Goal: Information Seeking & Learning: Learn about a topic

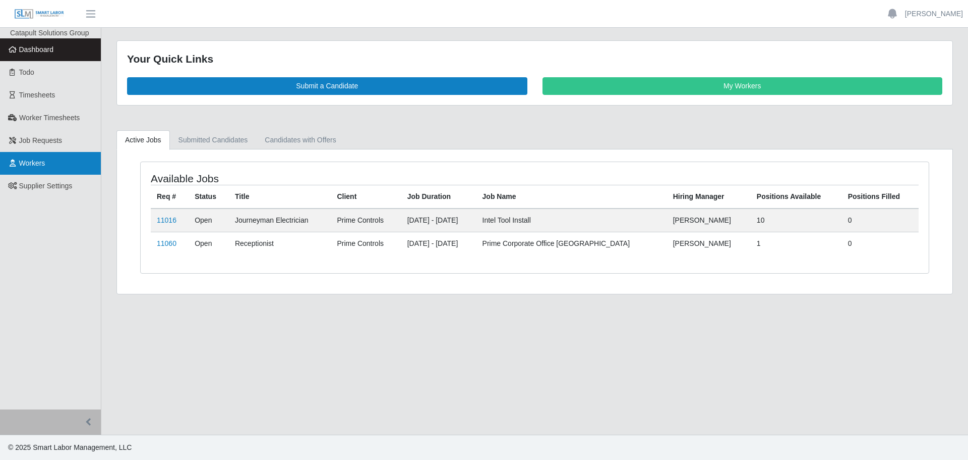
click at [47, 169] on link "Workers" at bounding box center [50, 163] width 101 height 23
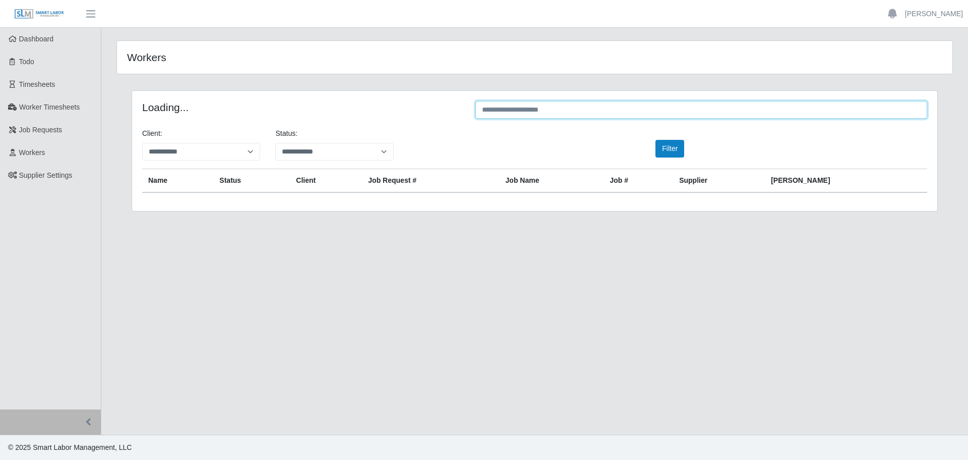
click at [566, 112] on input "text" at bounding box center [702, 110] width 452 height 18
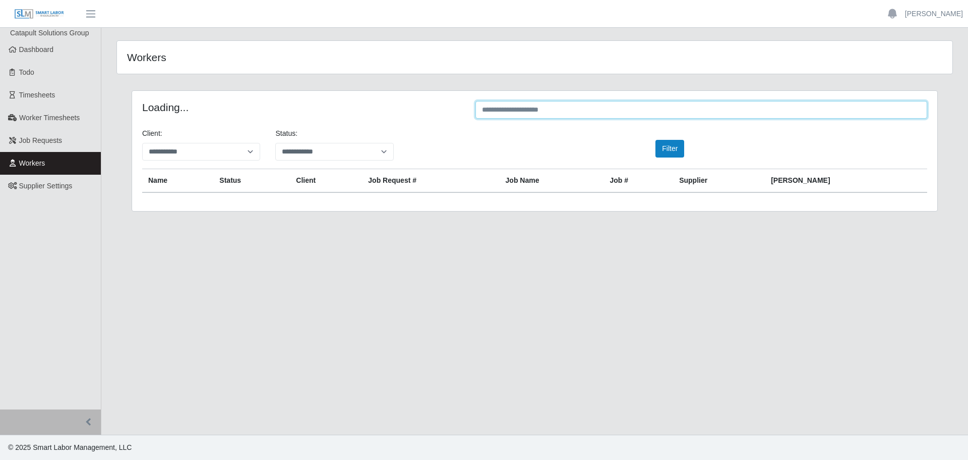
paste input "*******"
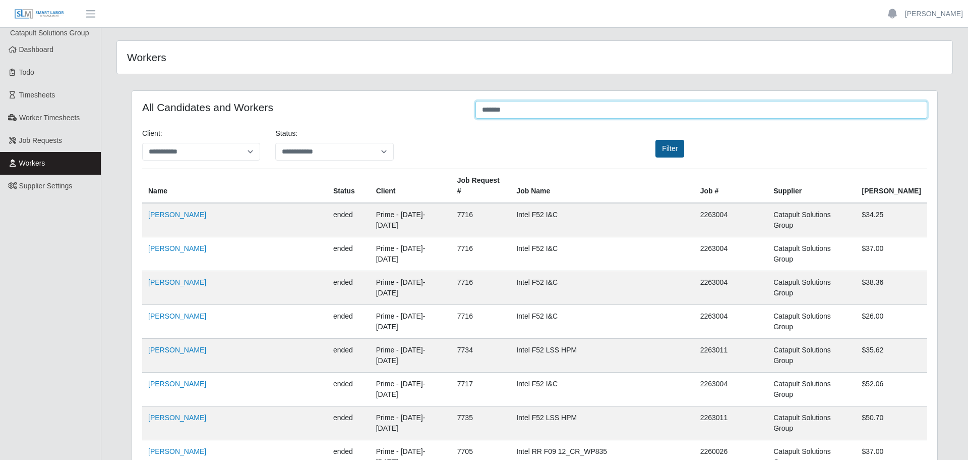
type input "*******"
click at [665, 149] on button "Filter" at bounding box center [670, 149] width 29 height 18
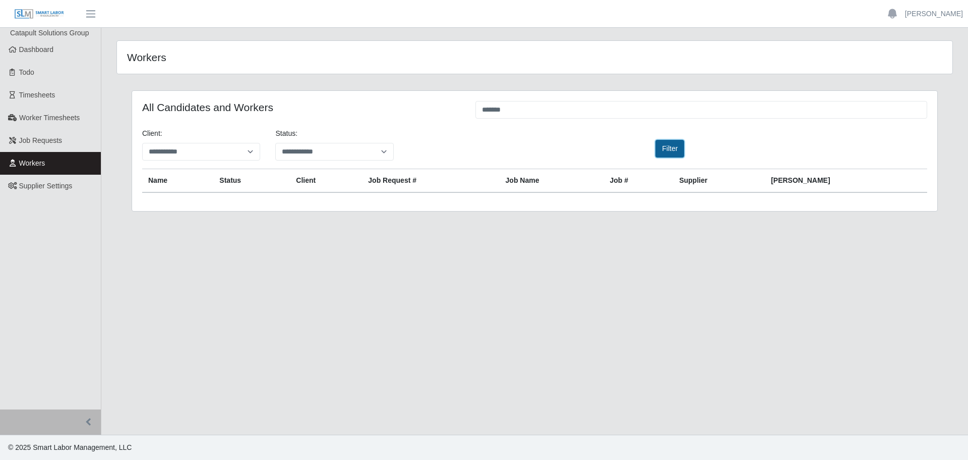
click at [667, 147] on button "Filter" at bounding box center [670, 149] width 29 height 18
click at [503, 108] on input "*******" at bounding box center [702, 110] width 452 height 18
click at [669, 144] on button "Filter" at bounding box center [670, 149] width 29 height 18
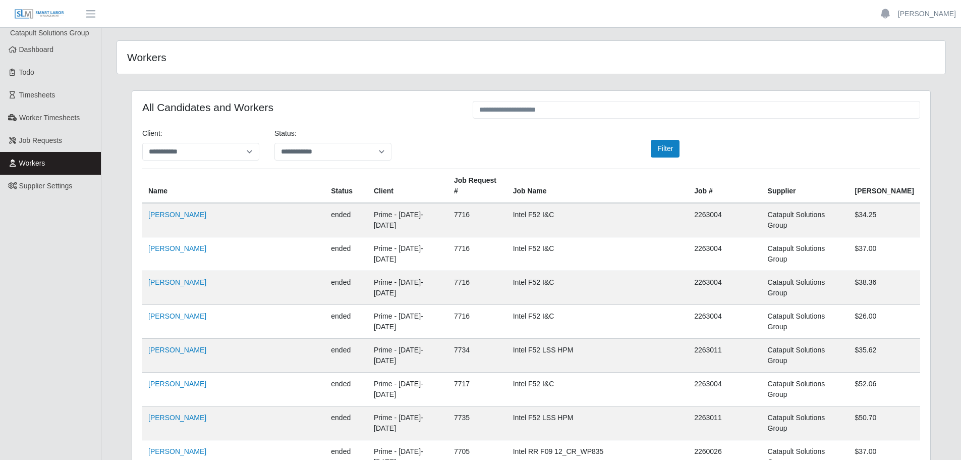
click at [519, 112] on input "text" at bounding box center [696, 110] width 447 height 18
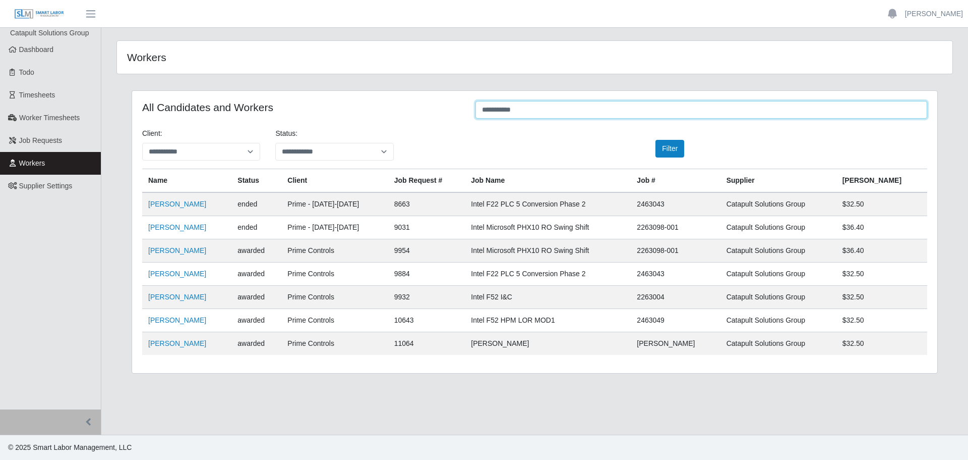
type input "**********"
click at [698, 299] on td "2263004" at bounding box center [675, 296] width 89 height 23
click at [185, 296] on link "Veronica Padilla" at bounding box center [177, 297] width 58 height 8
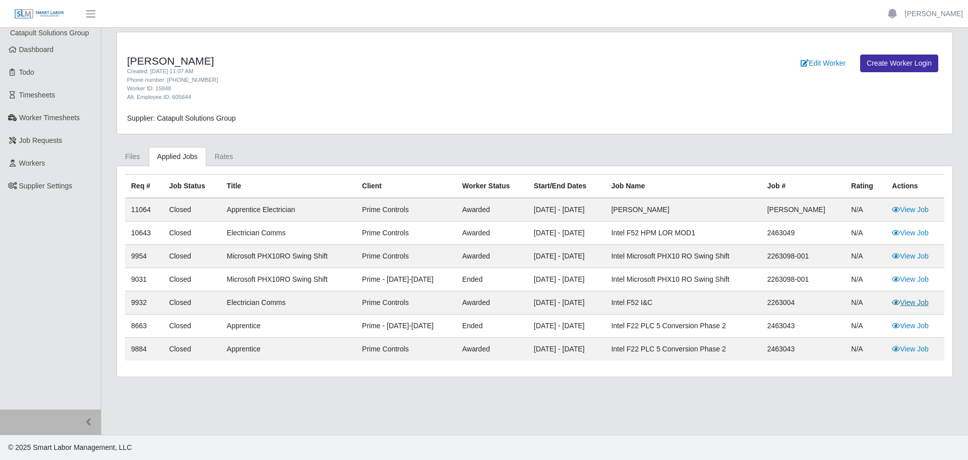
click at [897, 302] on icon at bounding box center [896, 302] width 8 height 7
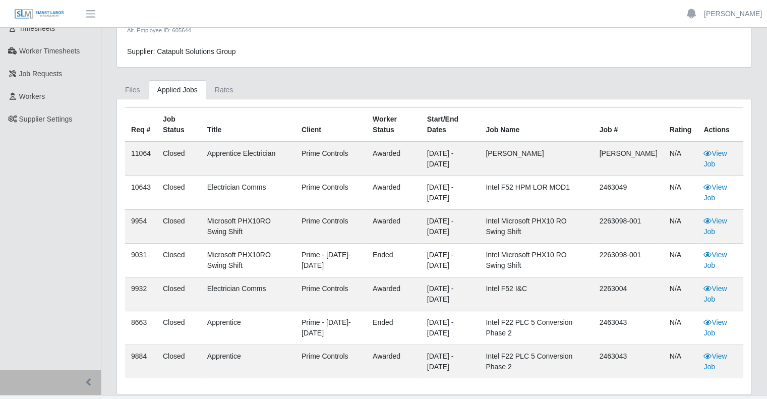
scroll to position [86, 0]
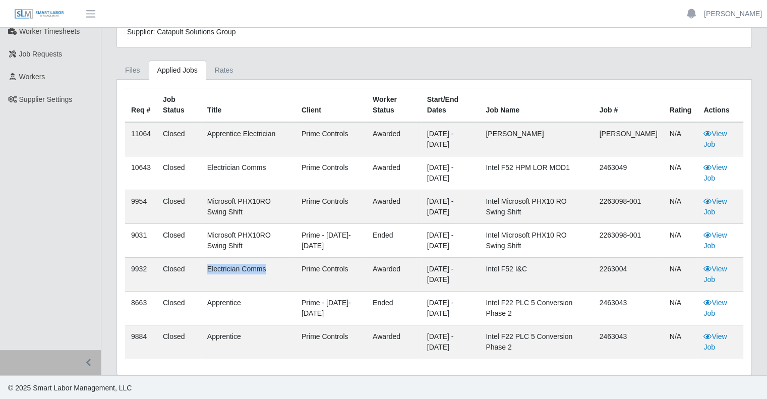
drag, startPoint x: 268, startPoint y: 261, endPoint x: 198, endPoint y: 264, distance: 70.2
click at [198, 264] on tr "9932 Closed Electrician Comms Prime Controls awarded 03/15/2025 - 03/29/2026 In…" at bounding box center [434, 275] width 618 height 34
copy tr "Electrician Comms"
click at [636, 270] on td "2263004" at bounding box center [629, 275] width 70 height 34
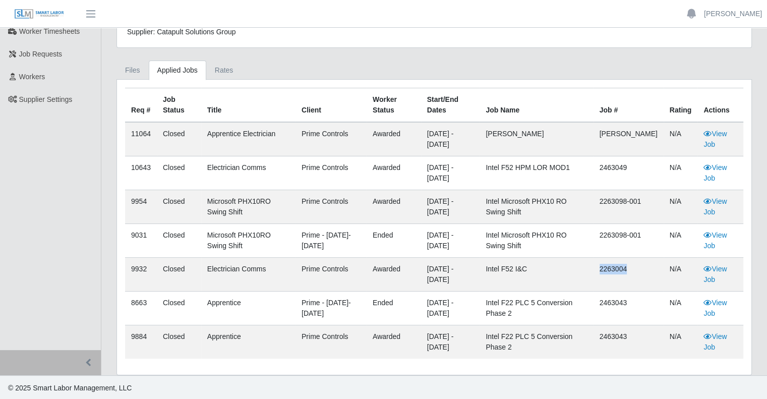
copy td "2263004"
click at [522, 270] on td "Intel F52 I&C" at bounding box center [536, 275] width 113 height 34
drag, startPoint x: 558, startPoint y: 271, endPoint x: 500, endPoint y: 268, distance: 58.1
click at [500, 268] on tr "9932 Closed Electrician Comms Prime Controls awarded 03/15/2025 - 03/29/2026 In…" at bounding box center [434, 275] width 618 height 34
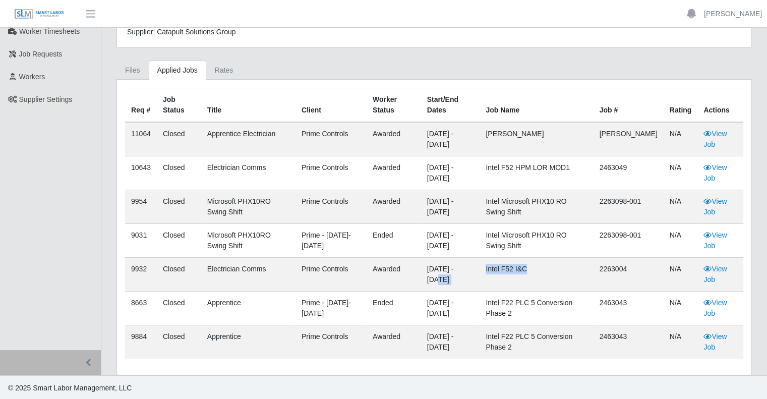
click at [538, 268] on td "Intel F52 I&C" at bounding box center [536, 275] width 113 height 34
drag, startPoint x: 555, startPoint y: 268, endPoint x: 512, endPoint y: 267, distance: 42.9
click at [512, 267] on td "Intel F52 I&C" at bounding box center [536, 275] width 113 height 34
copy td "Intel F52 I&C"
click at [710, 275] on link "View Job" at bounding box center [715, 274] width 23 height 19
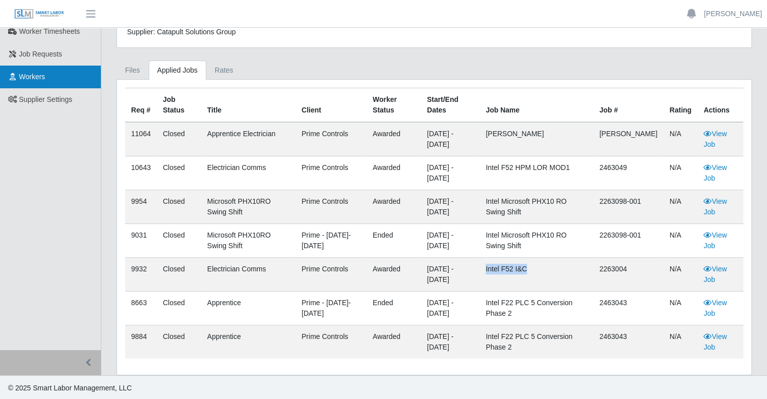
click at [44, 81] on link "Workers" at bounding box center [50, 77] width 101 height 23
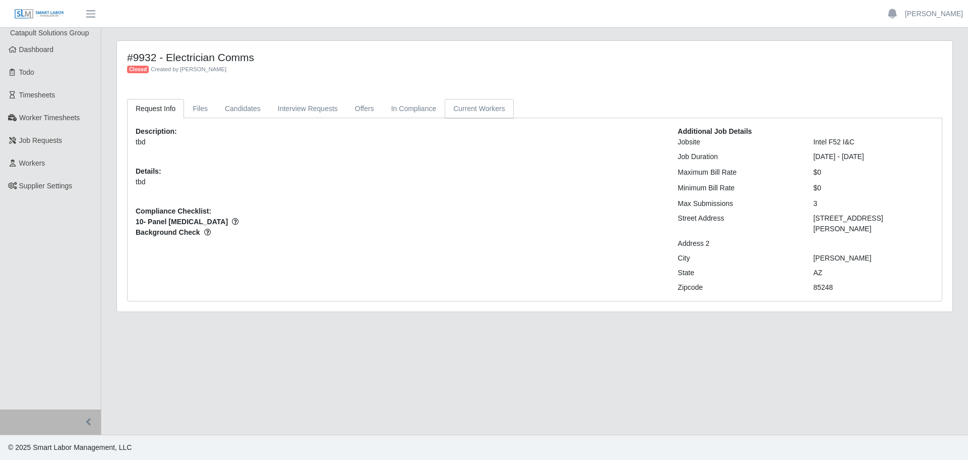
drag, startPoint x: 450, startPoint y: 113, endPoint x: 472, endPoint y: 151, distance: 43.9
click at [450, 113] on link "Current Workers" at bounding box center [479, 109] width 69 height 20
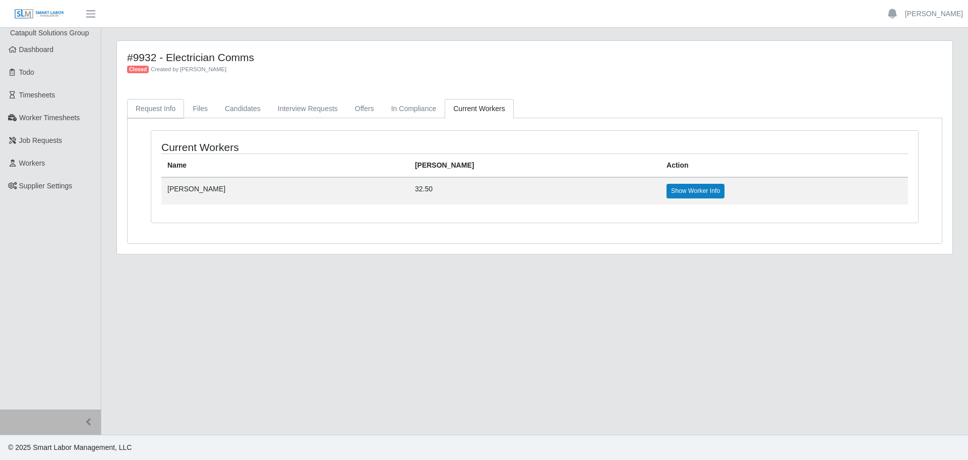
click at [143, 106] on link "Request Info" at bounding box center [155, 109] width 57 height 20
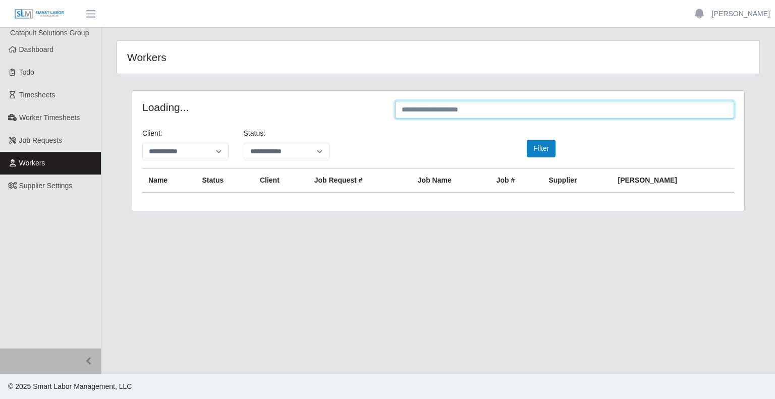
click at [462, 106] on input "text" at bounding box center [564, 110] width 339 height 18
paste input "**********"
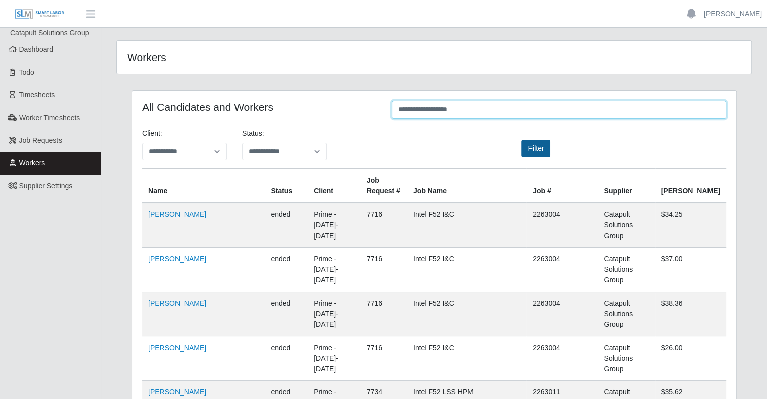
type input "**********"
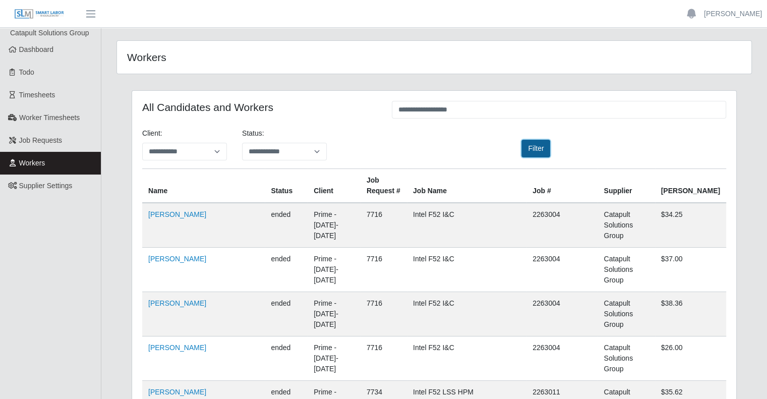
click at [531, 147] on button "Filter" at bounding box center [536, 149] width 29 height 18
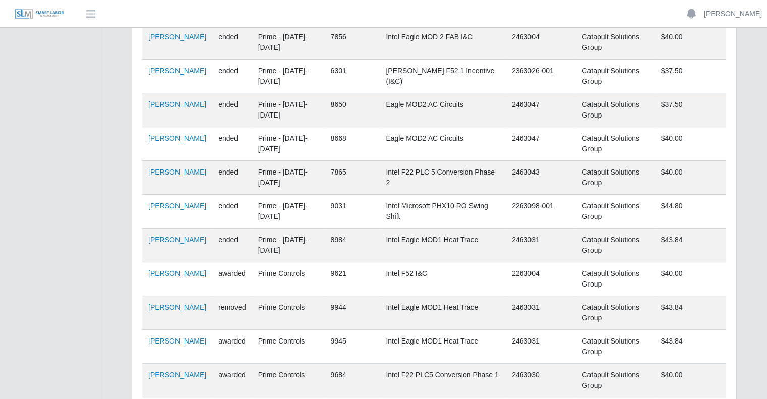
scroll to position [403, 0]
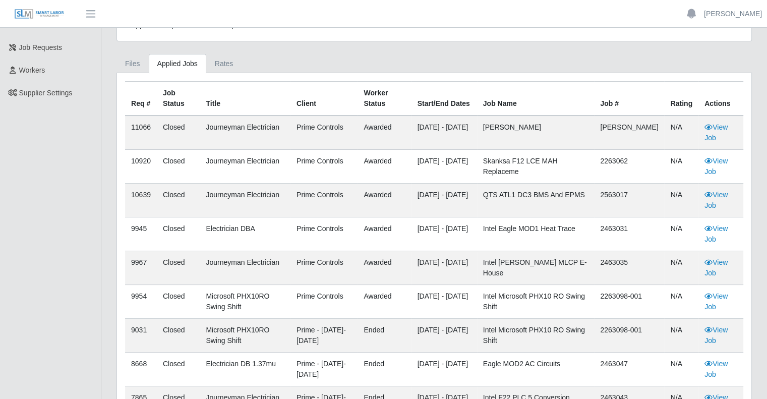
scroll to position [151, 0]
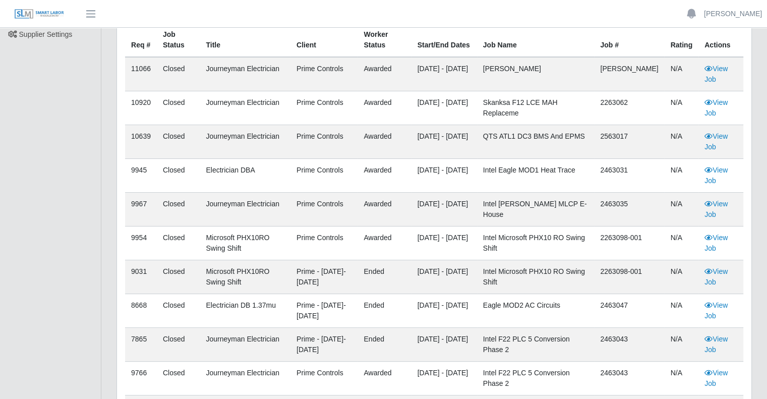
click at [713, 141] on td "View Job" at bounding box center [721, 142] width 45 height 34
click at [715, 136] on link "View Job" at bounding box center [716, 141] width 23 height 19
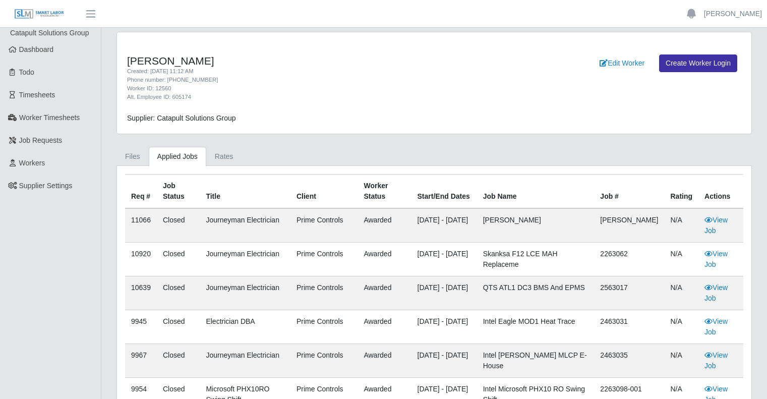
scroll to position [151, 0]
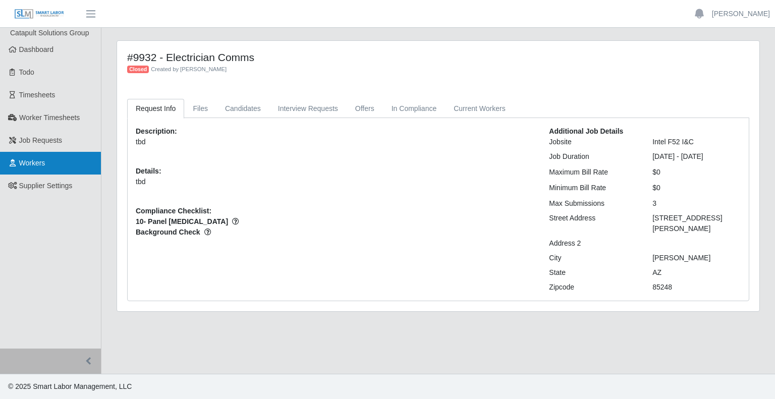
click at [46, 168] on link "Workers" at bounding box center [50, 163] width 101 height 23
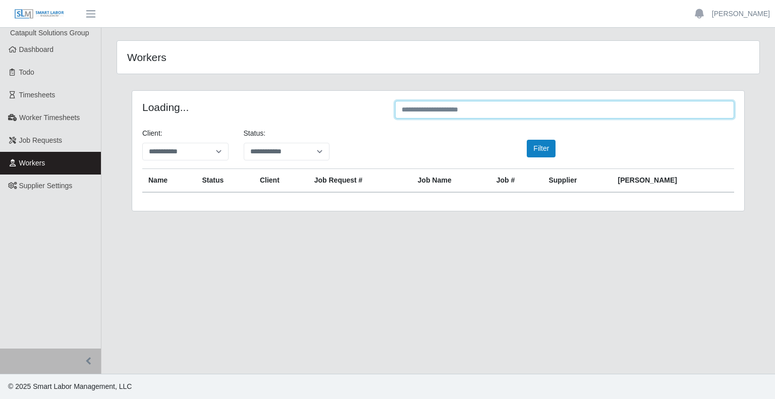
click at [460, 107] on input "text" at bounding box center [564, 110] width 339 height 18
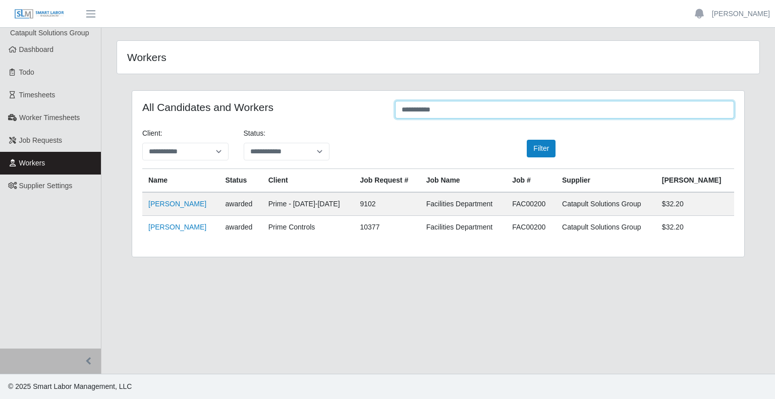
click at [411, 102] on input "**********" at bounding box center [564, 110] width 339 height 18
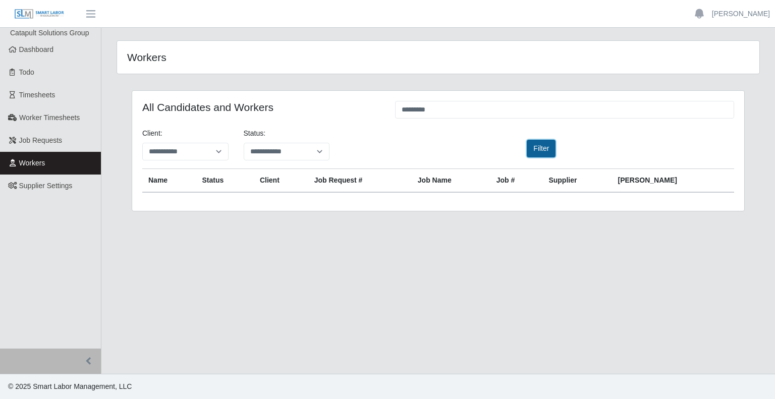
click at [539, 154] on button "Filter" at bounding box center [541, 149] width 29 height 18
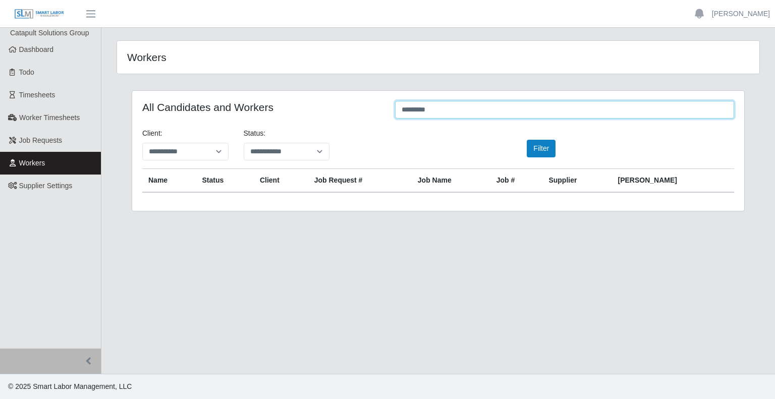
click at [407, 110] on input "*********" at bounding box center [564, 110] width 339 height 18
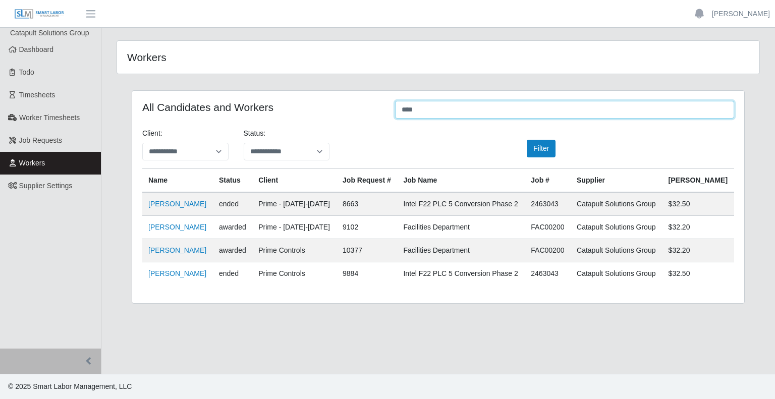
click at [409, 111] on input "****" at bounding box center [564, 110] width 339 height 18
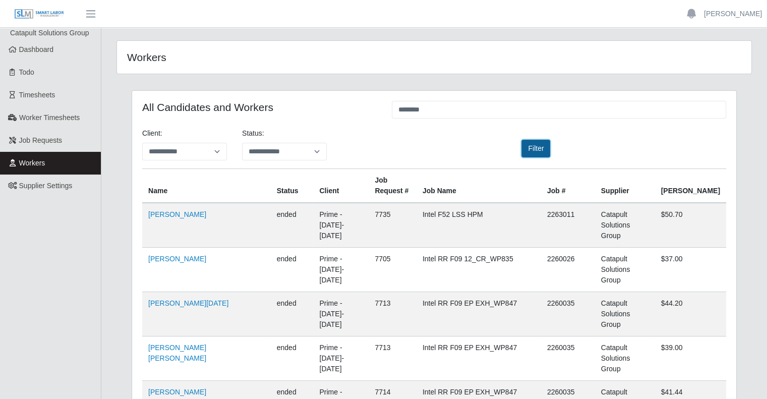
click at [533, 146] on button "Filter" at bounding box center [536, 149] width 29 height 18
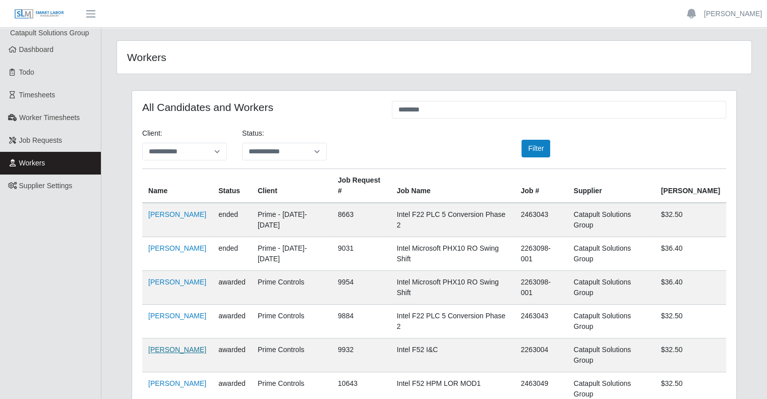
click at [177, 346] on link "Veronica Padilla" at bounding box center [177, 350] width 58 height 8
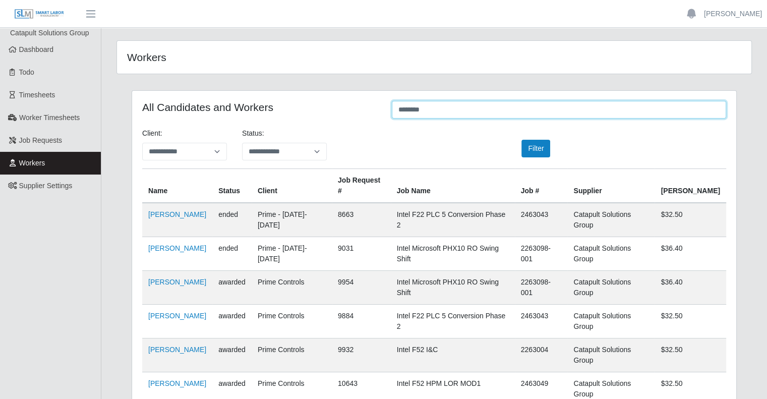
click at [406, 113] on input "********" at bounding box center [559, 110] width 334 height 18
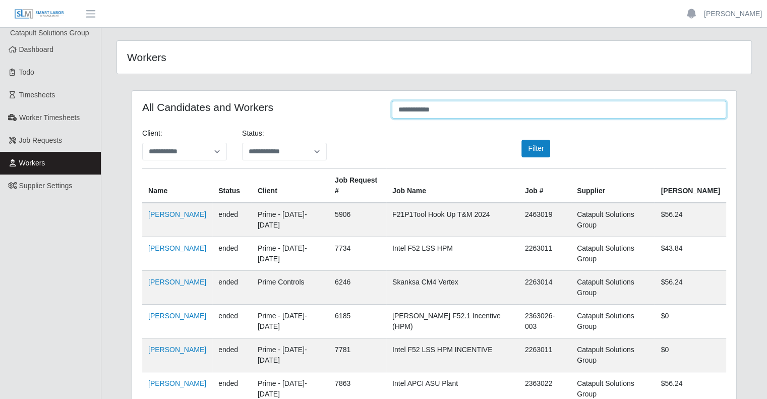
drag, startPoint x: 429, startPoint y: 102, endPoint x: 260, endPoint y: 69, distance: 172.3
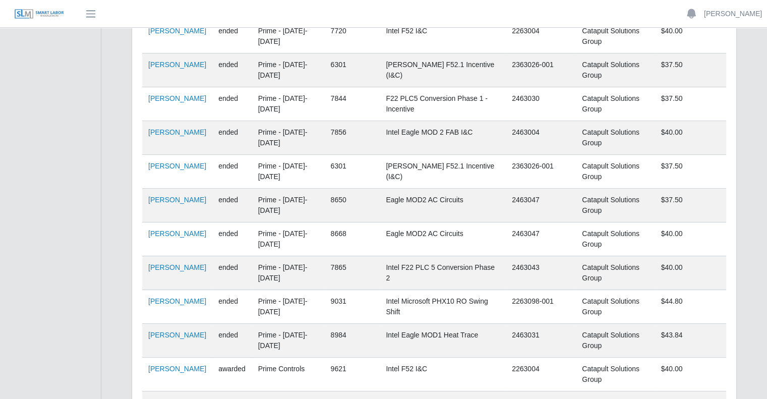
scroll to position [303, 0]
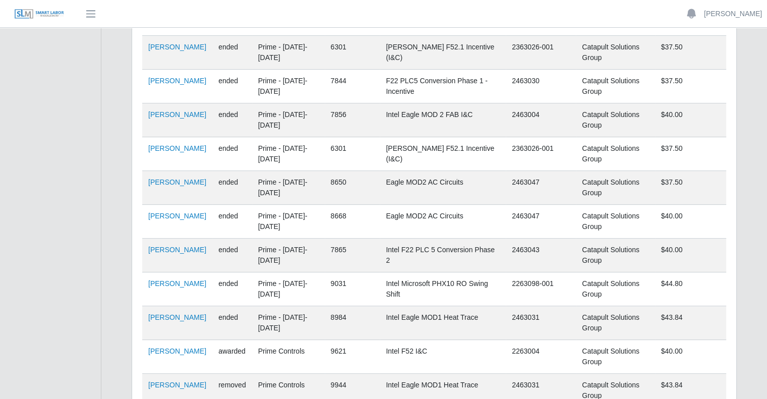
click at [557, 340] on td "2263004" at bounding box center [541, 357] width 70 height 34
copy td "2263004"
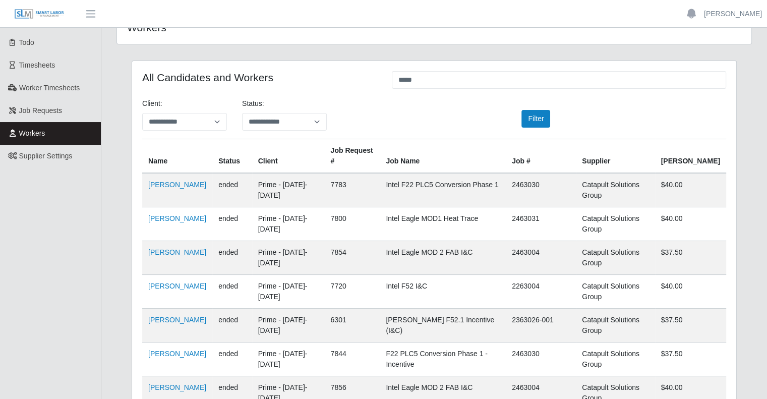
scroll to position [0, 0]
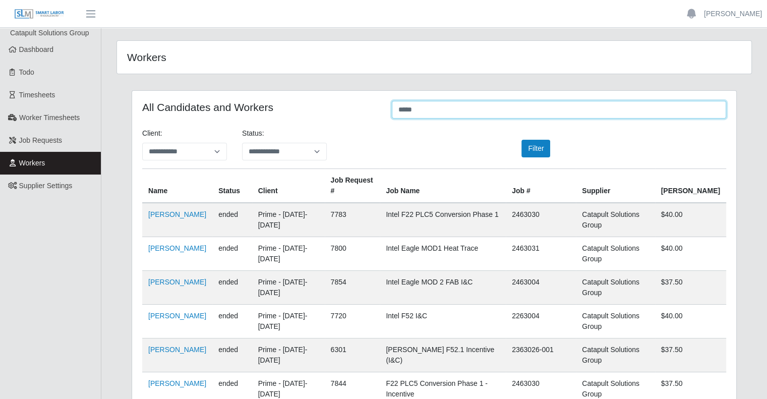
drag, startPoint x: 425, startPoint y: 111, endPoint x: 395, endPoint y: 111, distance: 29.8
click at [395, 111] on input "*****" at bounding box center [559, 110] width 334 height 18
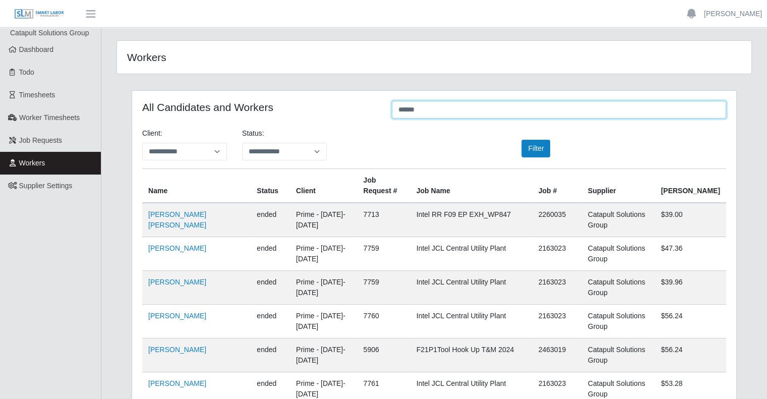
type input "******"
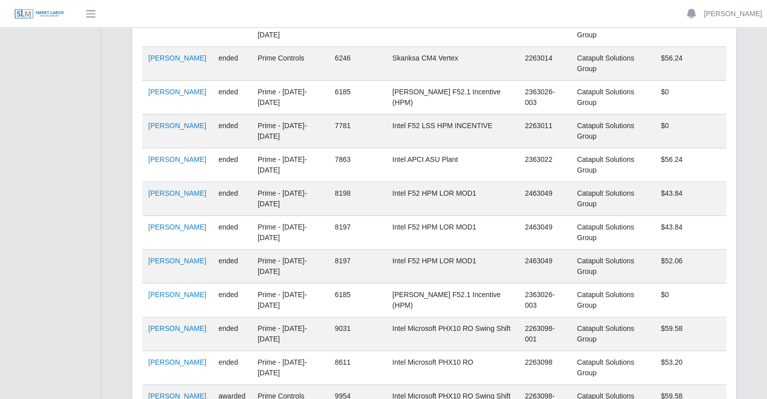
scroll to position [241, 0]
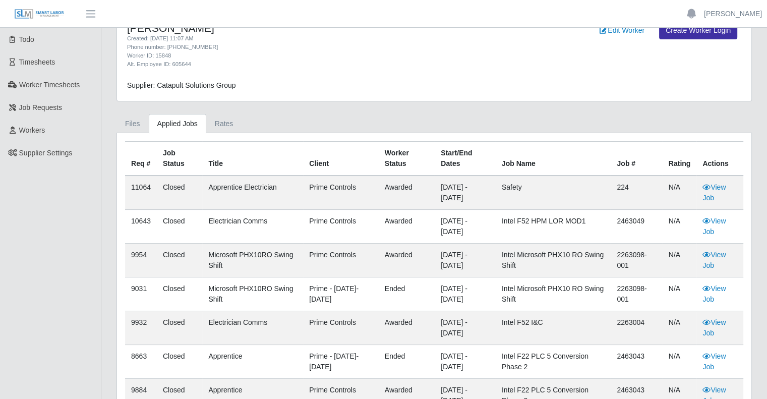
scroll to position [101, 0]
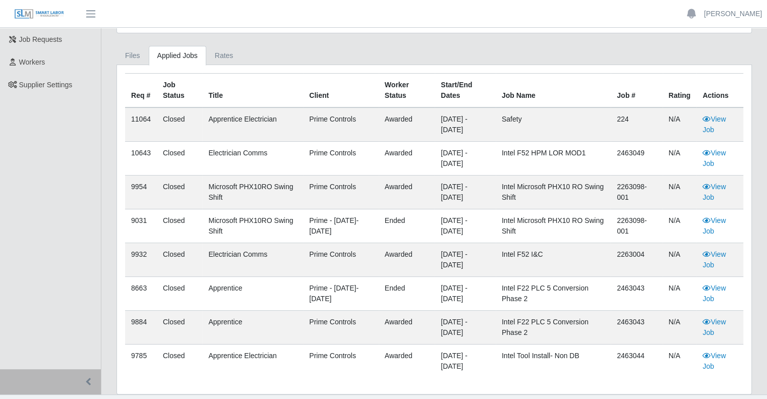
click at [714, 258] on td "View Job" at bounding box center [720, 260] width 47 height 34
click at [713, 256] on link "View Job" at bounding box center [714, 259] width 23 height 19
click at [627, 253] on td "2263004" at bounding box center [636, 260] width 51 height 34
copy td "2263004"
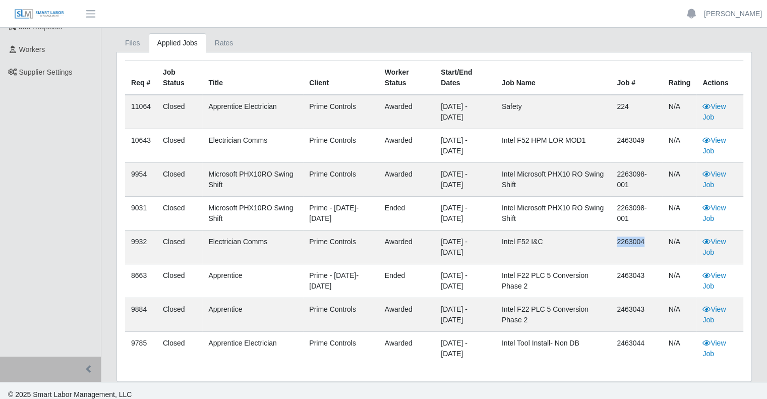
scroll to position [120, 0]
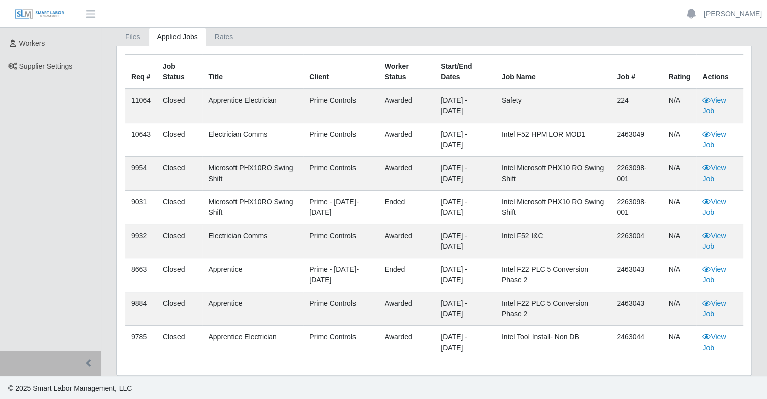
click at [717, 308] on td "View Job" at bounding box center [720, 309] width 47 height 34
click at [717, 303] on link "View Job" at bounding box center [714, 308] width 23 height 19
click at [636, 304] on td "2463043" at bounding box center [636, 309] width 51 height 34
copy td "2463043"
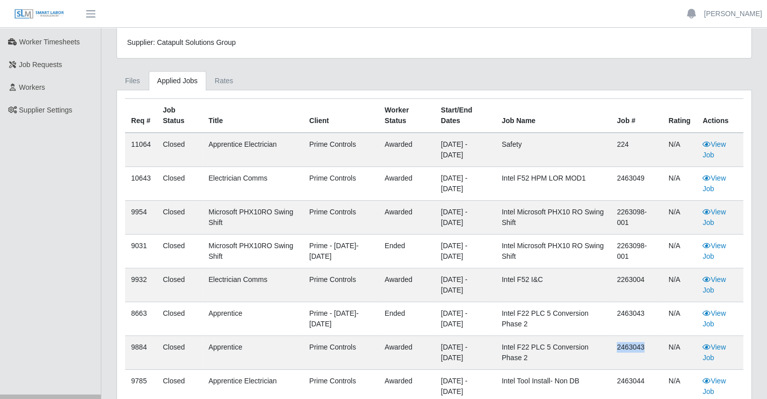
scroll to position [101, 0]
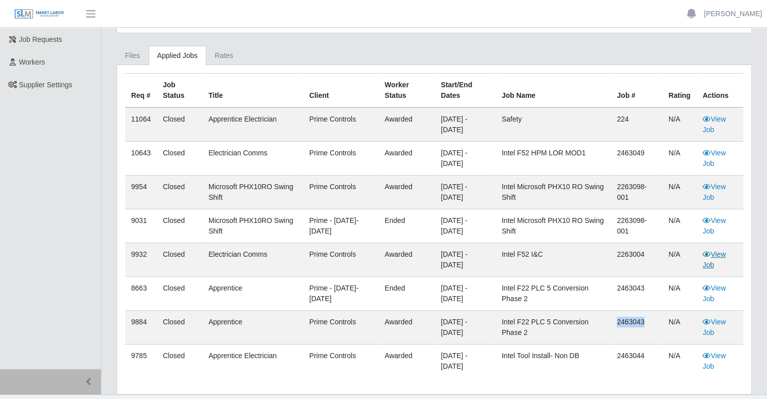
click at [716, 254] on link "View Job" at bounding box center [714, 259] width 23 height 19
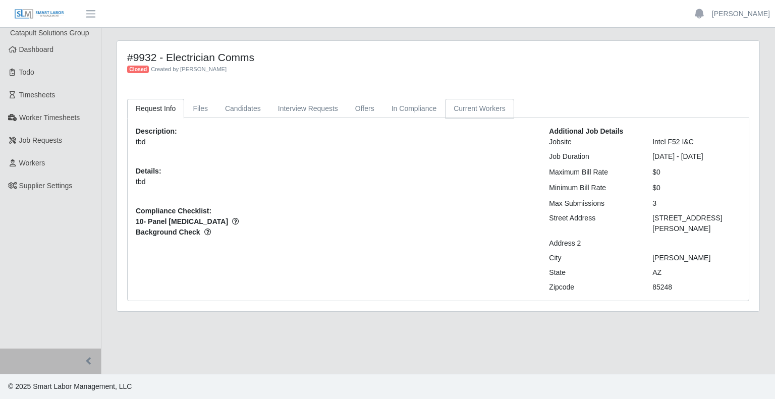
click at [466, 110] on link "Current Workers" at bounding box center [479, 109] width 69 height 20
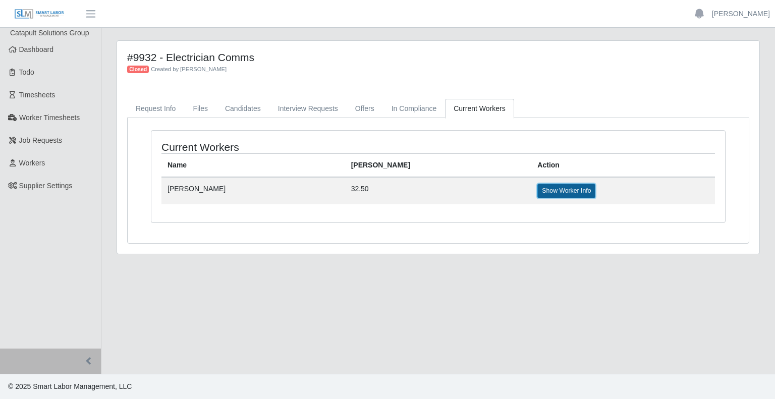
click at [537, 191] on link "Show Worker Info" at bounding box center [566, 191] width 58 height 14
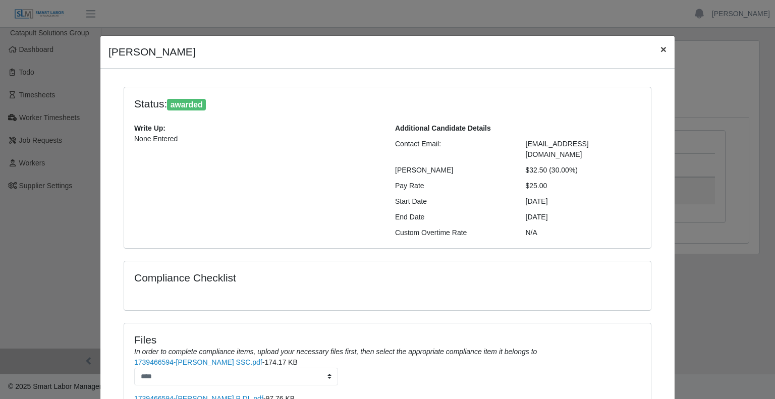
click at [660, 48] on span "×" at bounding box center [663, 49] width 6 height 12
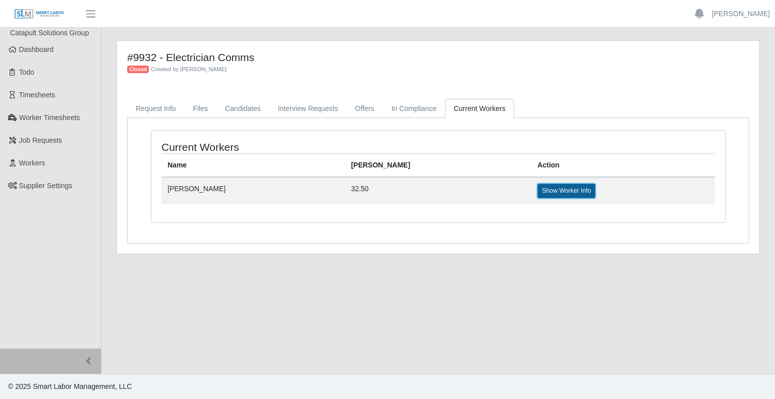
click at [537, 185] on link "Show Worker Info" at bounding box center [566, 191] width 58 height 14
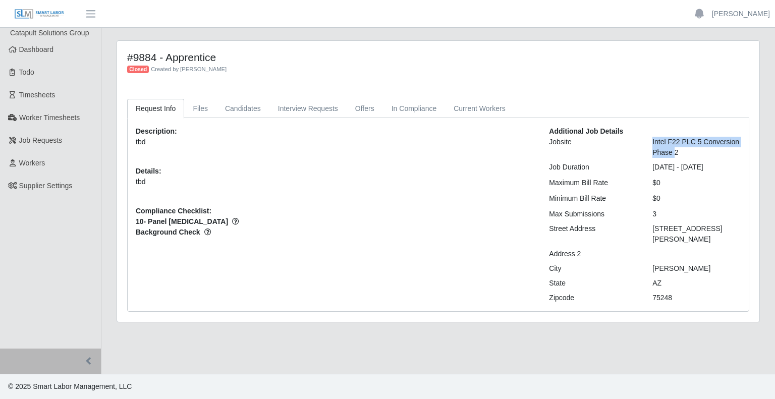
drag, startPoint x: 674, startPoint y: 152, endPoint x: 652, endPoint y: 146, distance: 23.0
click at [652, 146] on div "Intel F22 PLC 5 Conversion Phase 2" at bounding box center [696, 147] width 103 height 21
drag, startPoint x: 676, startPoint y: 150, endPoint x: 680, endPoint y: 154, distance: 6.1
click at [676, 150] on div "Intel F22 PLC 5 Conversion Phase 2" at bounding box center [696, 147] width 103 height 21
drag, startPoint x: 680, startPoint y: 154, endPoint x: 653, endPoint y: 143, distance: 29.6
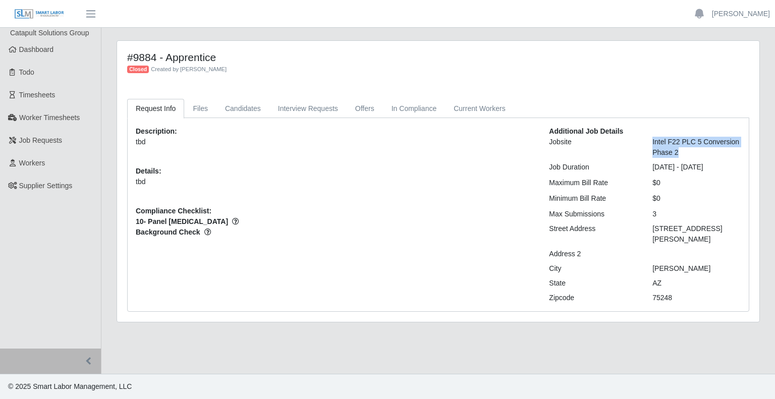
click at [653, 143] on div "Intel F22 PLC 5 Conversion Phase 2" at bounding box center [696, 147] width 103 height 21
copy div "Intel F22 PLC 5 Conversion Phase 2"
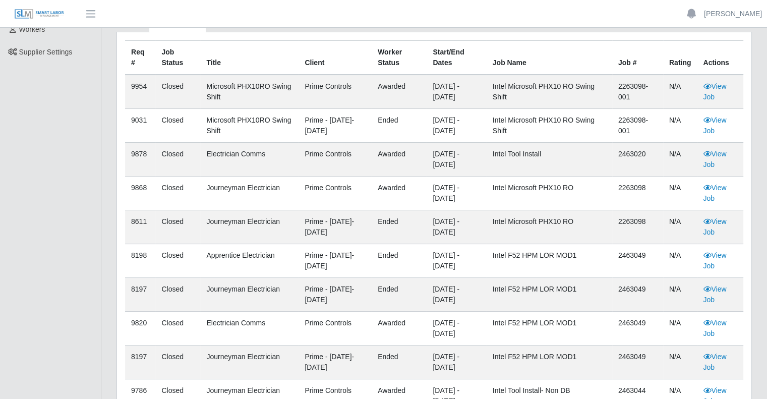
scroll to position [151, 0]
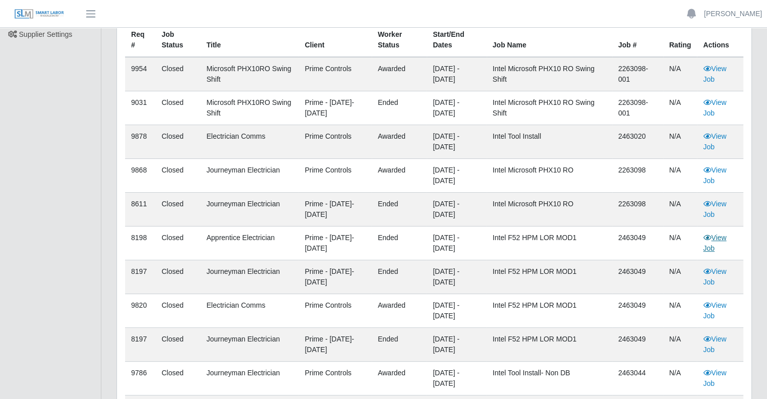
click at [712, 240] on link "View Job" at bounding box center [714, 243] width 23 height 19
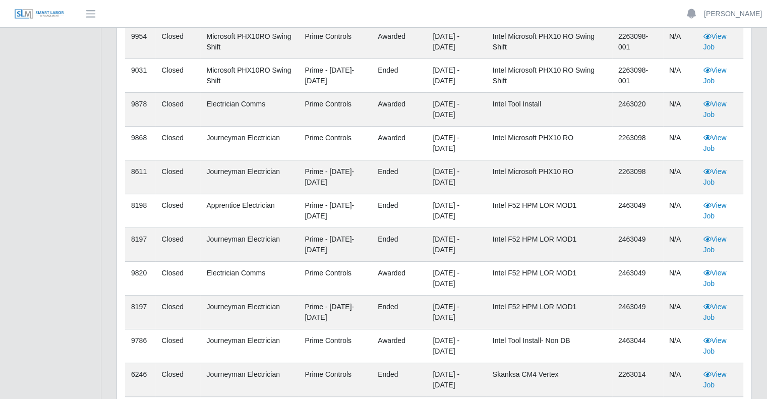
scroll to position [202, 0]
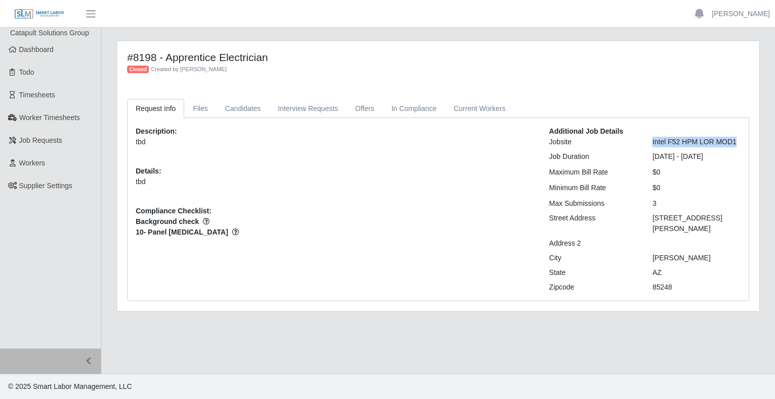
drag, startPoint x: 740, startPoint y: 143, endPoint x: 650, endPoint y: 141, distance: 90.8
click at [650, 141] on div "Intel F52 HPM LOR MOD1" at bounding box center [696, 142] width 103 height 11
copy div "Intel F52 HPM LOR MOD1"
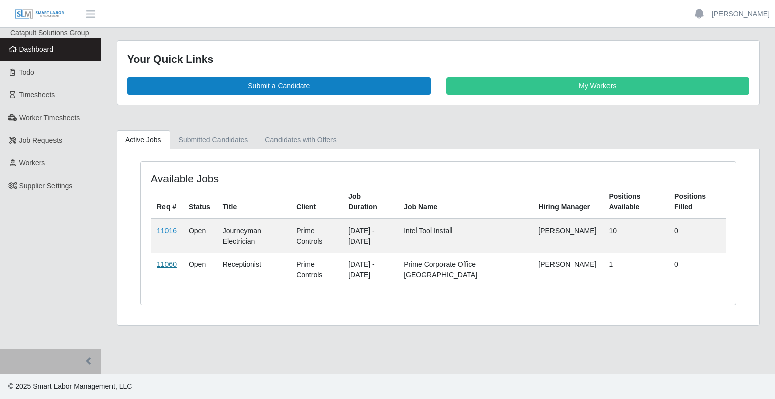
click at [166, 263] on link "11060" at bounding box center [167, 264] width 20 height 8
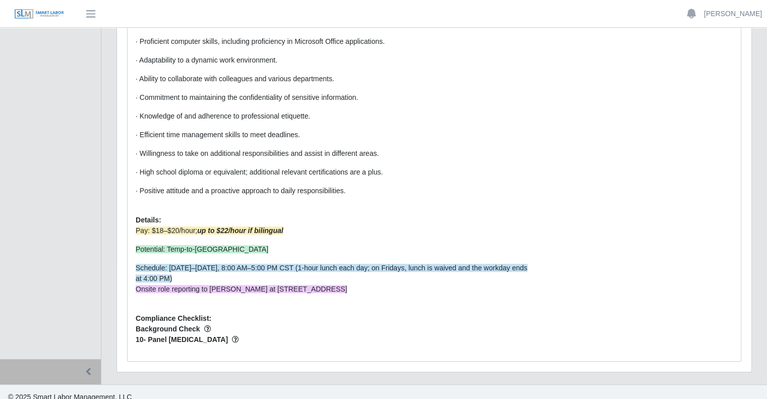
scroll to position [385, 0]
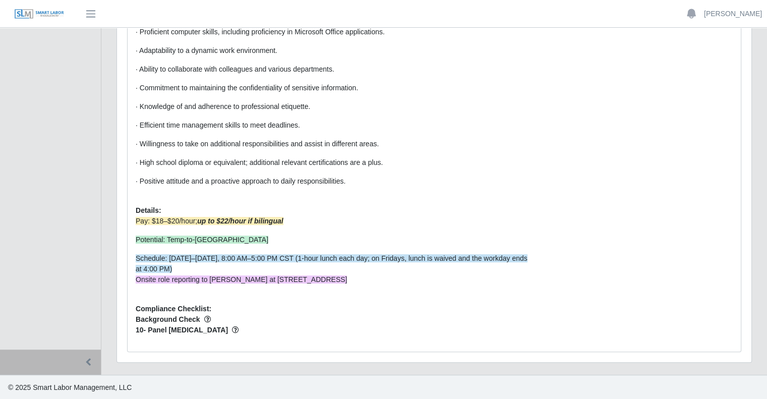
click at [325, 278] on span "Onsite role reporting to [PERSON_NAME] at [STREET_ADDRESS]" at bounding box center [241, 279] width 211 height 8
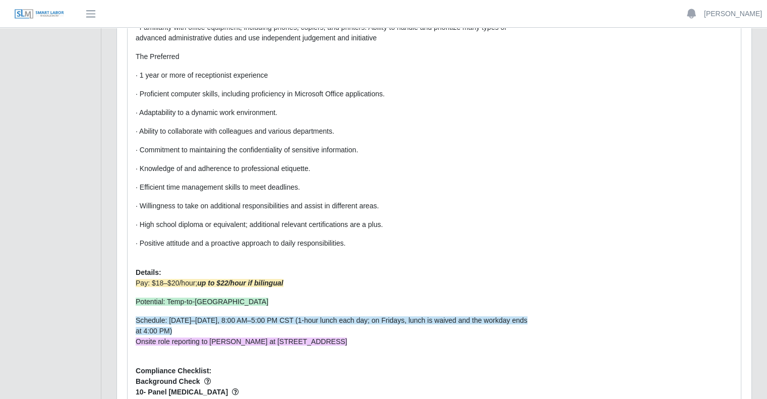
scroll to position [335, 0]
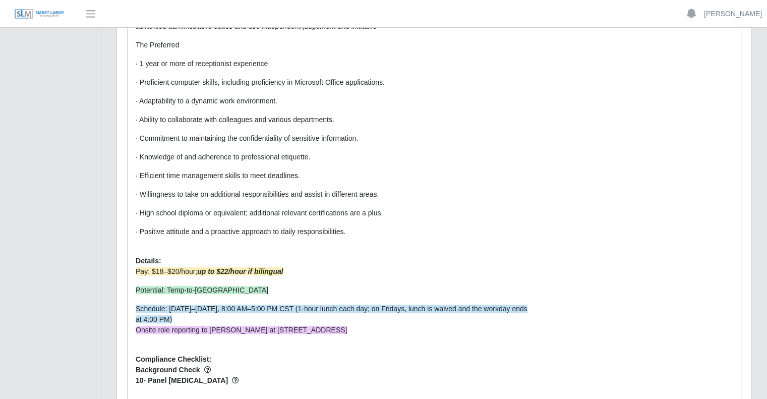
drag, startPoint x: 415, startPoint y: 328, endPoint x: 267, endPoint y: 328, distance: 148.3
click at [267, 328] on li "Onsite role reporting to [PERSON_NAME] at [STREET_ADDRESS]" at bounding box center [332, 330] width 393 height 11
copy span "[STREET_ADDRESS]"
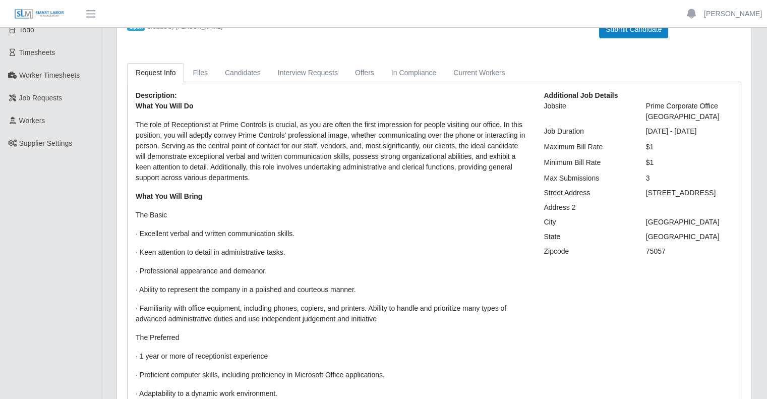
scroll to position [0, 0]
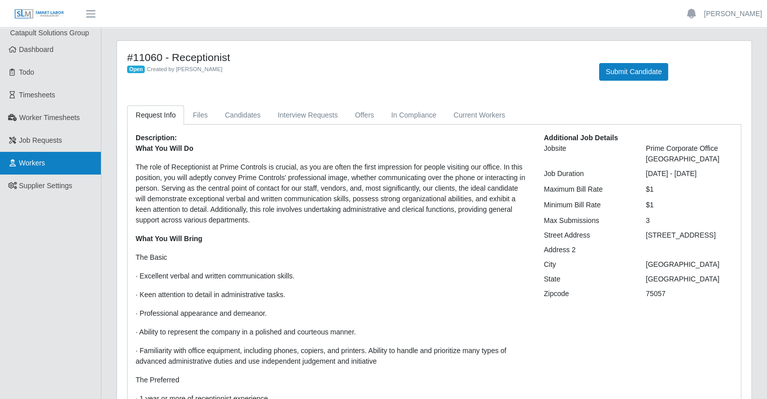
click at [28, 162] on span "Workers" at bounding box center [32, 163] width 26 height 8
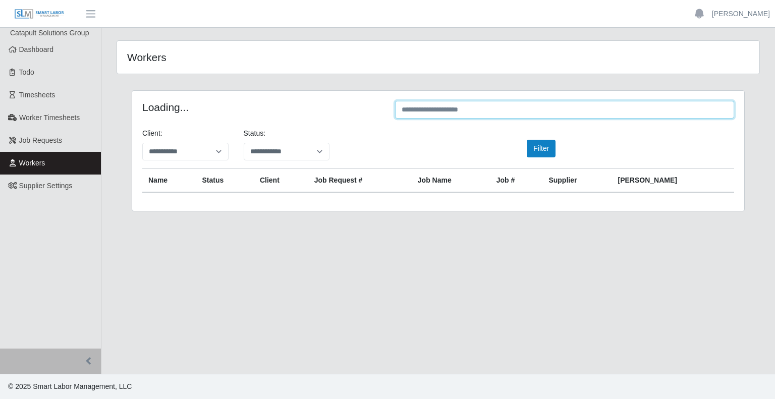
click at [431, 107] on input "text" at bounding box center [564, 110] width 339 height 18
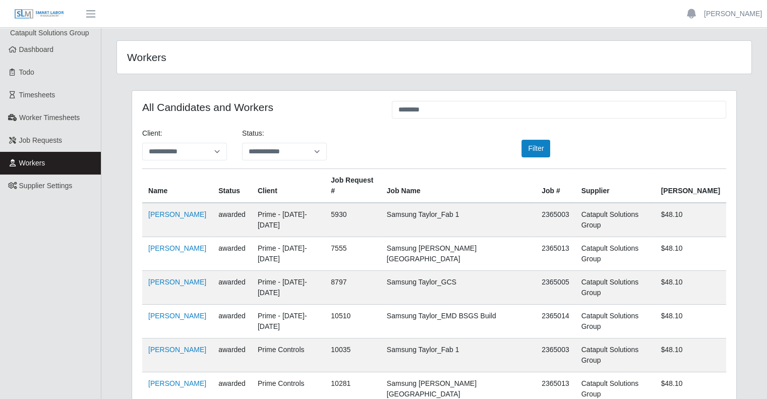
click at [146, 271] on td "Ciro Salinas" at bounding box center [177, 288] width 70 height 34
click at [149, 278] on link "Ciro Salinas" at bounding box center [177, 282] width 58 height 8
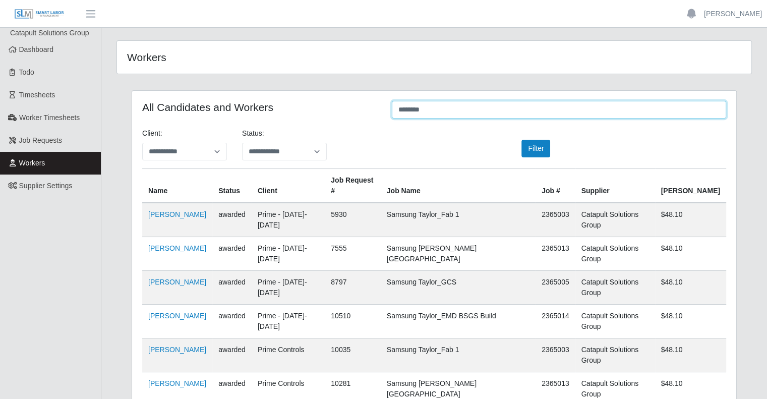
drag, startPoint x: 423, startPoint y: 111, endPoint x: 352, endPoint y: 112, distance: 71.1
click at [352, 112] on div "All Candidates and Workers ********" at bounding box center [434, 111] width 599 height 20
paste input "*******"
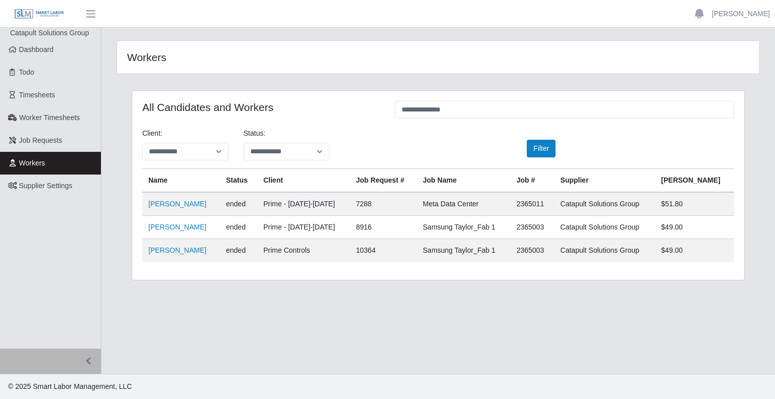
click at [180, 232] on td "Johan Carbuccia" at bounding box center [181, 227] width 78 height 23
click at [180, 227] on link "Johan Carbuccia" at bounding box center [177, 227] width 58 height 8
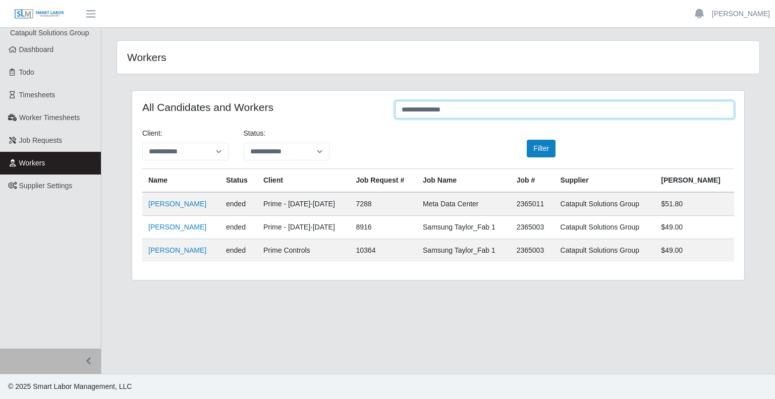
drag, startPoint x: 467, startPoint y: 110, endPoint x: 359, endPoint y: 107, distance: 108.0
click at [359, 107] on div "**********" at bounding box center [438, 111] width 607 height 20
paste input "text"
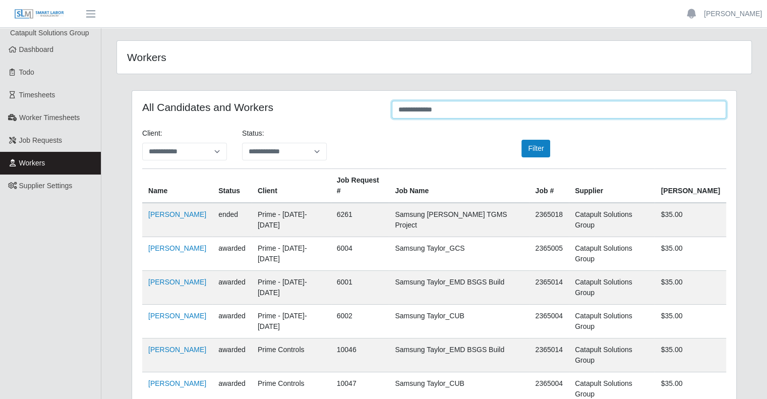
scroll to position [33, 0]
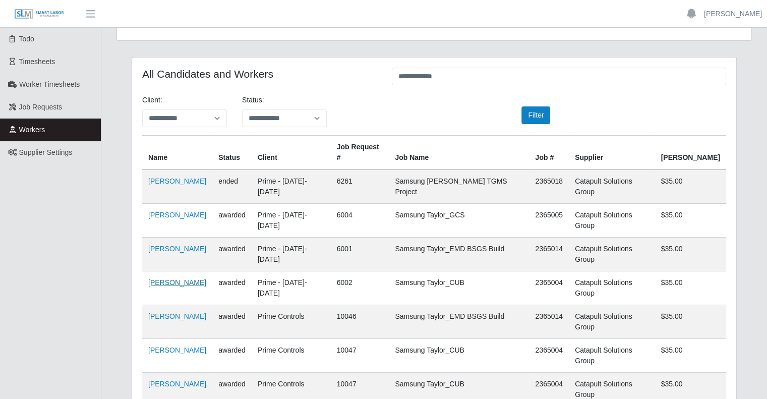
click at [157, 278] on link "Santos Arroyo" at bounding box center [177, 282] width 58 height 8
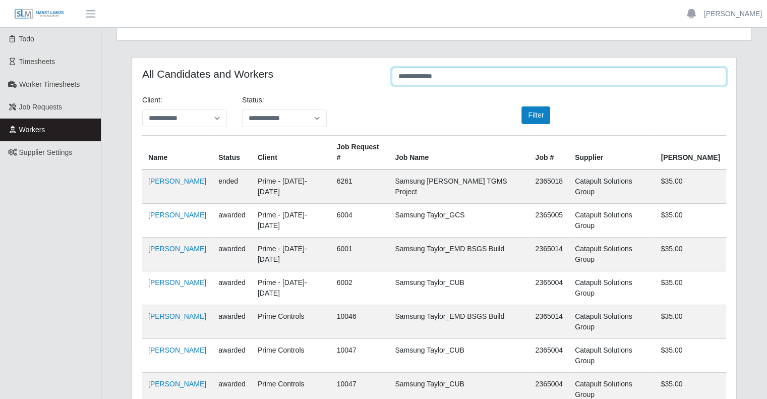
drag, startPoint x: 482, startPoint y: 84, endPoint x: 296, endPoint y: 81, distance: 186.1
click at [296, 81] on div "**********" at bounding box center [434, 78] width 599 height 20
paste input "*"
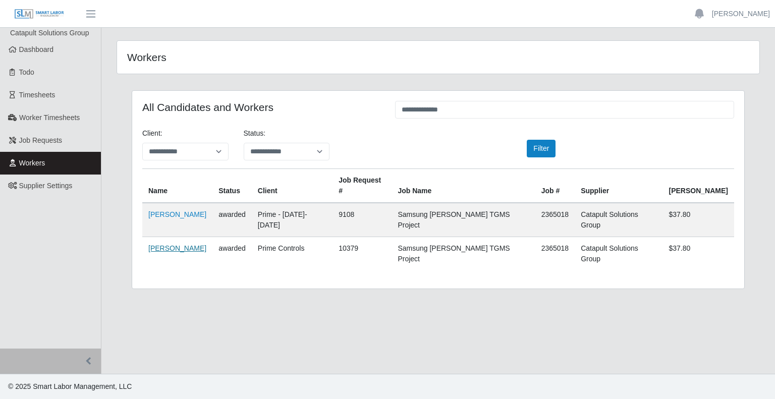
click at [152, 244] on link "Luis Buentello" at bounding box center [177, 248] width 58 height 8
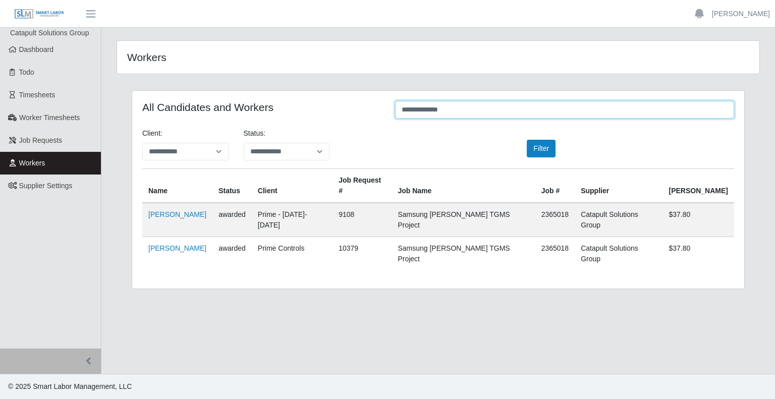
drag, startPoint x: 450, startPoint y: 116, endPoint x: 327, endPoint y: 117, distance: 123.1
click at [327, 117] on div "**********" at bounding box center [438, 111] width 607 height 20
paste input "text"
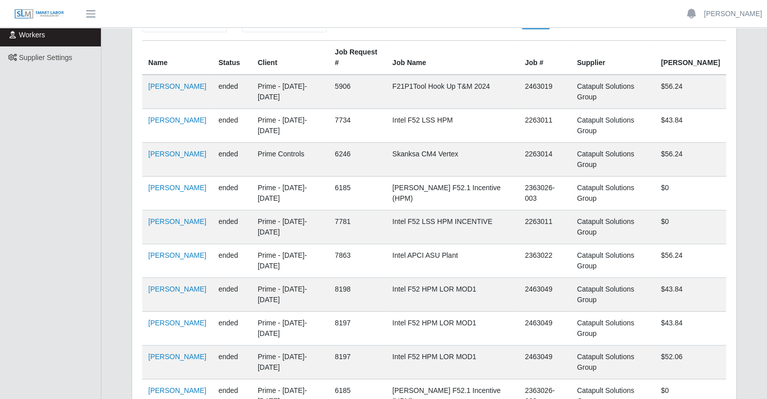
scroll to position [151, 0]
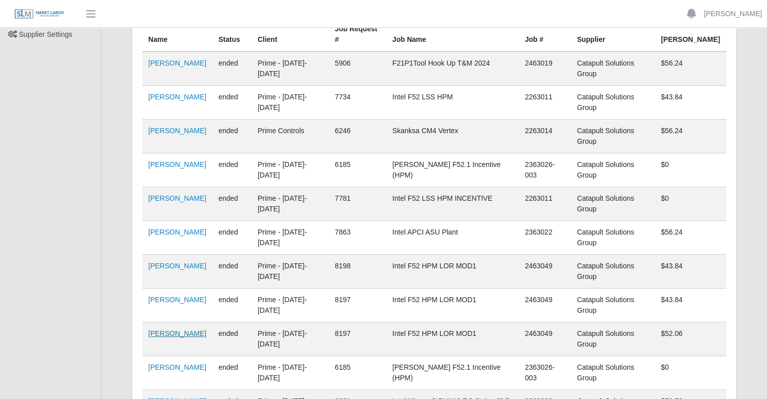
click at [176, 329] on link "Tyrone Black" at bounding box center [177, 333] width 58 height 8
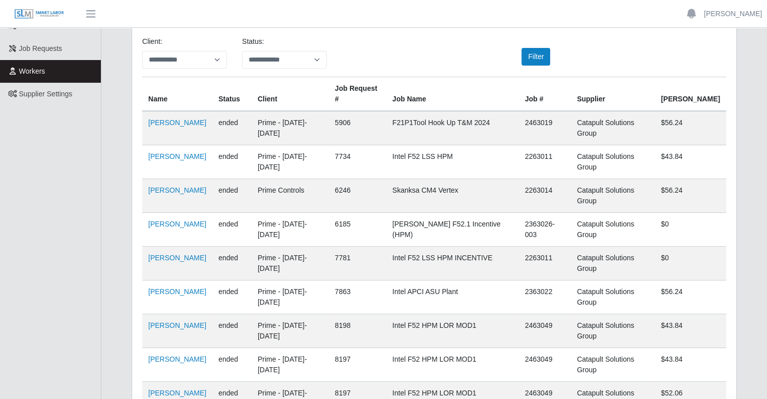
scroll to position [0, 0]
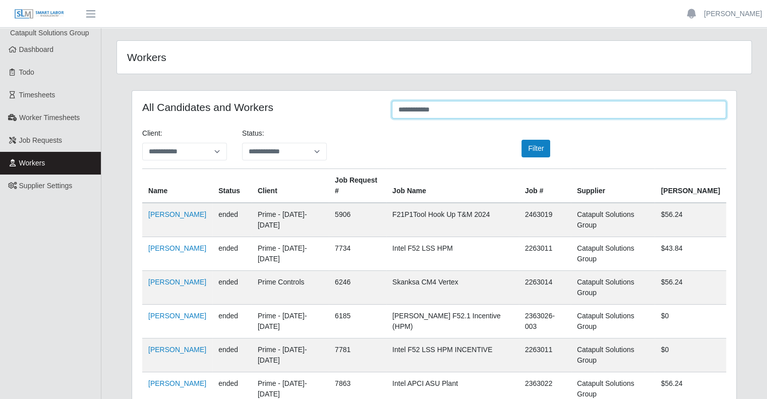
drag, startPoint x: 445, startPoint y: 112, endPoint x: 329, endPoint y: 111, distance: 116.5
click at [329, 111] on div "**********" at bounding box center [434, 111] width 599 height 20
paste input "*"
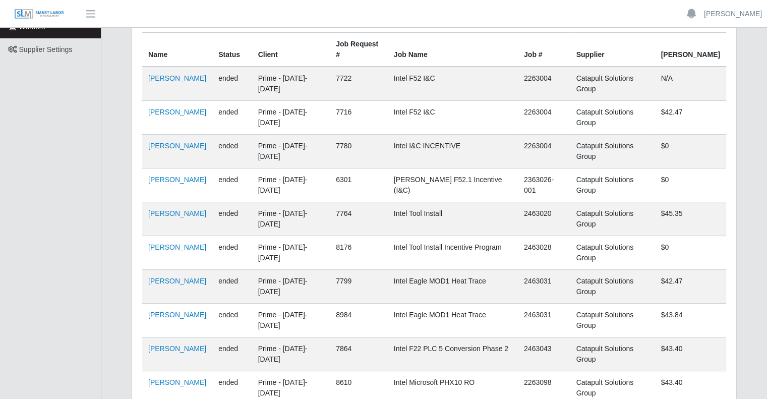
scroll to position [151, 0]
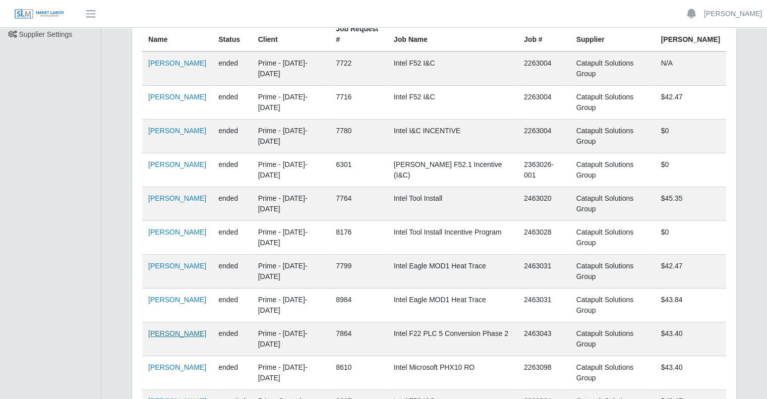
click at [168, 329] on link "Solangel Rojo" at bounding box center [177, 333] width 58 height 8
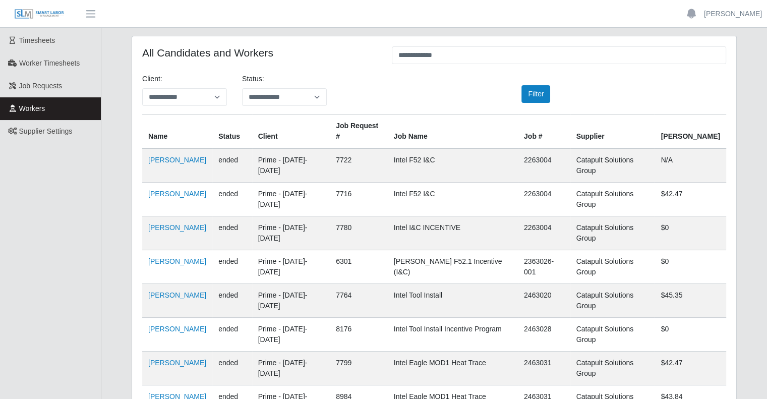
scroll to position [0, 0]
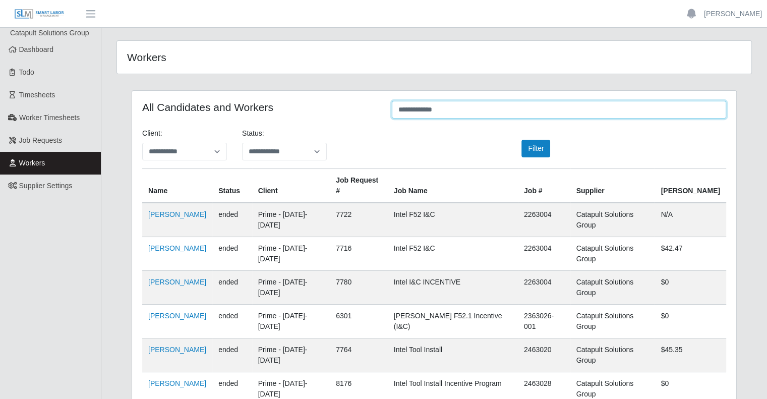
drag, startPoint x: 469, startPoint y: 110, endPoint x: 298, endPoint y: 112, distance: 171.0
click at [298, 112] on div "**********" at bounding box center [434, 111] width 599 height 20
paste input "*"
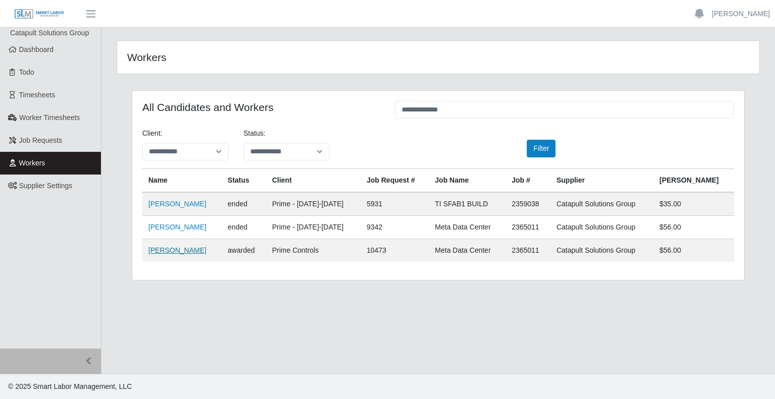
click at [178, 251] on link "Samuel A Perez" at bounding box center [177, 250] width 58 height 8
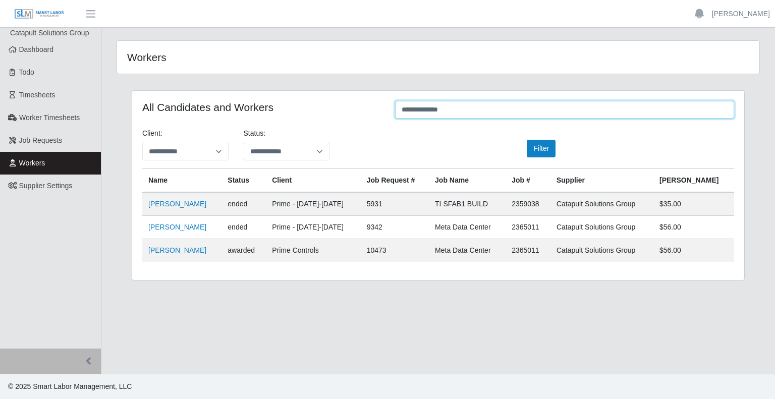
drag, startPoint x: 478, startPoint y: 110, endPoint x: 355, endPoint y: 112, distance: 123.1
click at [355, 112] on div "**********" at bounding box center [438, 111] width 607 height 20
type input "*****"
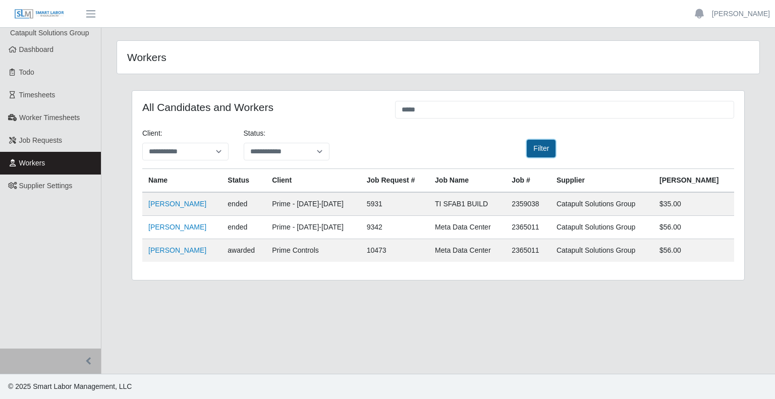
click at [545, 153] on button "Filter" at bounding box center [541, 149] width 29 height 18
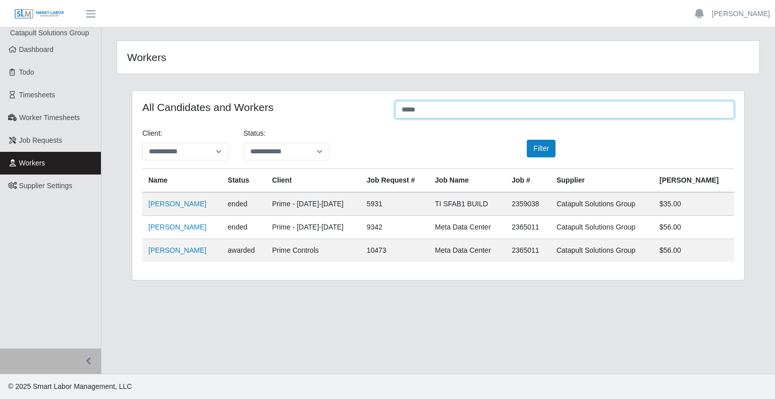
drag, startPoint x: 423, startPoint y: 118, endPoint x: 392, endPoint y: 116, distance: 30.3
click at [419, 118] on input "*****" at bounding box center [564, 110] width 339 height 18
click at [404, 108] on input "*****" at bounding box center [564, 110] width 339 height 18
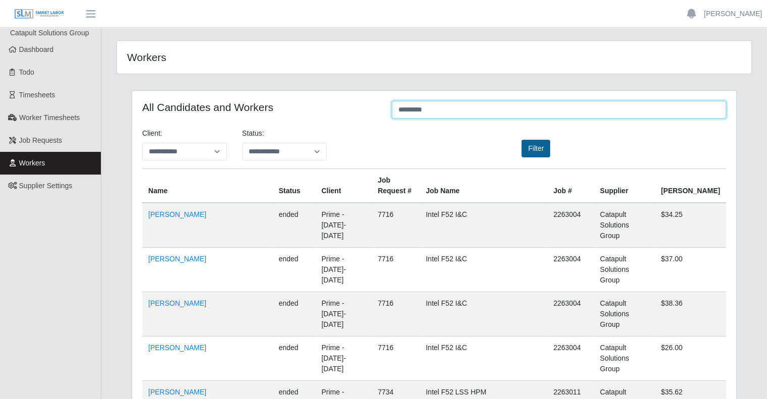
type input "*********"
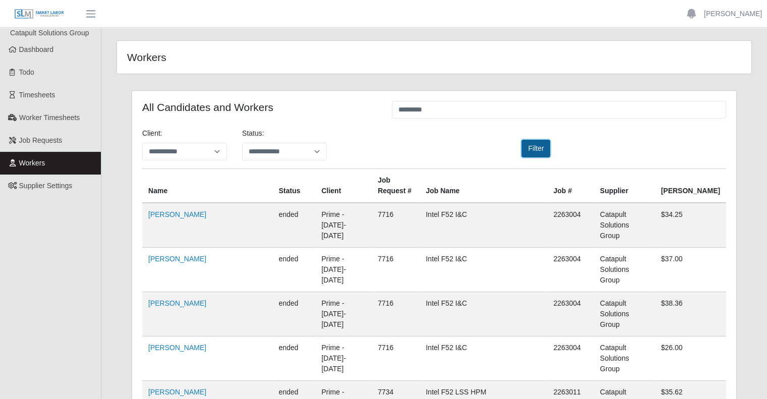
click at [533, 150] on button "Filter" at bounding box center [536, 149] width 29 height 18
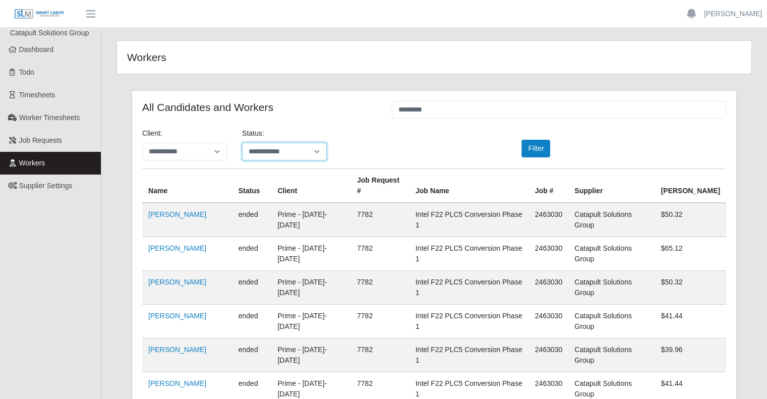
click at [258, 146] on select "**********" at bounding box center [284, 152] width 85 height 18
select select "*******"
click at [242, 143] on select "**********" at bounding box center [284, 152] width 85 height 18
click at [544, 149] on button "Filter" at bounding box center [536, 149] width 29 height 18
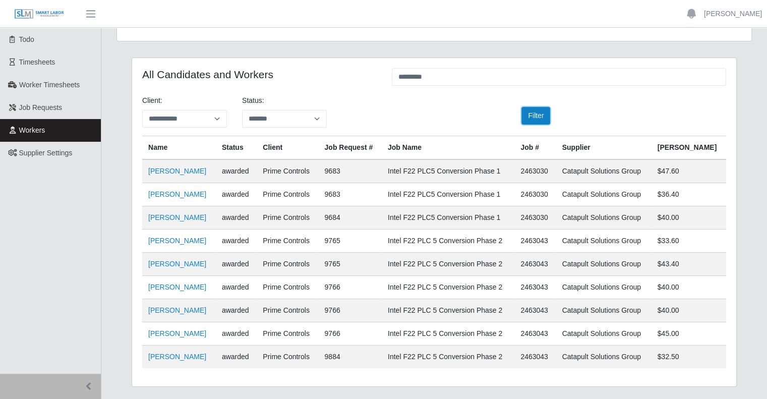
scroll to position [50, 0]
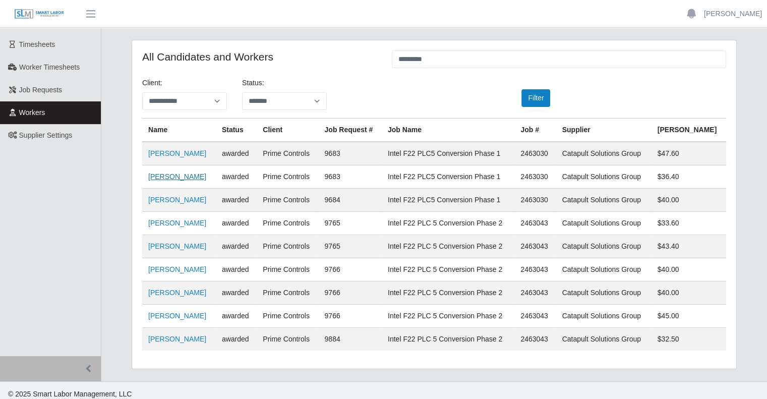
click at [171, 179] on link "Luis Galvan" at bounding box center [177, 177] width 58 height 8
click at [187, 269] on link "Wilis Reyes Guillen" at bounding box center [177, 269] width 58 height 8
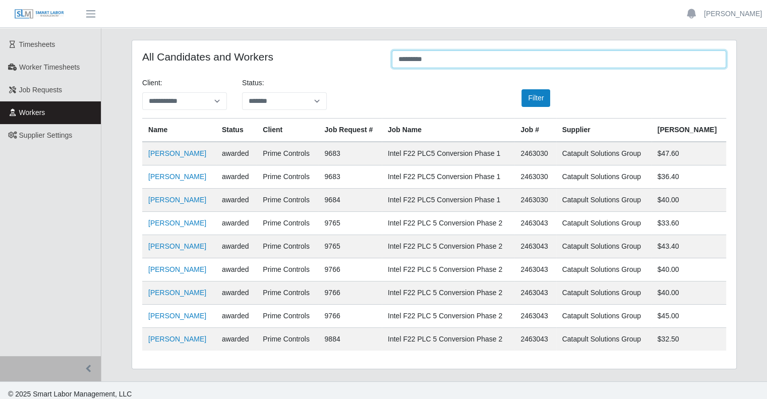
drag, startPoint x: 427, startPoint y: 60, endPoint x: 329, endPoint y: 62, distance: 97.9
click at [329, 62] on div "All Candidates and Workers *********" at bounding box center [434, 60] width 599 height 20
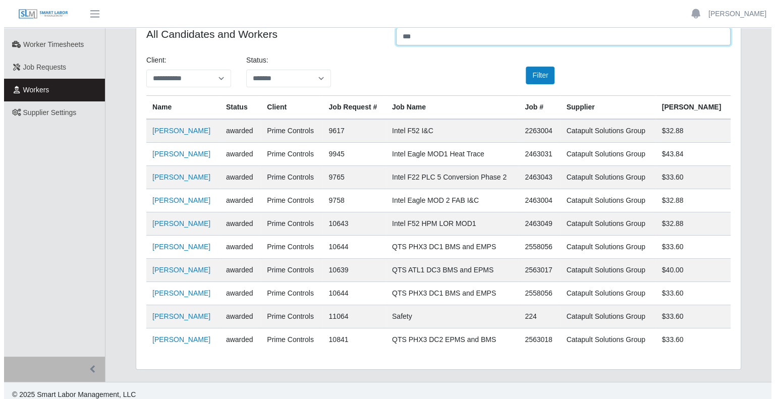
scroll to position [0, 0]
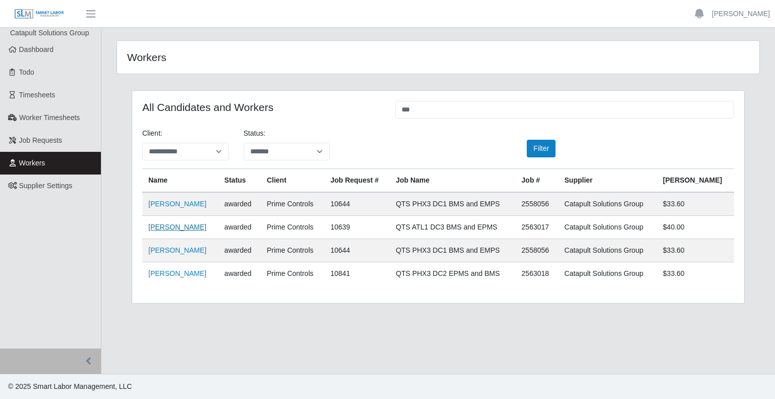
click at [168, 223] on link "Wilis Reyes Guillen" at bounding box center [177, 227] width 58 height 8
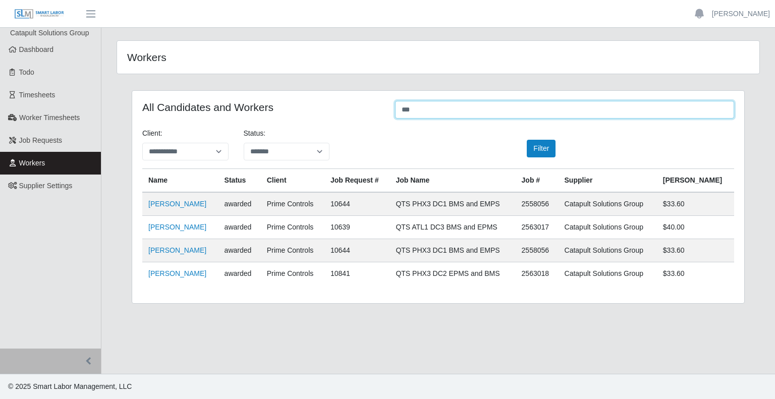
drag, startPoint x: 440, startPoint y: 108, endPoint x: 372, endPoint y: 106, distance: 68.6
click at [372, 106] on div "All Candidates and Workers ***" at bounding box center [438, 111] width 607 height 20
paste input "**********"
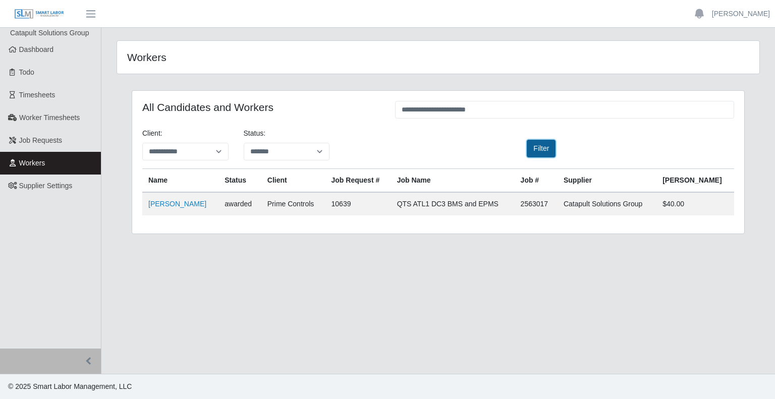
click at [539, 153] on button "Filter" at bounding box center [541, 149] width 29 height 18
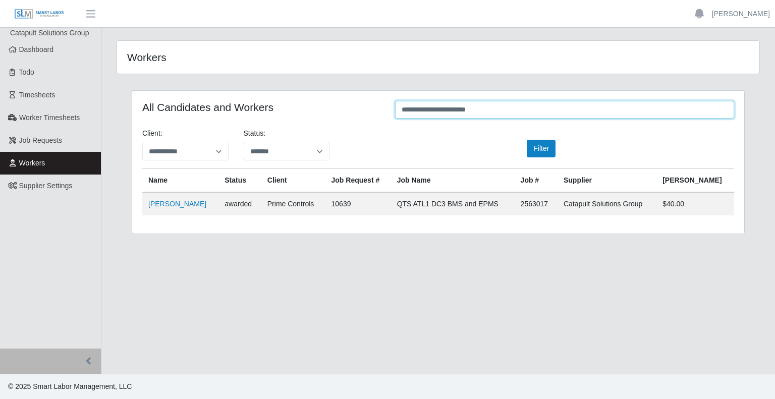
drag, startPoint x: 506, startPoint y: 109, endPoint x: 313, endPoint y: 104, distance: 193.8
click at [314, 104] on div "**********" at bounding box center [438, 111] width 607 height 20
paste input "text"
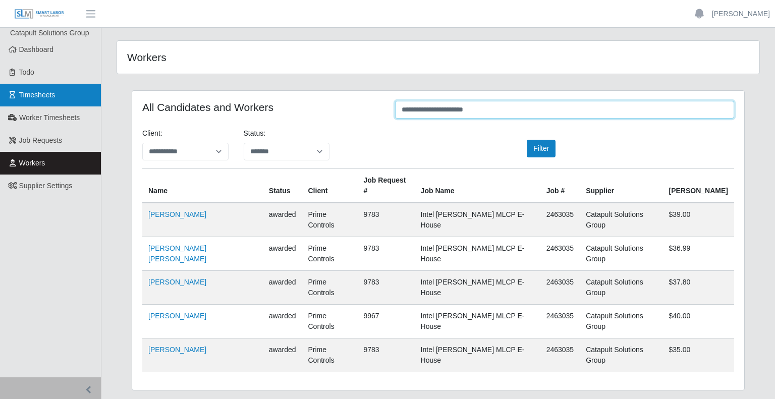
type input "**********"
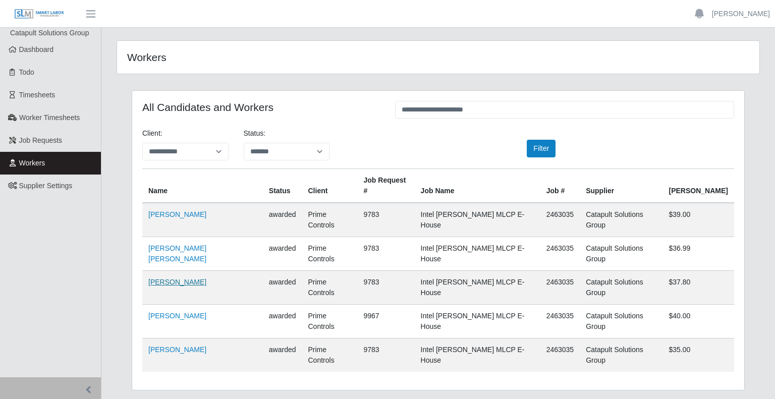
click at [182, 278] on link "Maximiano Serrano" at bounding box center [177, 282] width 58 height 8
click at [32, 138] on span "Job Requests" at bounding box center [40, 140] width 43 height 8
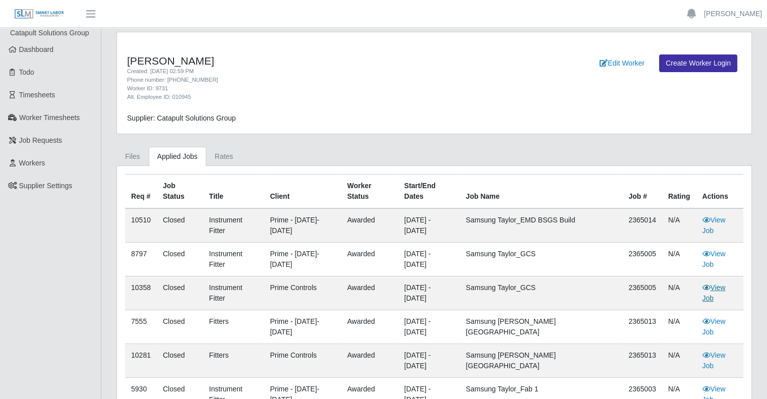
click at [722, 283] on link "View Job" at bounding box center [713, 292] width 23 height 19
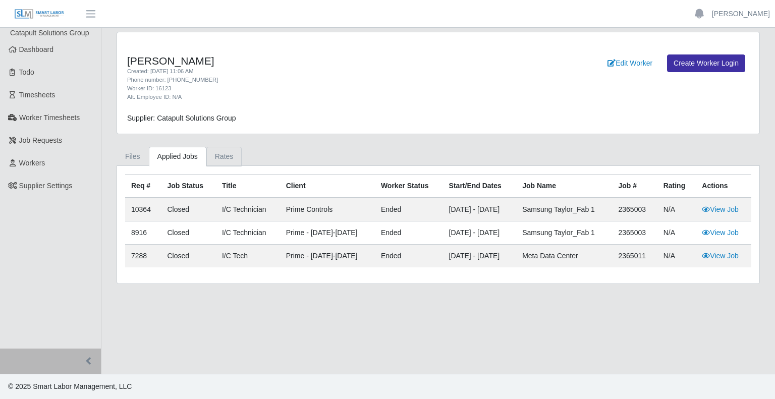
click at [215, 163] on link "Rates" at bounding box center [224, 157] width 36 height 20
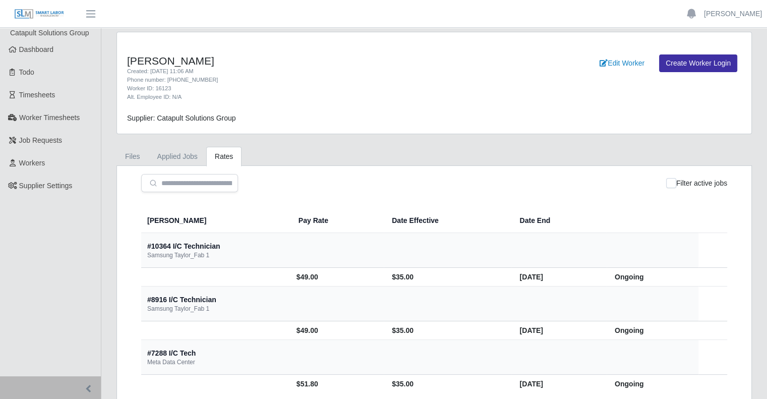
scroll to position [26, 0]
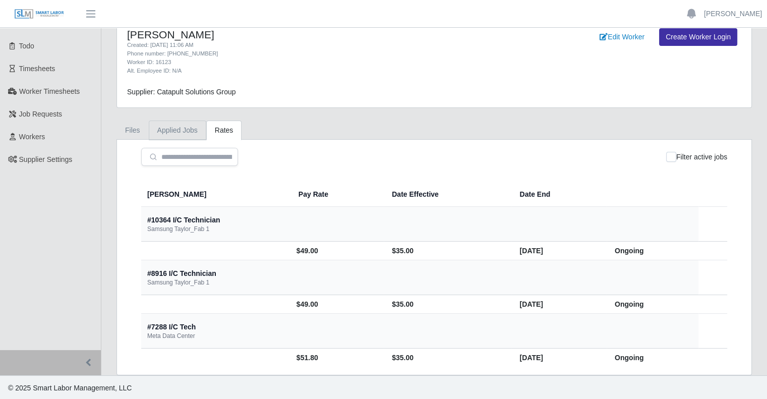
click at [186, 134] on link "Applied Jobs" at bounding box center [178, 131] width 58 height 20
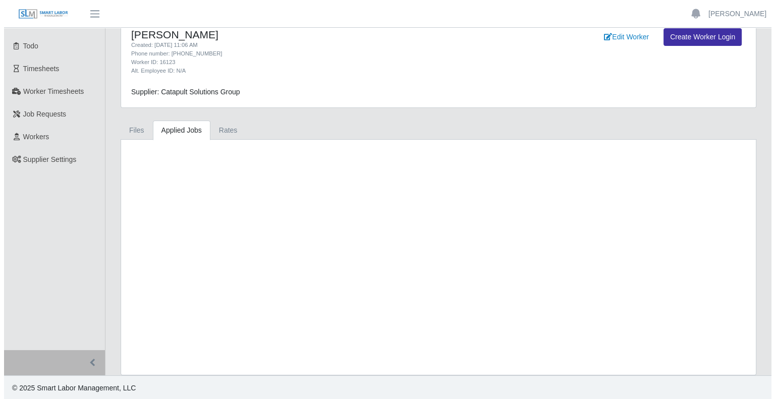
scroll to position [0, 0]
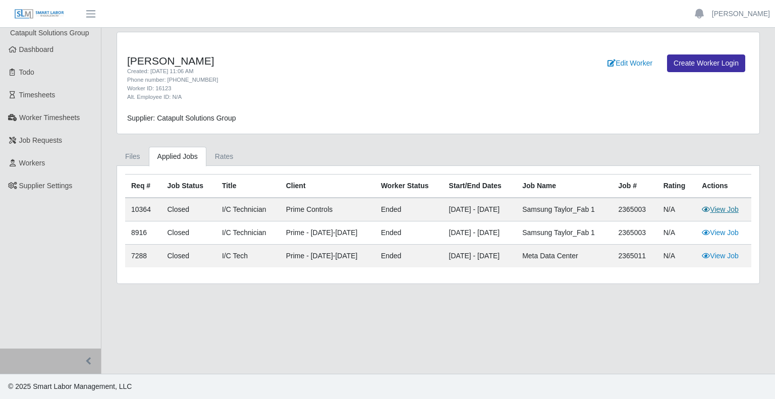
click at [714, 209] on link "View Job" at bounding box center [720, 209] width 37 height 8
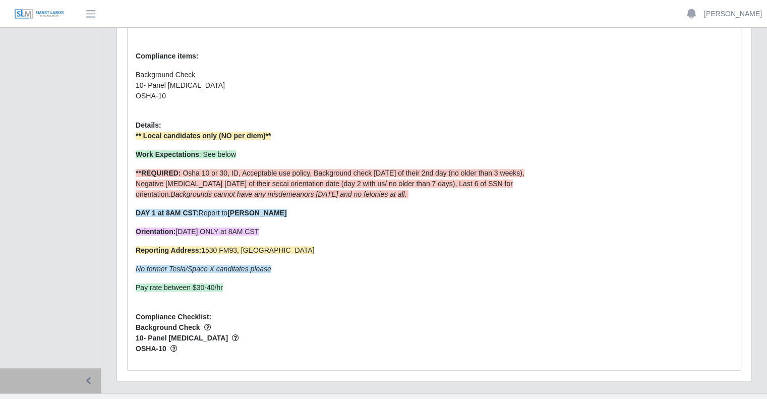
scroll to position [504, 0]
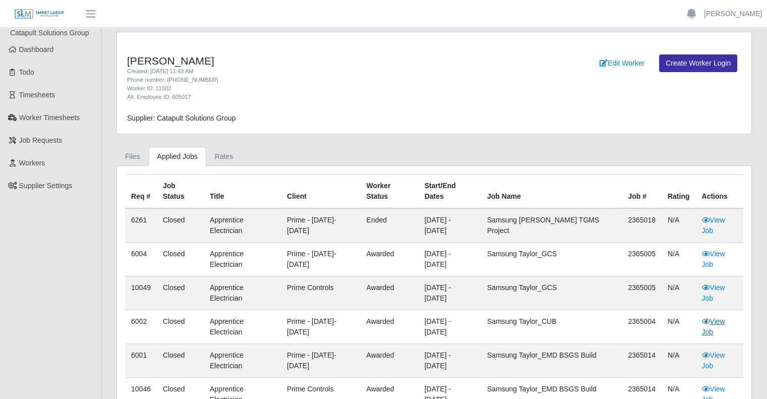
click at [710, 326] on link "View Job" at bounding box center [713, 326] width 23 height 19
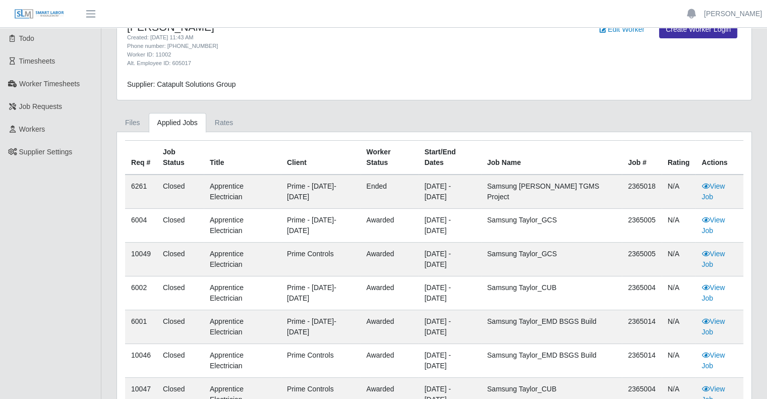
scroll to position [50, 0]
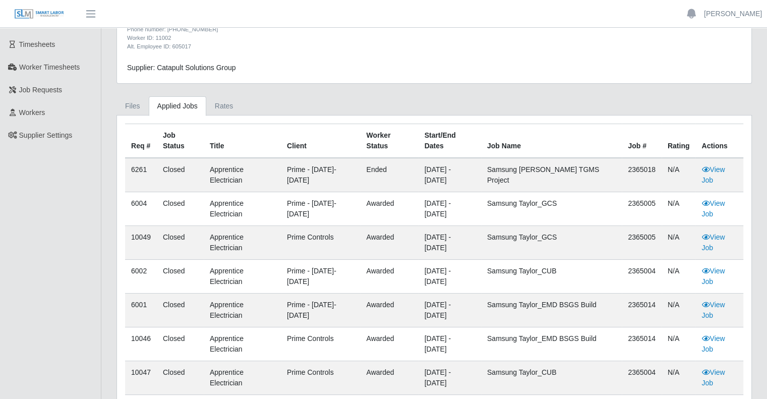
click at [638, 267] on td "2365004" at bounding box center [642, 277] width 40 height 34
copy td "2365004"
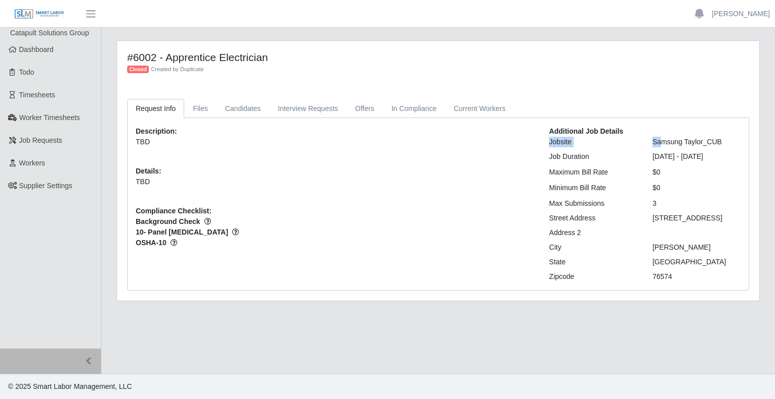
drag, startPoint x: 735, startPoint y: 136, endPoint x: 681, endPoint y: 141, distance: 54.2
click at [666, 141] on div "Additional Job Details Jobsite Samsung Taylor_CUB Job Duration 03/16/2024 - 09/…" at bounding box center [644, 204] width 207 height 156
click at [705, 141] on div "Samsung Taylor_CUB" at bounding box center [696, 142] width 103 height 11
drag, startPoint x: 721, startPoint y: 141, endPoint x: 654, endPoint y: 145, distance: 67.7
click at [654, 145] on div "Samsung Taylor_CUB" at bounding box center [696, 142] width 103 height 11
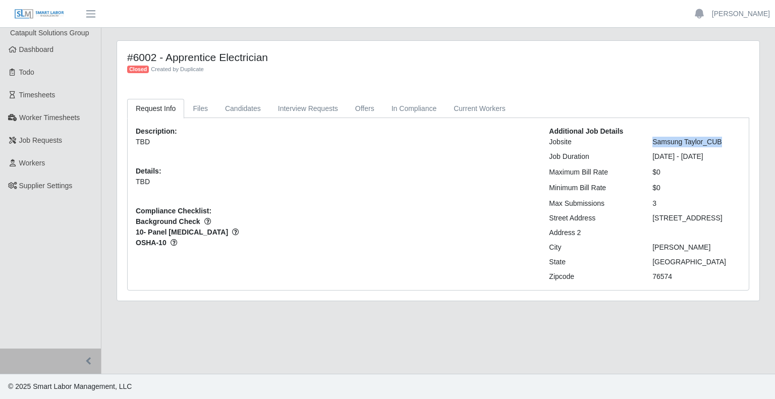
copy div "Samsung Taylor_CUB"
click at [479, 107] on link "Current Workers" at bounding box center [479, 109] width 69 height 20
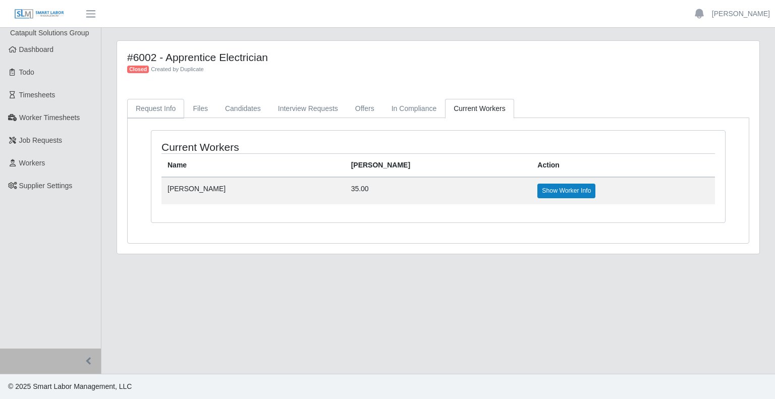
click at [174, 113] on link "Request Info" at bounding box center [155, 109] width 57 height 20
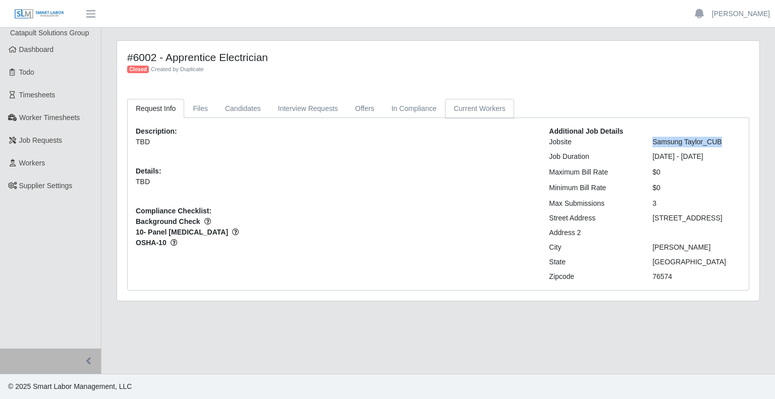
click at [477, 103] on link "Current Workers" at bounding box center [479, 109] width 69 height 20
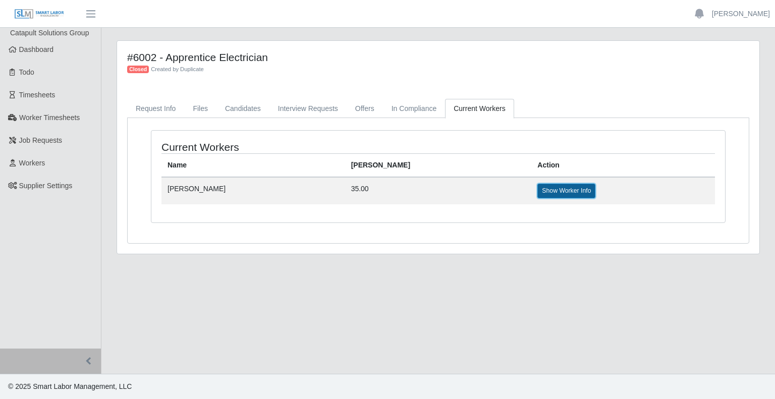
click at [537, 191] on link "Show Worker Info" at bounding box center [566, 191] width 58 height 14
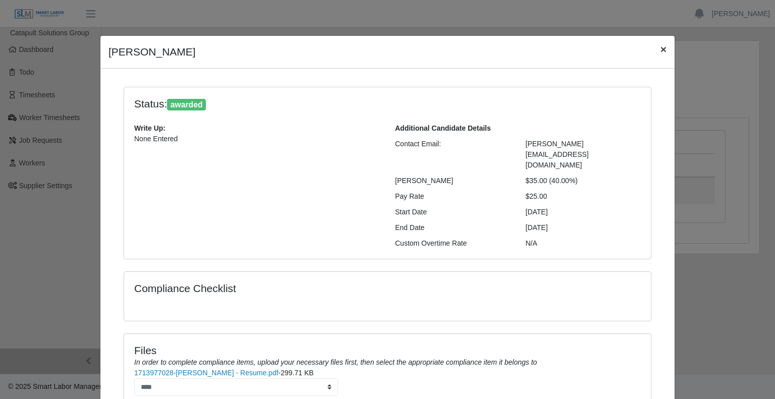
click at [662, 50] on button "×" at bounding box center [663, 49] width 22 height 27
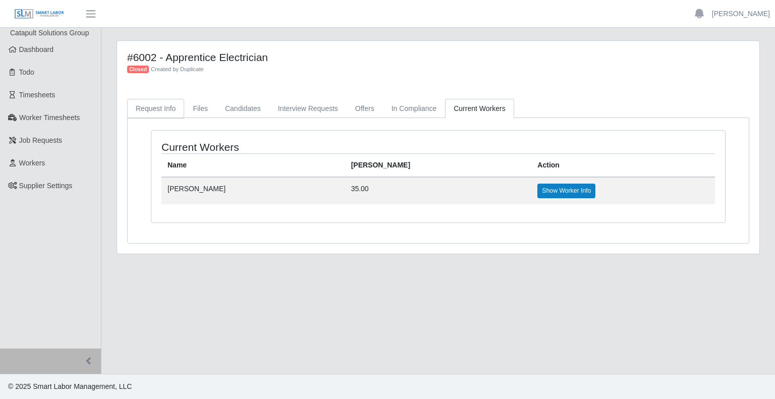
click at [151, 108] on link "Request Info" at bounding box center [155, 109] width 57 height 20
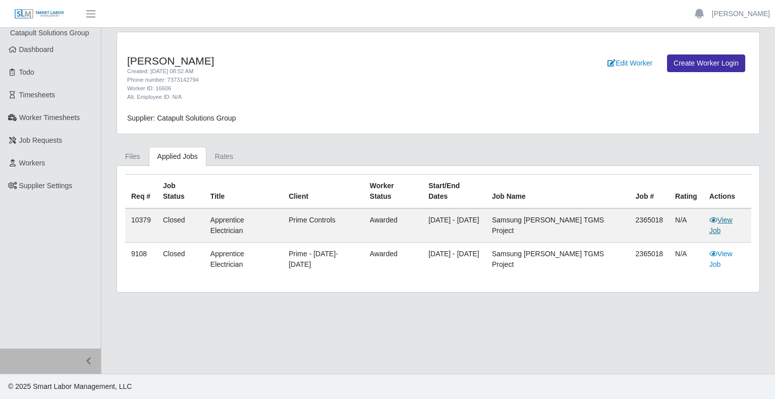
click at [720, 216] on link "View Job" at bounding box center [720, 225] width 23 height 19
click at [642, 208] on td "2365018" at bounding box center [649, 225] width 40 height 34
copy td "2365018"
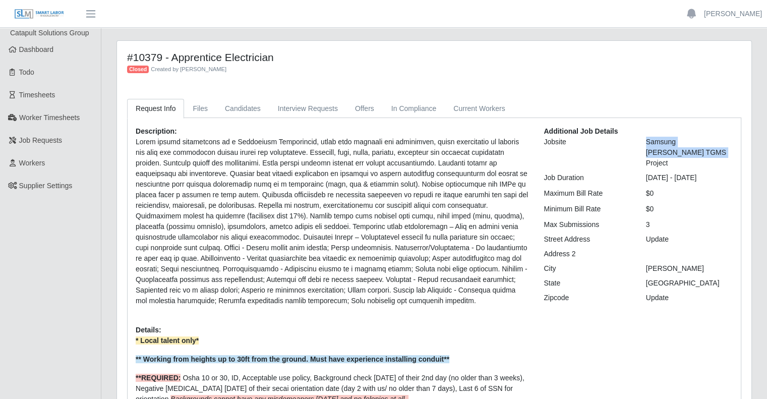
drag, startPoint x: 678, startPoint y: 150, endPoint x: 639, endPoint y: 144, distance: 40.3
click at [639, 144] on div "Samsung Taylor TGMS Project" at bounding box center [690, 153] width 102 height 32
copy div "Samsung Taylor TGMS Project"
click at [466, 108] on link "Current Workers" at bounding box center [479, 109] width 69 height 20
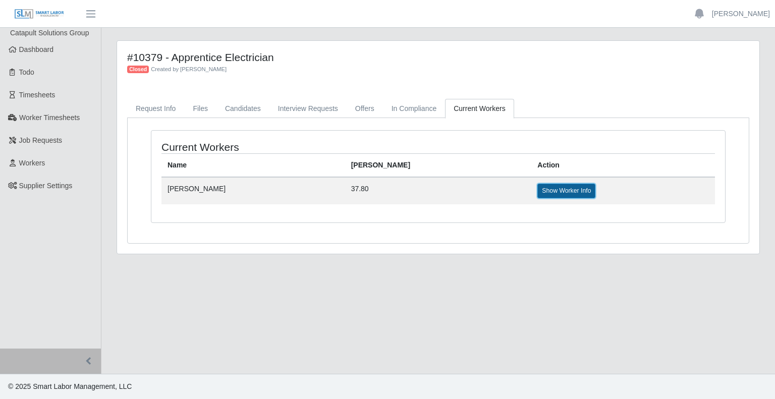
click at [537, 194] on link "Show Worker Info" at bounding box center [566, 191] width 58 height 14
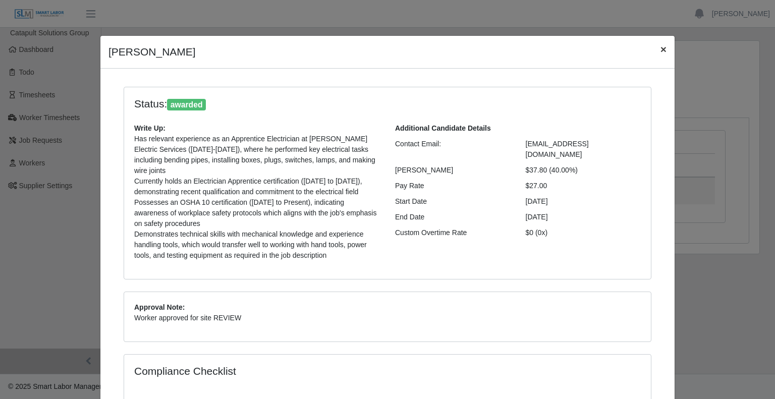
click at [653, 49] on button "×" at bounding box center [663, 49] width 22 height 27
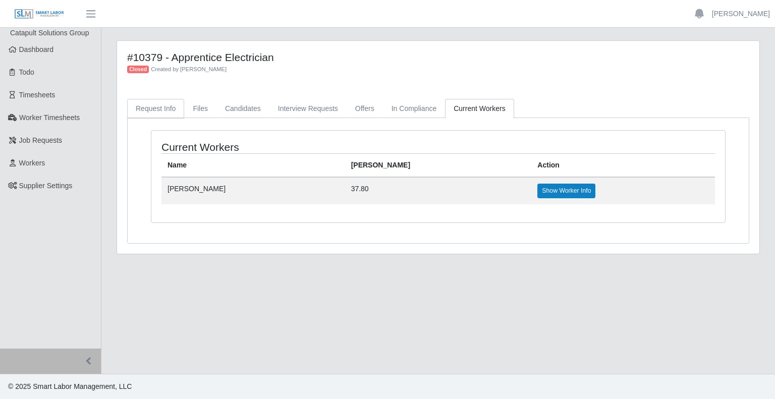
click at [137, 108] on link "Request Info" at bounding box center [155, 109] width 57 height 20
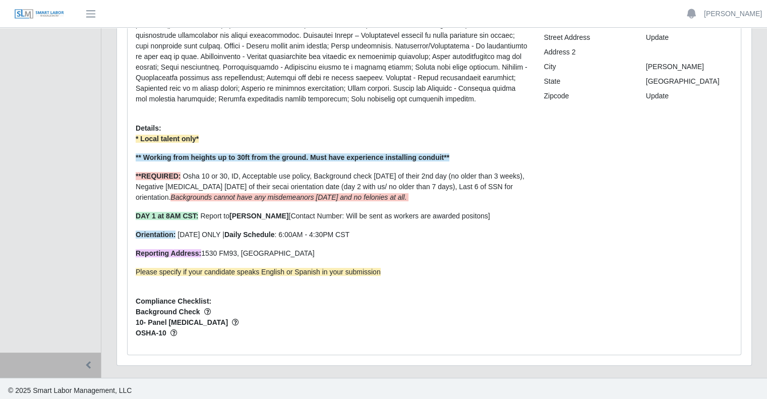
scroll to position [205, 0]
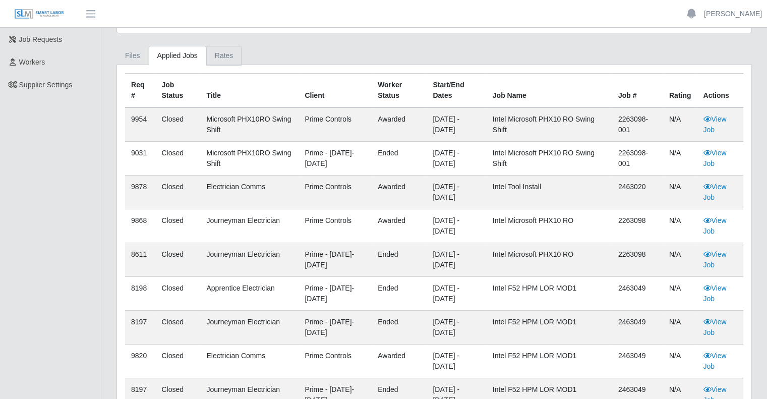
scroll to position [151, 0]
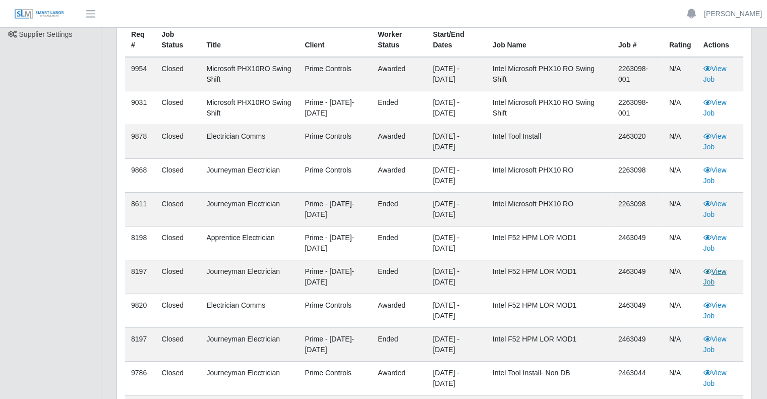
click at [713, 270] on link "View Job" at bounding box center [714, 276] width 23 height 19
click at [722, 305] on link "View Job" at bounding box center [714, 310] width 23 height 19
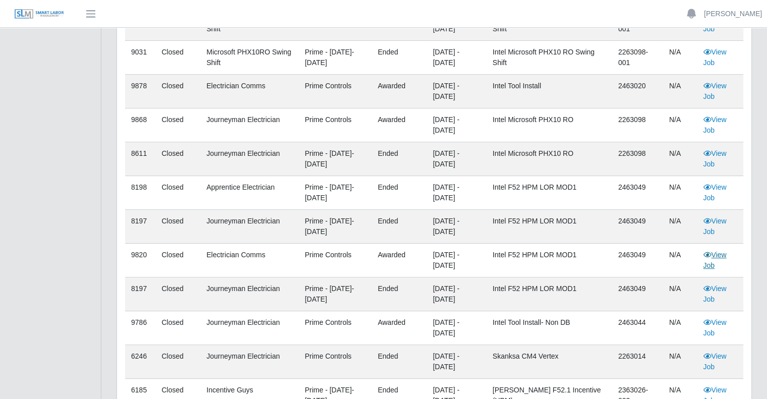
click at [718, 252] on link "View Job" at bounding box center [714, 260] width 23 height 19
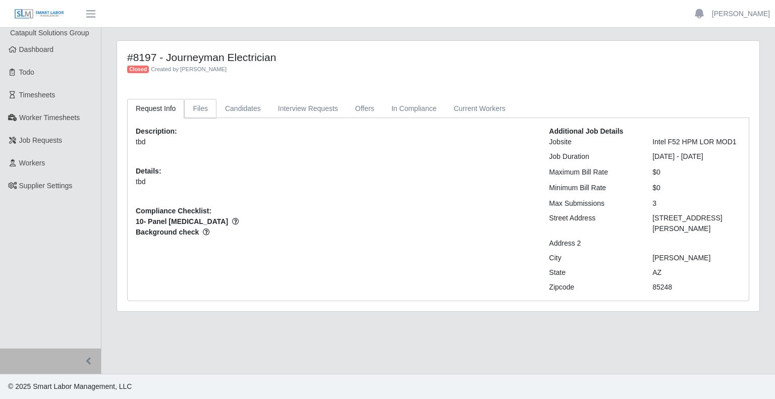
click at [195, 109] on link "Files" at bounding box center [200, 109] width 32 height 20
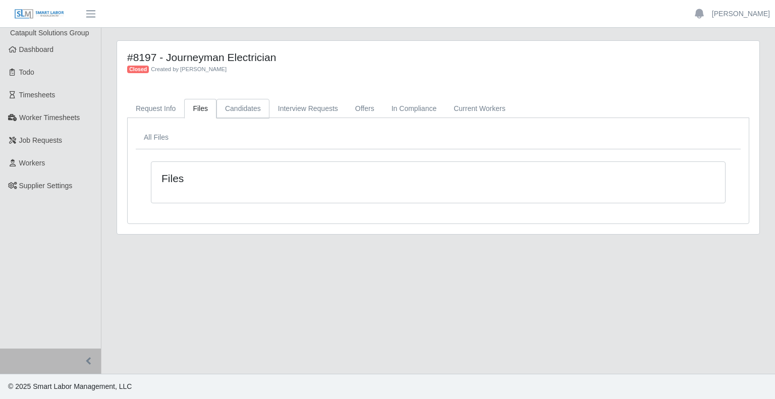
click at [253, 109] on link "Candidates" at bounding box center [242, 109] width 53 height 20
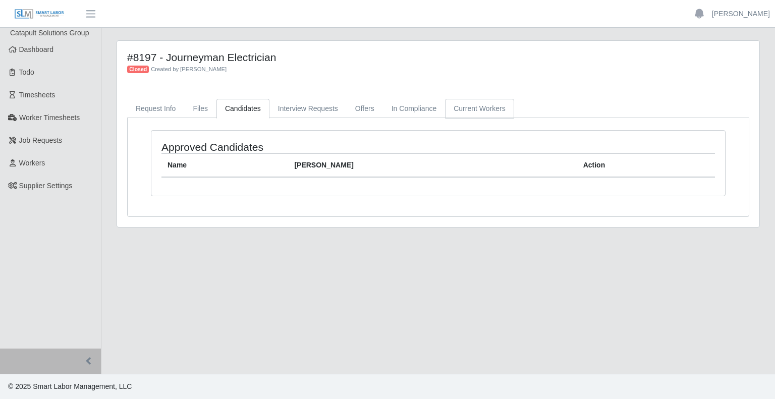
click at [480, 107] on link "Current Workers" at bounding box center [479, 109] width 69 height 20
click at [148, 114] on link "Request Info" at bounding box center [155, 109] width 57 height 20
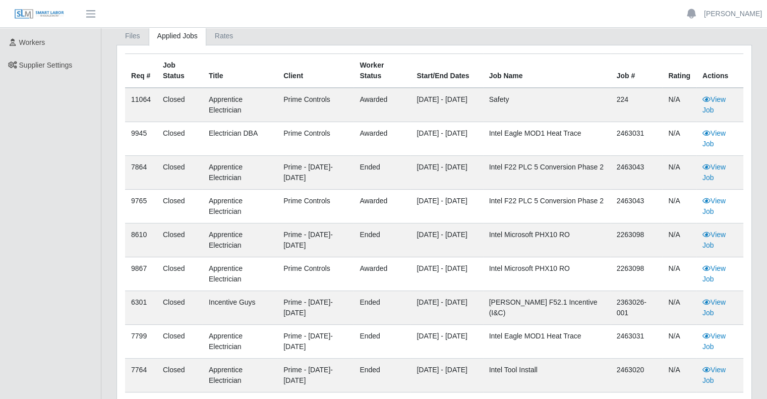
scroll to position [151, 0]
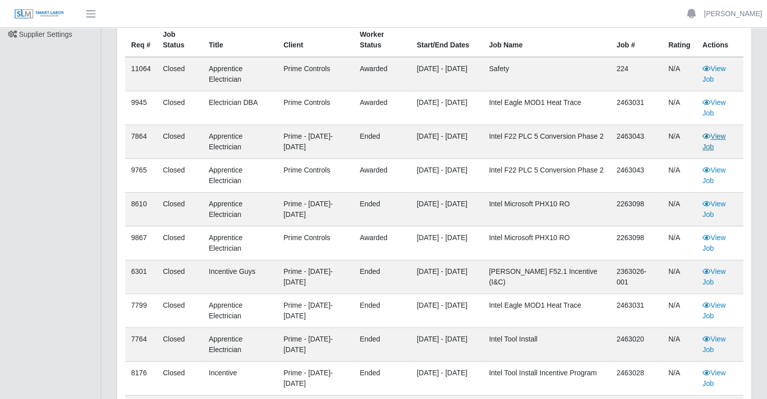
click at [719, 138] on link "View Job" at bounding box center [714, 141] width 23 height 19
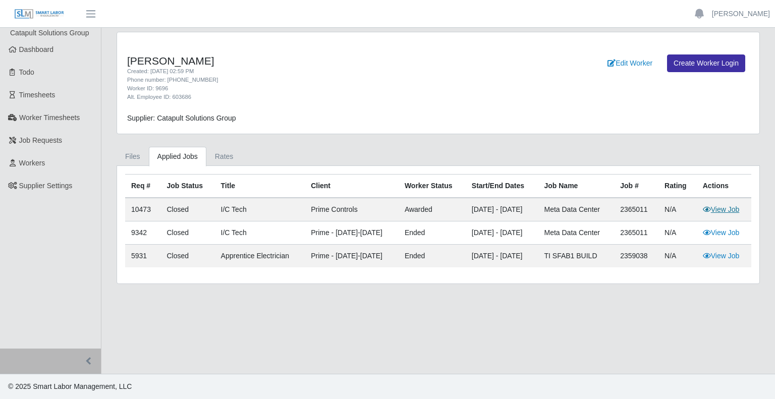
click at [720, 205] on link "View Job" at bounding box center [721, 209] width 37 height 8
click at [639, 232] on td "2365011" at bounding box center [636, 232] width 44 height 23
copy td "2365011"
drag, startPoint x: 616, startPoint y: 233, endPoint x: 536, endPoint y: 239, distance: 81.0
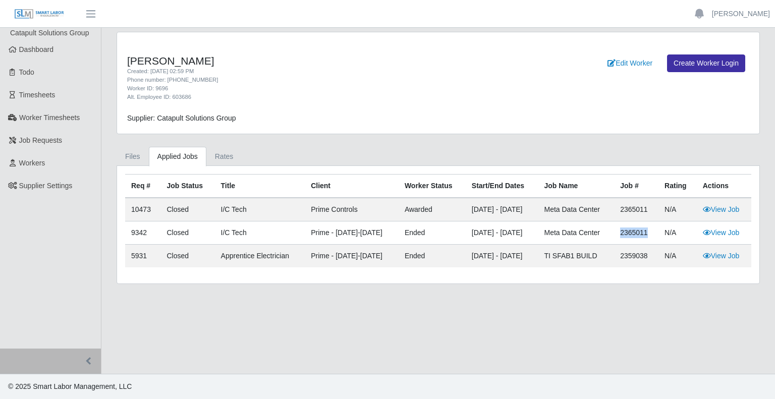
click at [536, 239] on tr "9342 Closed I/C Tech Prime - Saturday-Friday ended 06/04/2025 - 07/14/2025 Meta…" at bounding box center [438, 232] width 626 height 23
copy tr "Meta Data Center"
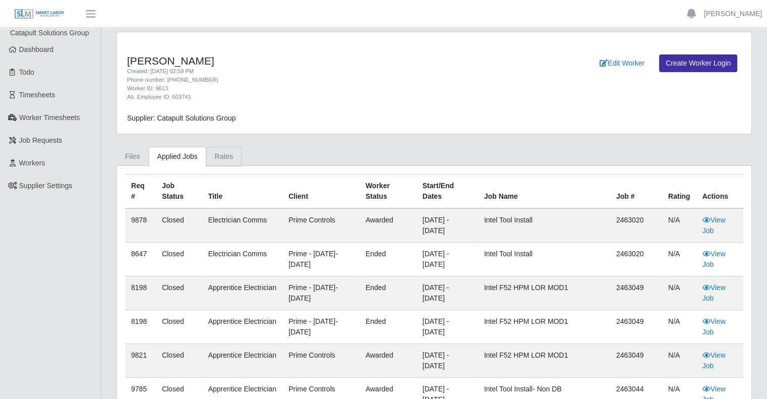
click at [228, 154] on link "Rates" at bounding box center [224, 157] width 36 height 20
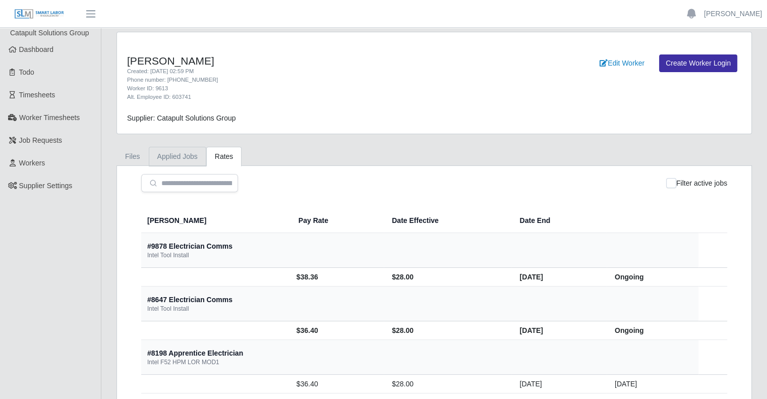
click at [161, 155] on link "Applied Jobs" at bounding box center [178, 157] width 58 height 20
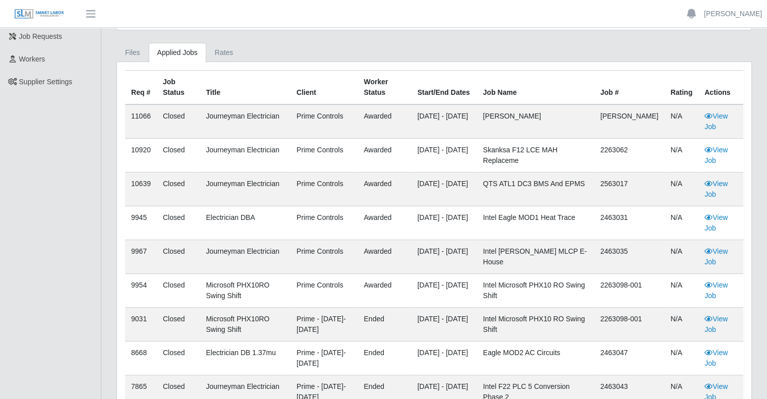
scroll to position [252, 0]
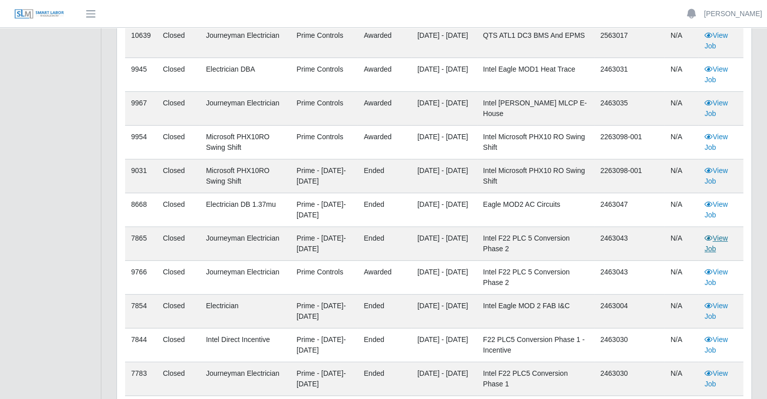
click at [712, 238] on link "View Job" at bounding box center [716, 243] width 23 height 19
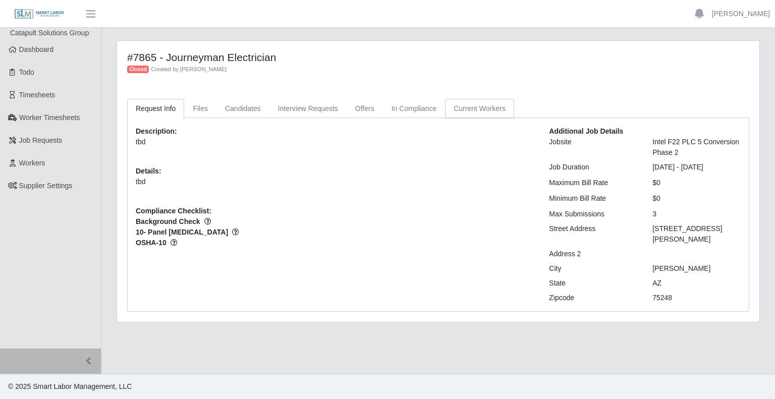
click at [445, 108] on link "Current Workers" at bounding box center [479, 109] width 69 height 20
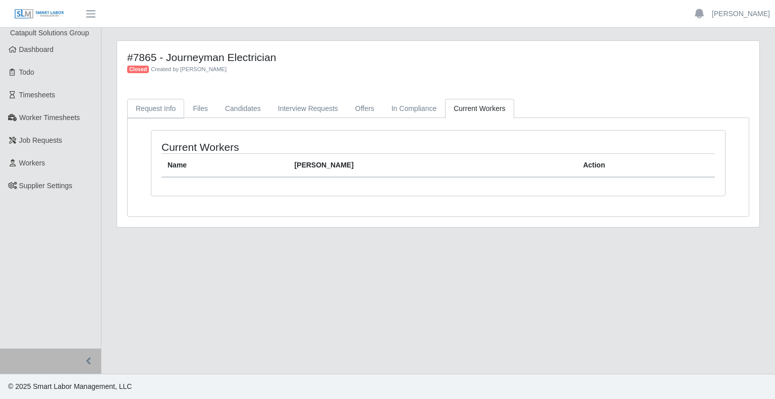
click at [150, 111] on link "Request Info" at bounding box center [155, 109] width 57 height 20
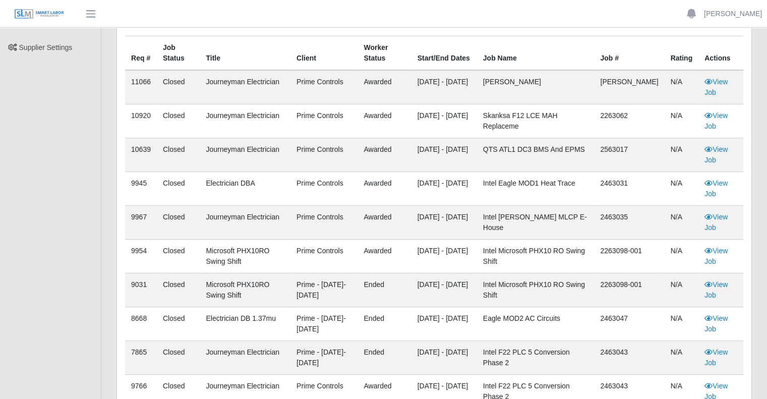
scroll to position [151, 0]
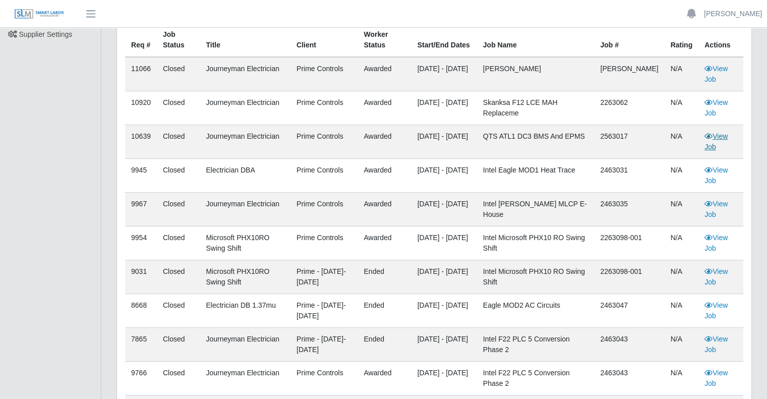
click at [726, 134] on link "View Job" at bounding box center [716, 141] width 23 height 19
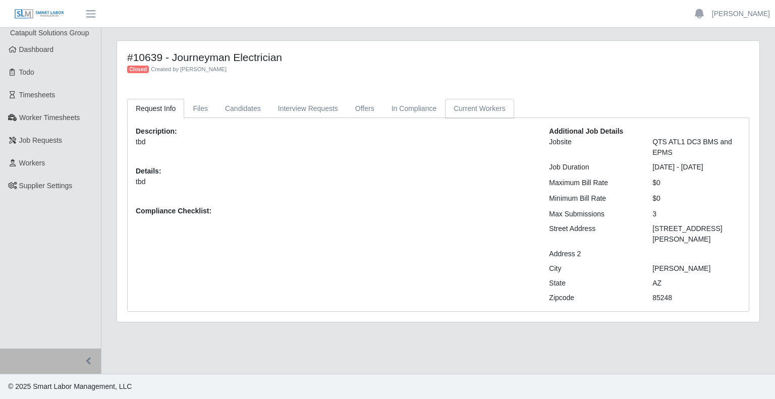
click at [466, 104] on link "Current Workers" at bounding box center [479, 109] width 69 height 20
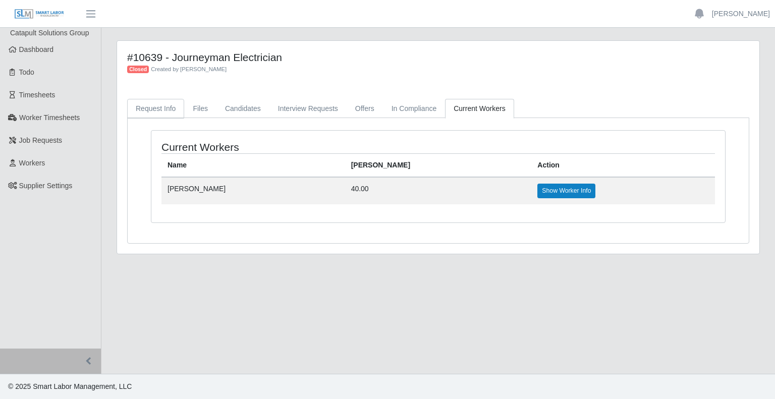
click at [171, 105] on link "Request Info" at bounding box center [155, 109] width 57 height 20
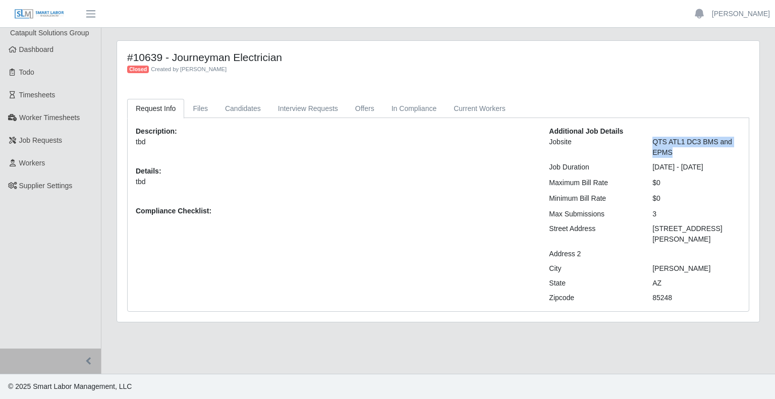
drag, startPoint x: 680, startPoint y: 151, endPoint x: 645, endPoint y: 143, distance: 36.2
click at [645, 143] on div "QTS ATL1 DC3 BMS and EPMS" at bounding box center [696, 147] width 103 height 21
copy div "QTS ATL1 DC3 BMS and EPMS"
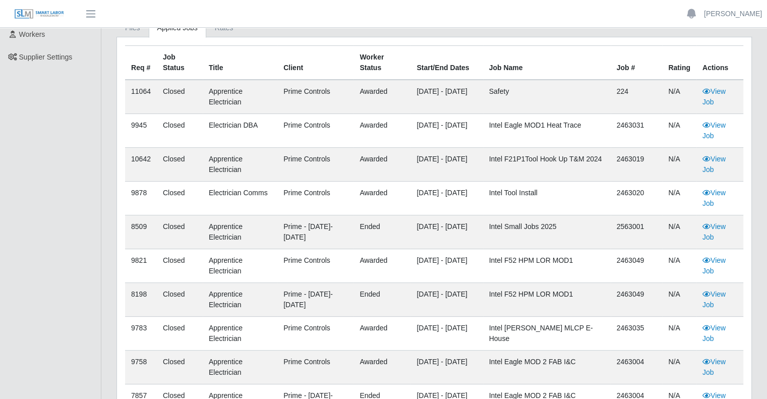
scroll to position [151, 0]
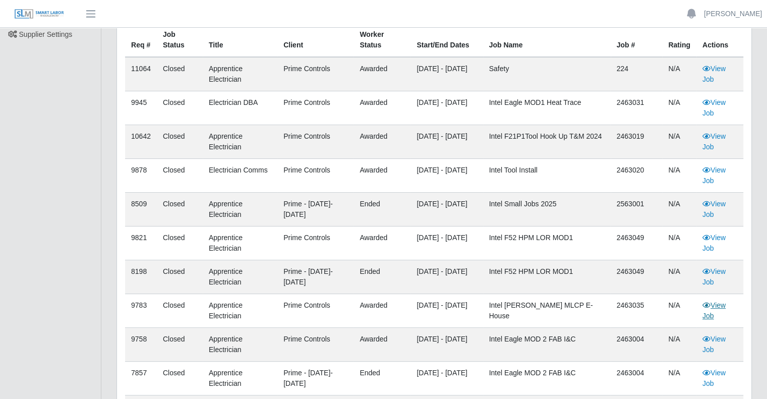
click at [708, 310] on link "View Job" at bounding box center [714, 310] width 23 height 19
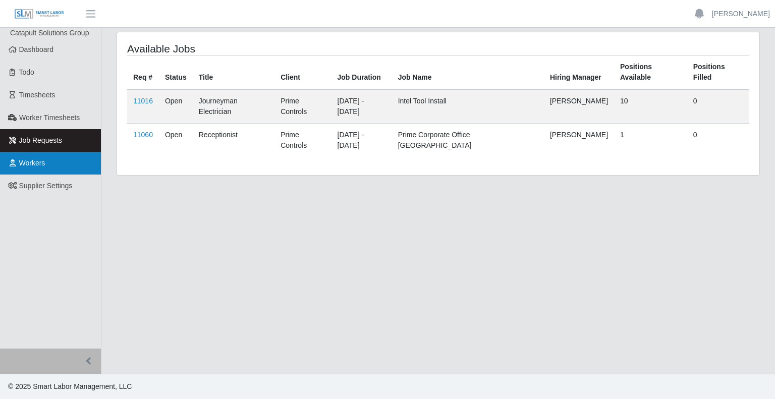
click at [56, 168] on link "Workers" at bounding box center [50, 163] width 101 height 23
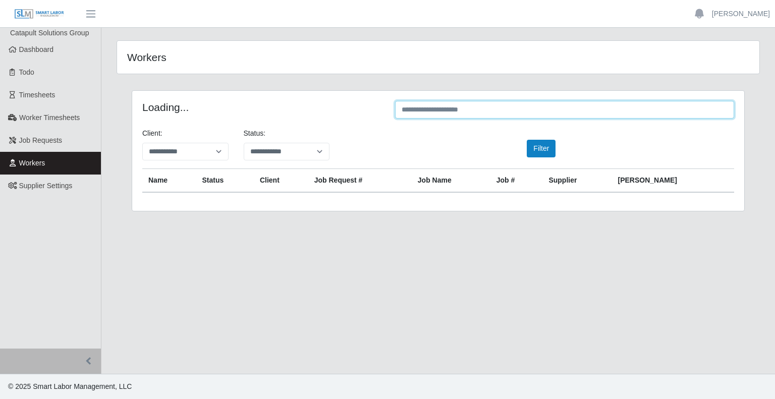
click at [454, 107] on input "text" at bounding box center [564, 110] width 339 height 18
paste input "**********"
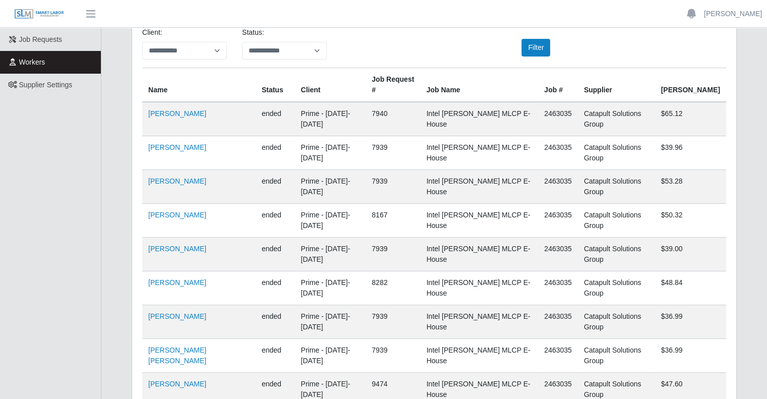
scroll to position [50, 0]
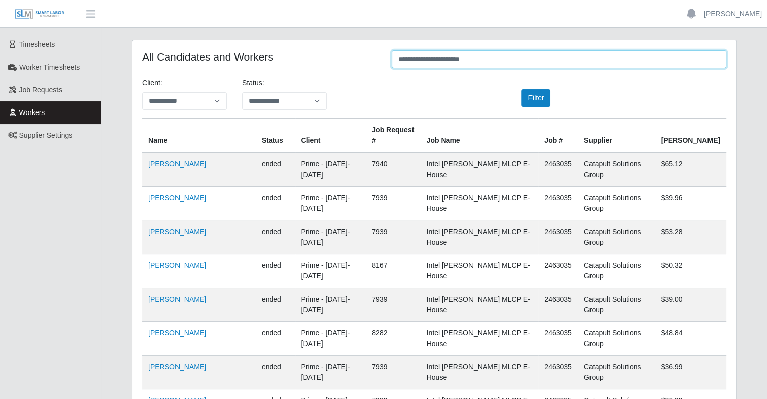
type input "**********"
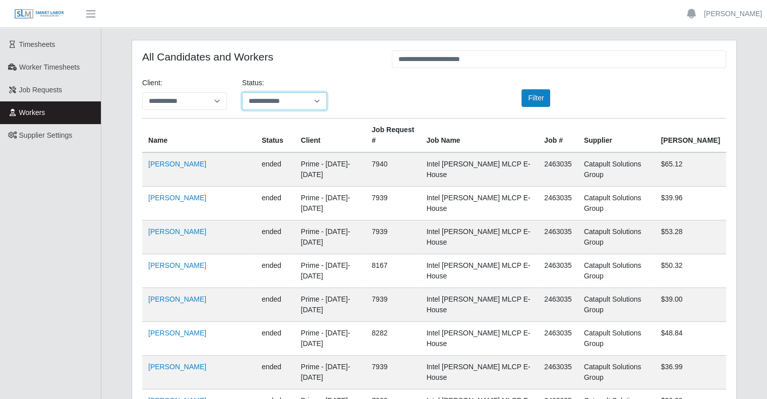
click at [294, 104] on select "**********" at bounding box center [284, 101] width 85 height 18
click at [242, 92] on select "**********" at bounding box center [284, 101] width 85 height 18
click at [285, 103] on select "**********" at bounding box center [284, 101] width 85 height 18
select select "*******"
click at [242, 92] on select "**********" at bounding box center [284, 101] width 85 height 18
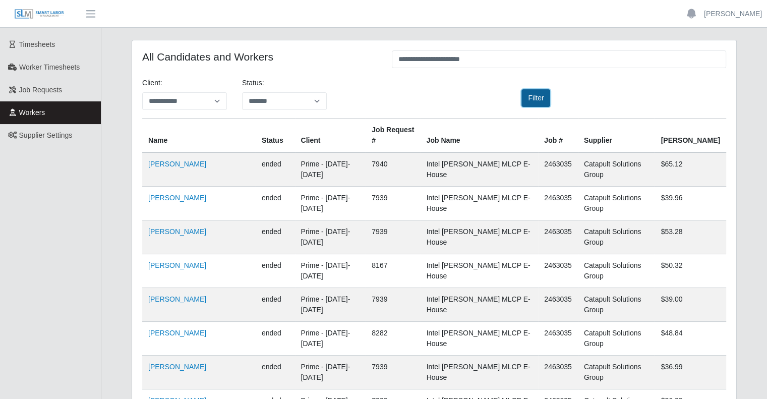
click at [532, 98] on button "Filter" at bounding box center [536, 98] width 29 height 18
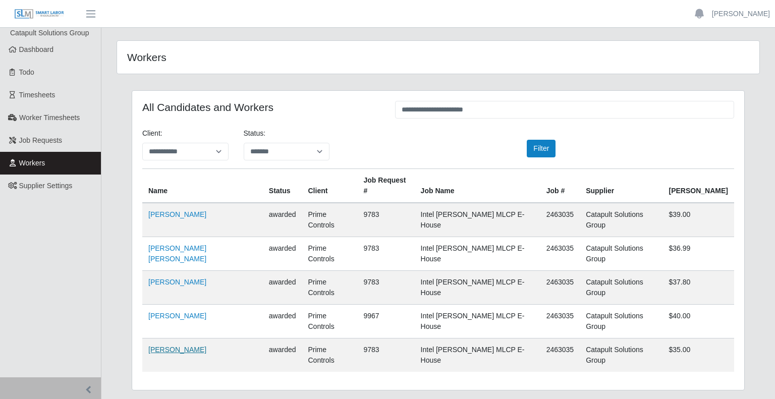
click at [167, 346] on link "Julio Cesar Medina" at bounding box center [177, 350] width 58 height 8
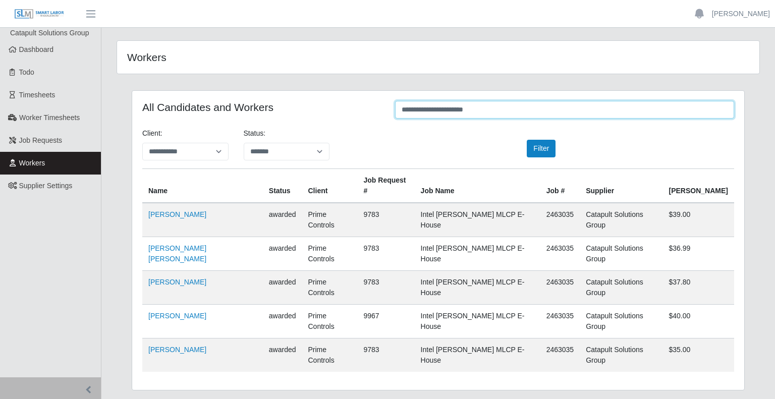
drag, startPoint x: 497, startPoint y: 112, endPoint x: 364, endPoint y: 114, distance: 133.7
click at [364, 114] on div "**********" at bounding box center [438, 111] width 607 height 20
paste input "text"
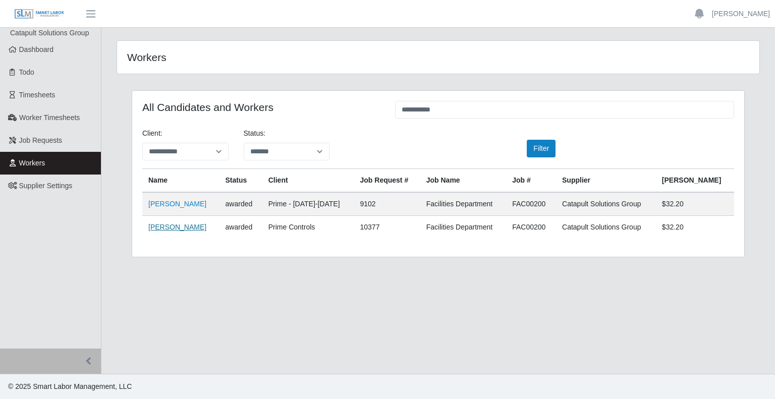
click at [176, 228] on link "Manuel Soto" at bounding box center [177, 227] width 58 height 8
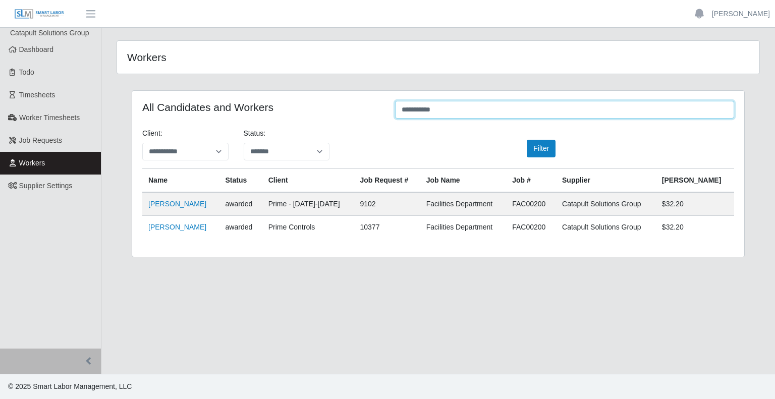
click at [451, 105] on input "**********" at bounding box center [564, 110] width 339 height 18
paste input "***"
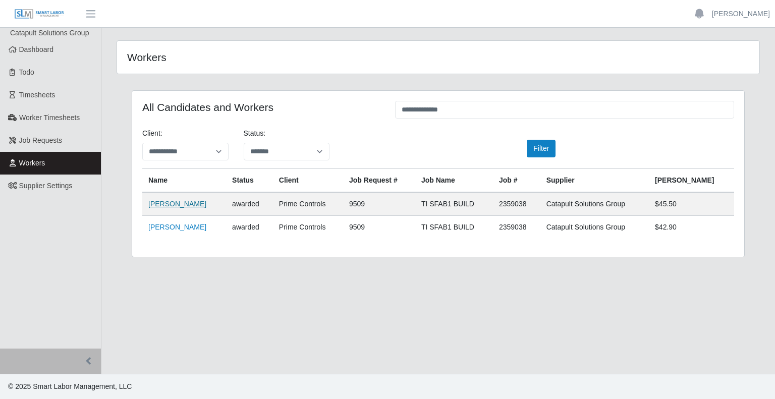
click at [181, 207] on link "Joksan Gomez" at bounding box center [177, 204] width 58 height 8
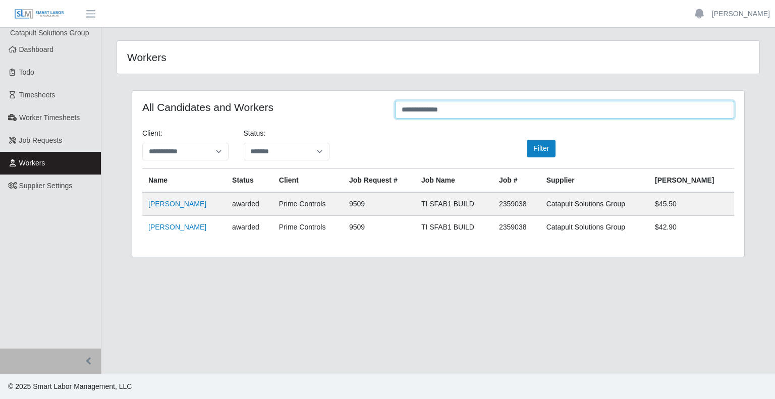
drag, startPoint x: 470, startPoint y: 110, endPoint x: 377, endPoint y: 106, distance: 92.9
click at [377, 107] on div "**********" at bounding box center [438, 111] width 607 height 20
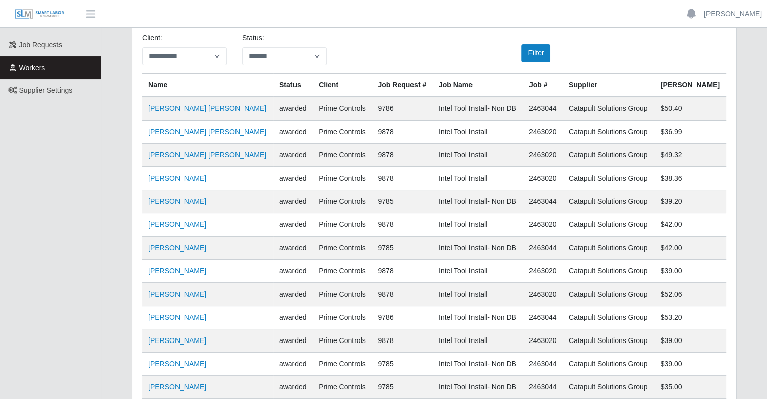
scroll to position [90, 0]
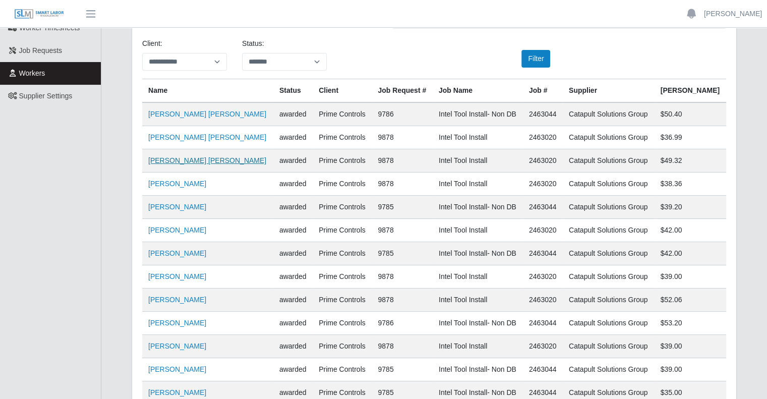
click at [210, 161] on link "Josue Rodriguez Beltran" at bounding box center [207, 160] width 118 height 8
click at [553, 184] on td "2463020" at bounding box center [543, 184] width 40 height 23
copy td "2463020"
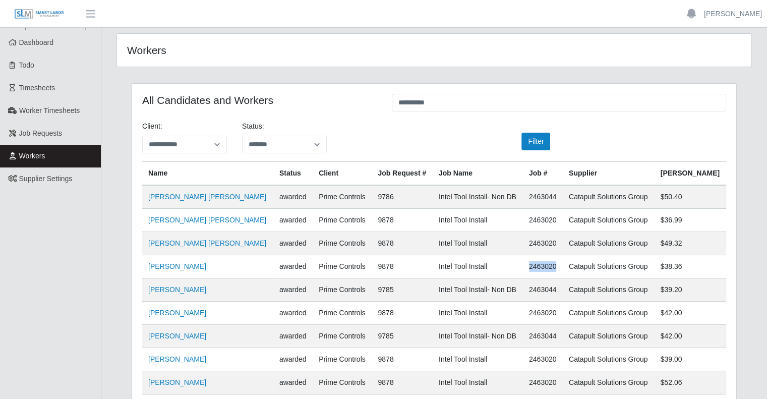
scroll to position [0, 0]
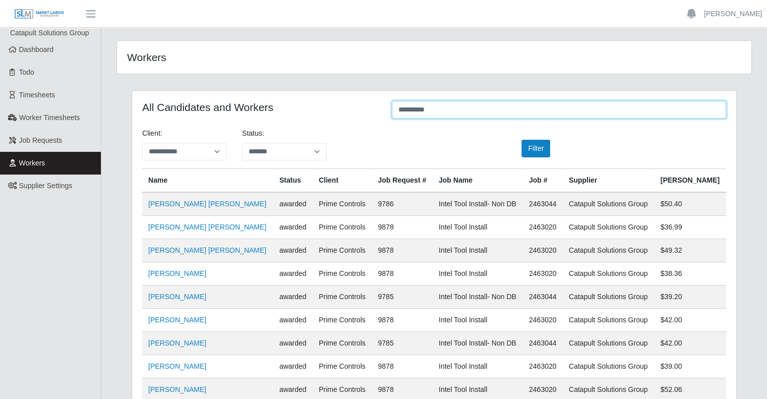
drag, startPoint x: 433, startPoint y: 114, endPoint x: 396, endPoint y: 109, distance: 36.7
click at [396, 117] on input "**********" at bounding box center [559, 110] width 334 height 18
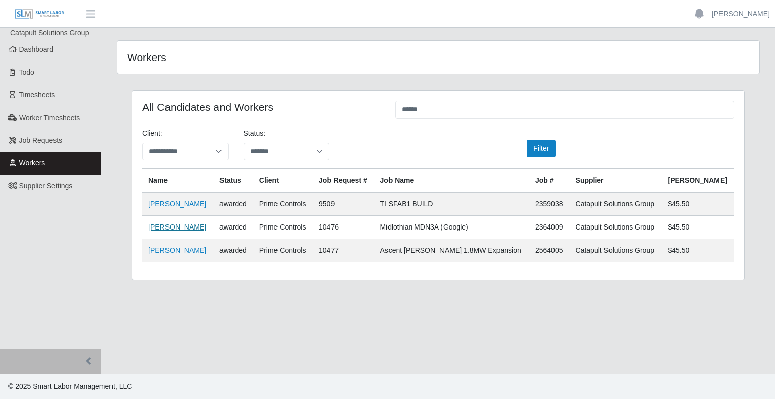
click at [160, 226] on link "[PERSON_NAME]" at bounding box center [177, 227] width 58 height 8
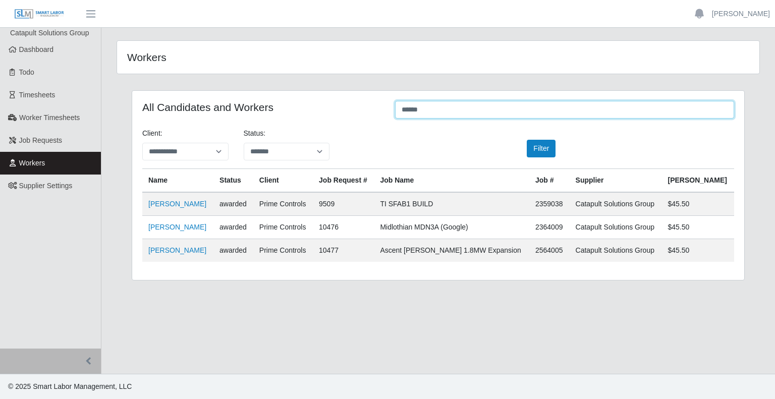
click at [412, 110] on input "******" at bounding box center [564, 110] width 339 height 18
paste input "**********"
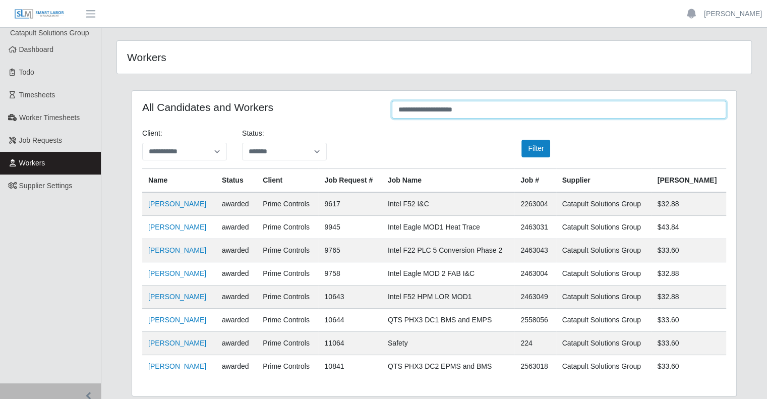
scroll to position [33, 0]
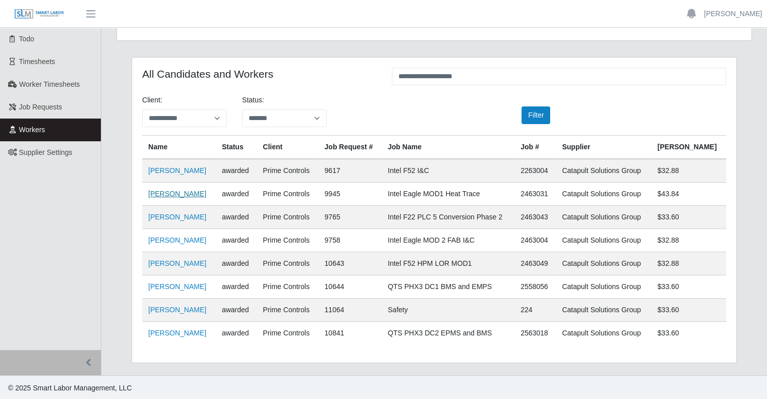
click at [183, 193] on link "David Bojorquez Parra" at bounding box center [177, 194] width 58 height 8
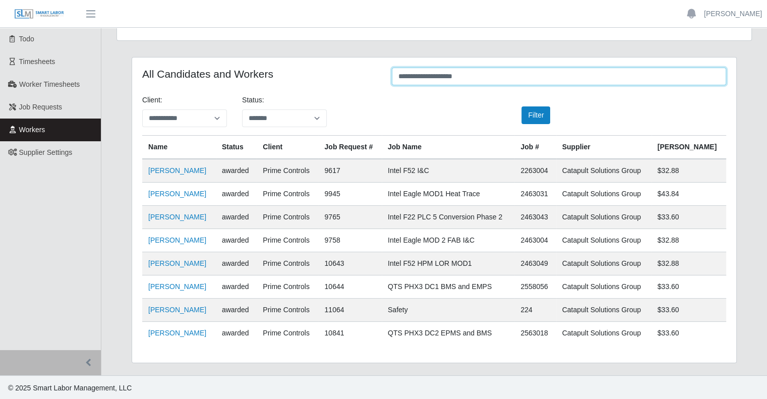
drag, startPoint x: 482, startPoint y: 76, endPoint x: 327, endPoint y: 83, distance: 155.0
click at [327, 84] on div "**********" at bounding box center [434, 78] width 599 height 20
paste input "text"
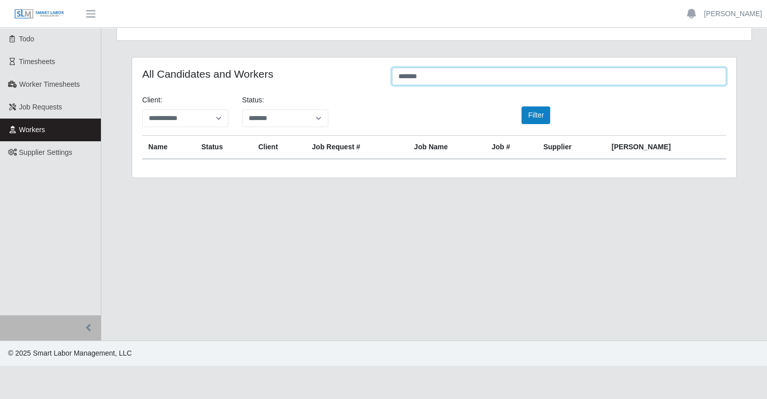
scroll to position [0, 0]
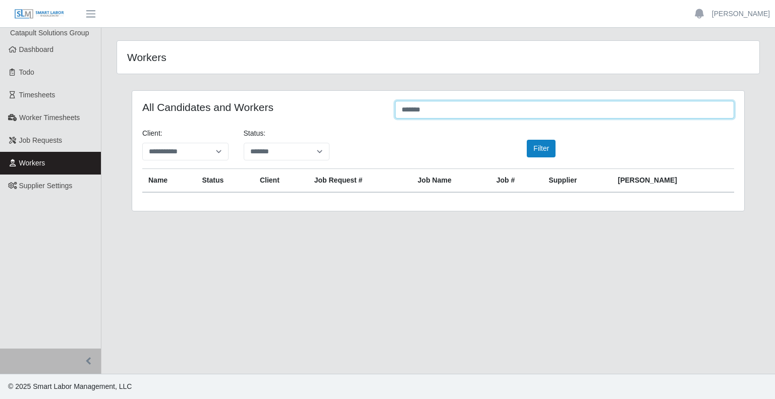
paste input "**********"
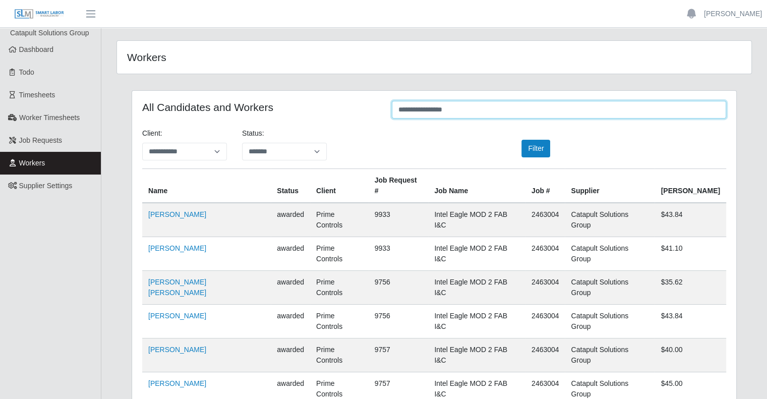
drag, startPoint x: 406, startPoint y: 108, endPoint x: 379, endPoint y: 107, distance: 26.2
click at [379, 107] on div "**********" at bounding box center [434, 111] width 599 height 20
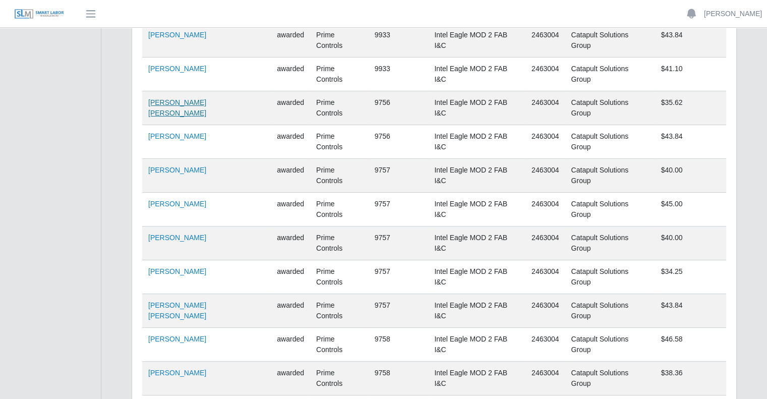
scroll to position [195, 0]
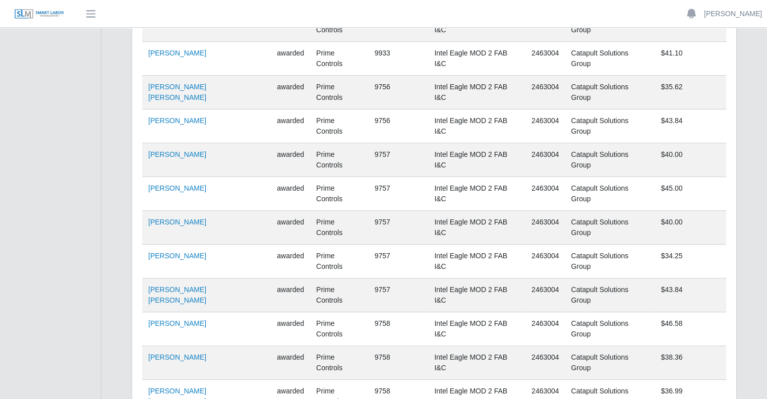
type input "**********"
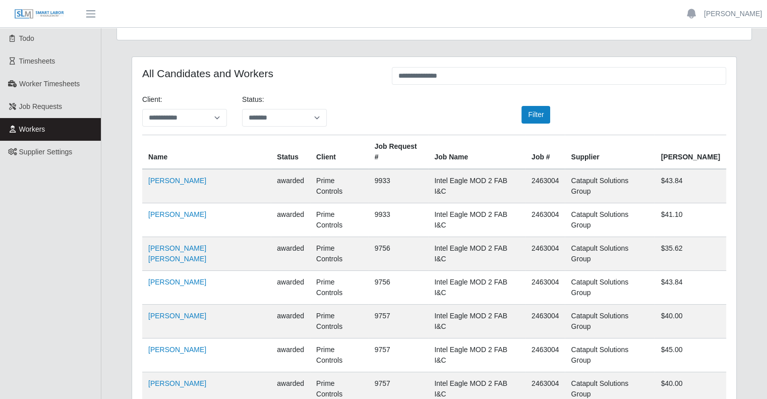
scroll to position [0, 0]
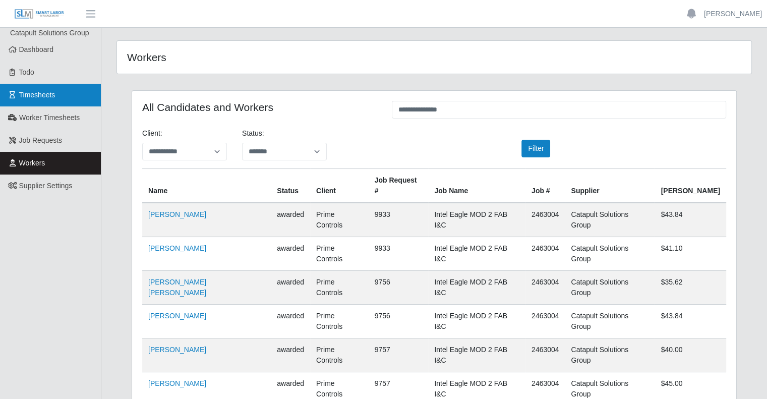
drag, startPoint x: 38, startPoint y: 88, endPoint x: 42, endPoint y: 92, distance: 5.4
click at [38, 88] on link "Timesheets" at bounding box center [50, 95] width 101 height 23
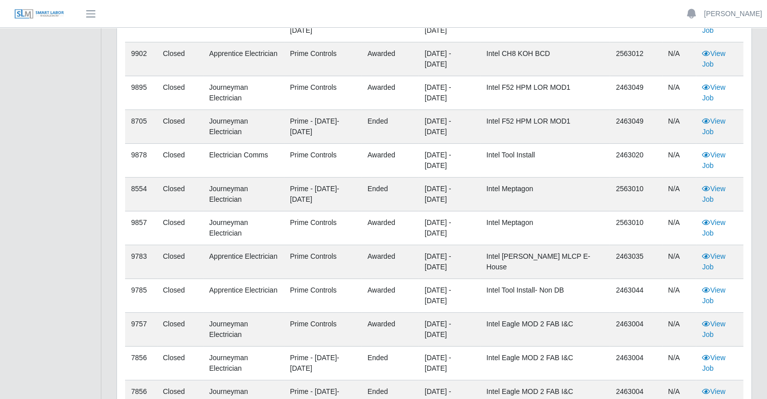
scroll to position [252, 0]
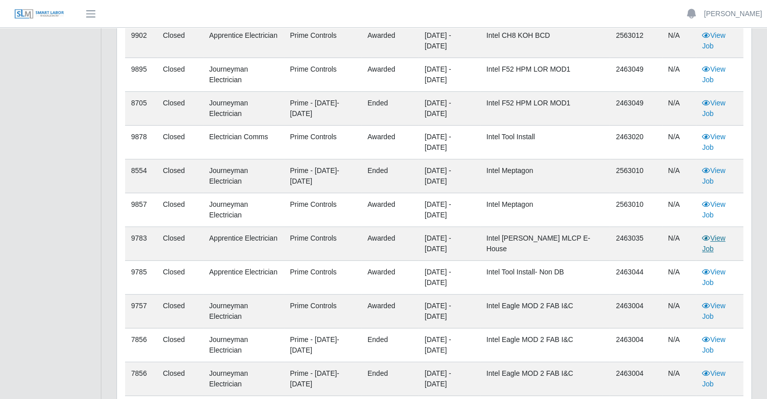
click at [718, 239] on link "View Job" at bounding box center [713, 243] width 23 height 19
click at [627, 236] on td "2463035" at bounding box center [636, 244] width 52 height 34
copy td "2463035"
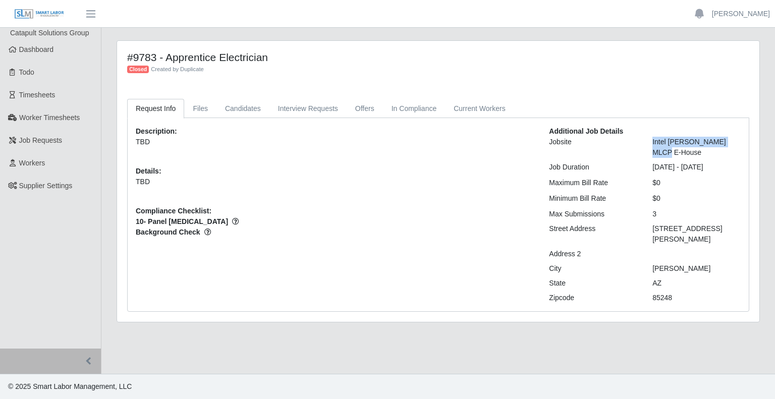
drag, startPoint x: 742, startPoint y: 141, endPoint x: 651, endPoint y: 146, distance: 92.0
click at [651, 146] on div "Intel Sundt MLCP E-House" at bounding box center [696, 147] width 103 height 21
copy div "Intel Sundt MLCP E-House"
click at [455, 109] on link "Current Workers" at bounding box center [479, 109] width 69 height 20
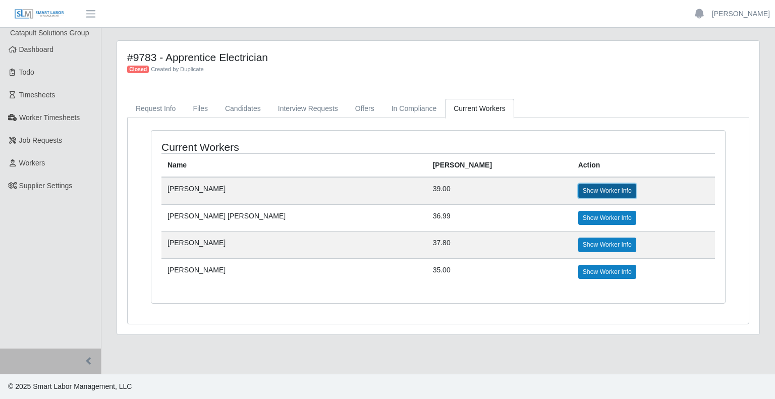
click at [578, 194] on link "Show Worker Info" at bounding box center [607, 191] width 58 height 14
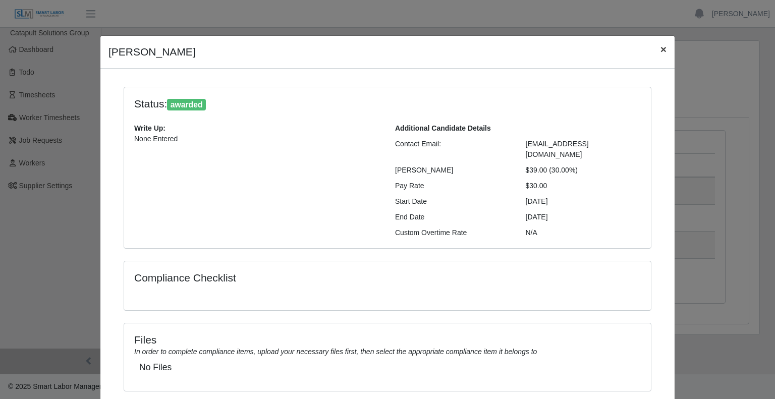
click at [662, 46] on span "×" at bounding box center [663, 49] width 6 height 12
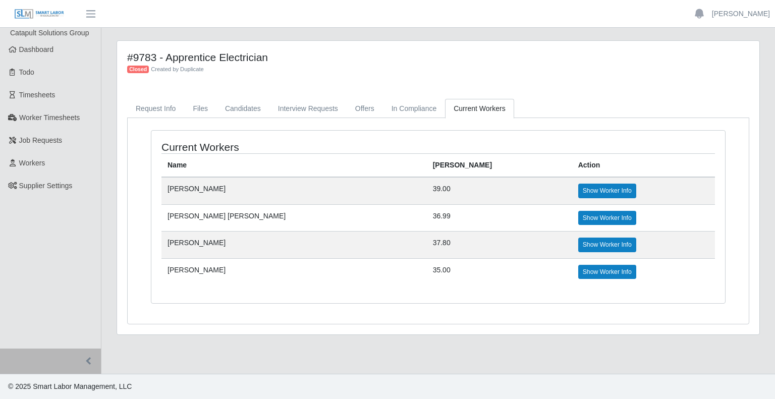
click at [572, 250] on td "Show Worker Info" at bounding box center [643, 245] width 143 height 27
click at [160, 109] on link "Request Info" at bounding box center [155, 109] width 57 height 20
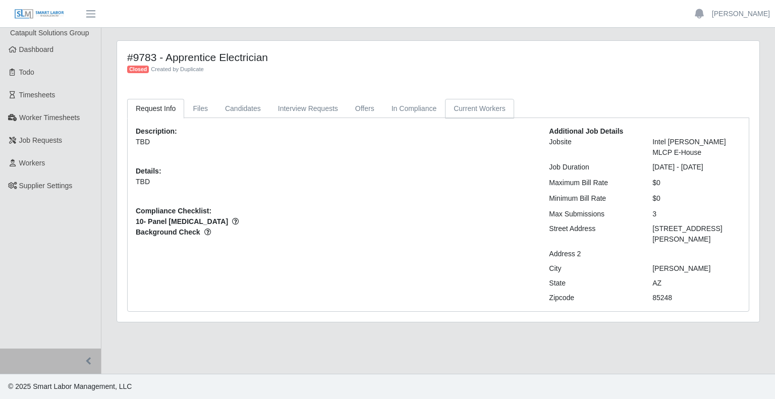
click at [459, 109] on link "Current Workers" at bounding box center [479, 109] width 69 height 20
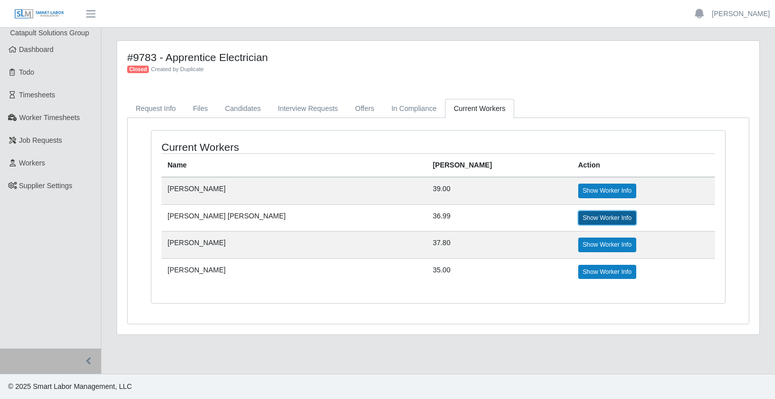
click at [579, 221] on link "Show Worker Info" at bounding box center [607, 218] width 58 height 14
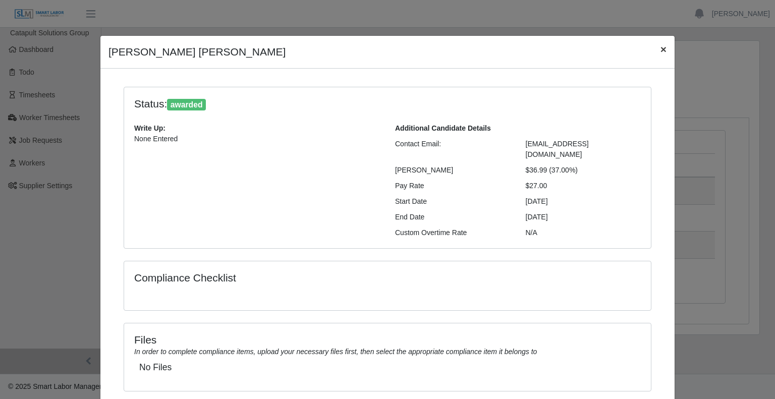
click at [661, 47] on span "×" at bounding box center [663, 49] width 6 height 12
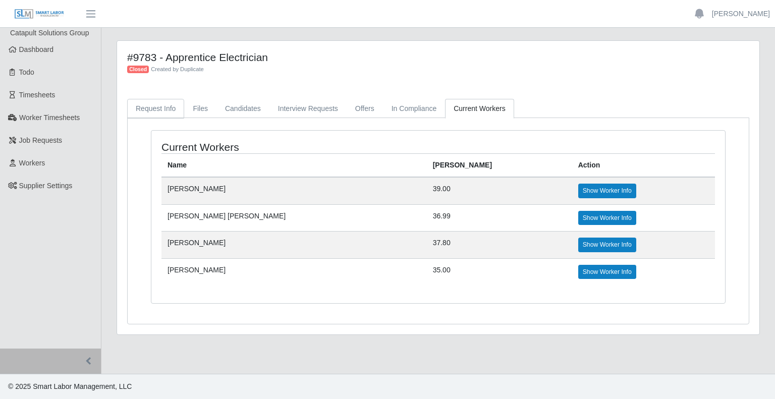
click at [148, 114] on link "Request Info" at bounding box center [155, 109] width 57 height 20
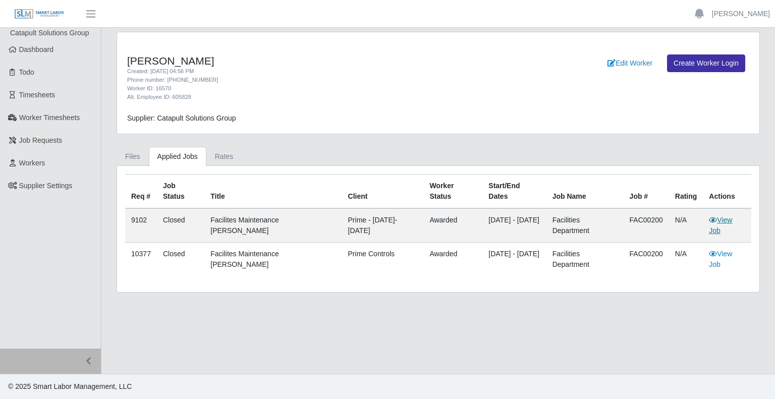
click at [732, 216] on link "View Job" at bounding box center [720, 225] width 23 height 19
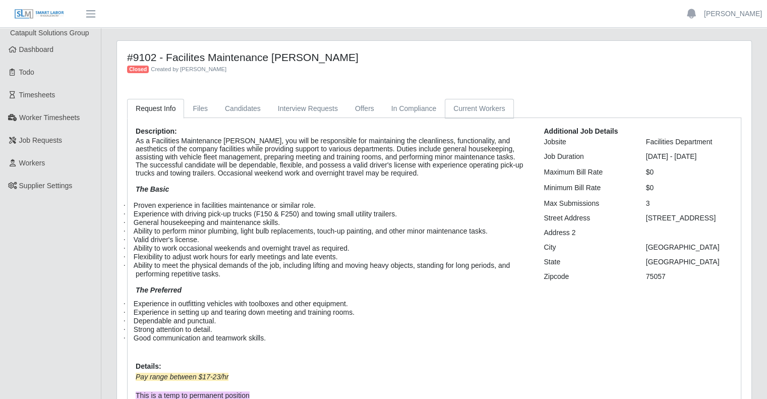
click at [482, 112] on link "Current Workers" at bounding box center [479, 109] width 69 height 20
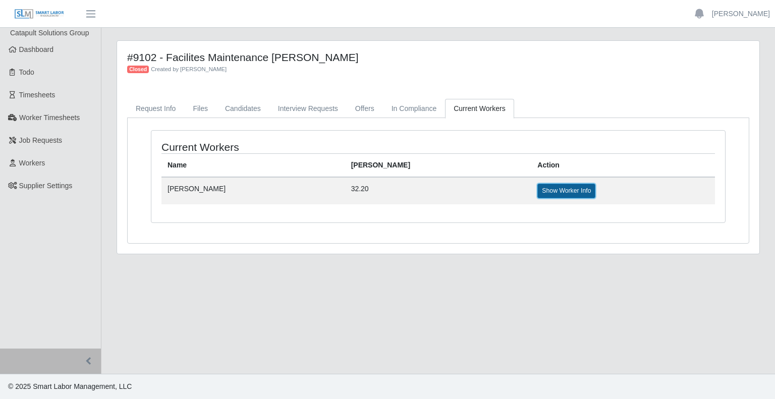
click at [537, 188] on link "Show Worker Info" at bounding box center [566, 191] width 58 height 14
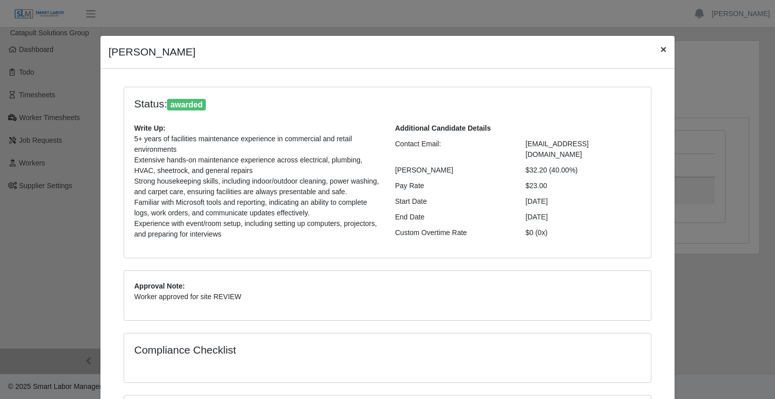
click at [660, 50] on span "×" at bounding box center [663, 49] width 6 height 12
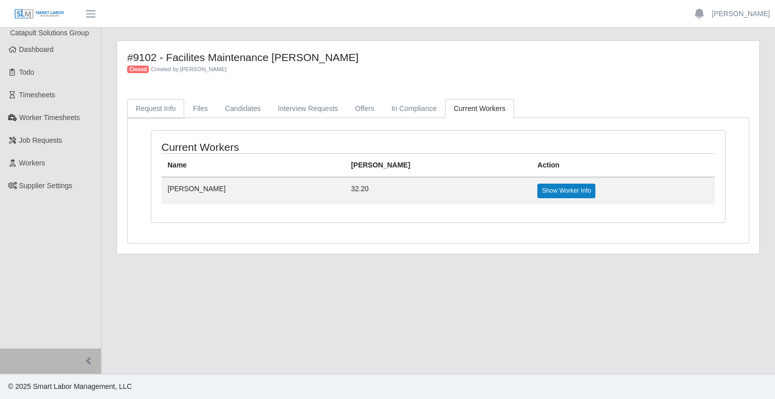
drag, startPoint x: 141, startPoint y: 102, endPoint x: 174, endPoint y: 119, distance: 36.1
click at [141, 102] on link "Request Info" at bounding box center [155, 109] width 57 height 20
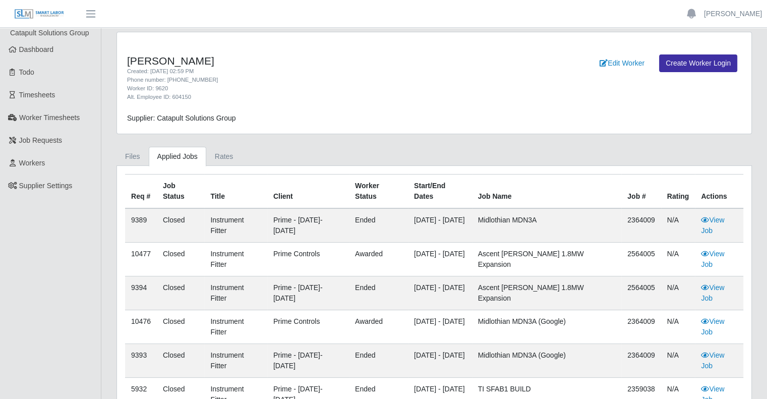
copy td "2359038"
drag, startPoint x: 560, startPoint y: 347, endPoint x: 512, endPoint y: 347, distance: 48.4
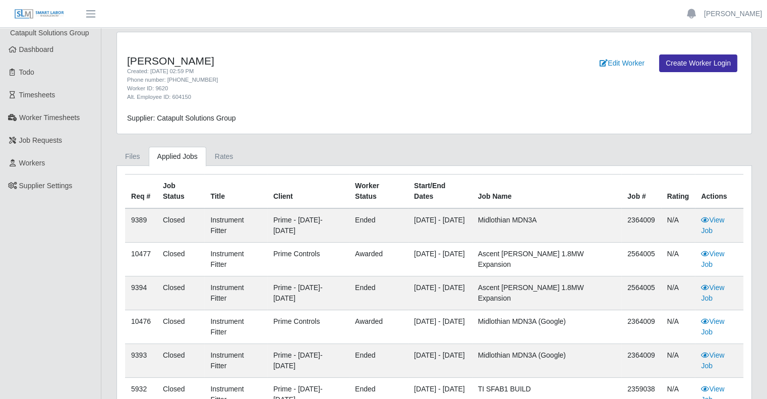
copy td "TI SFAB1 BUILD"
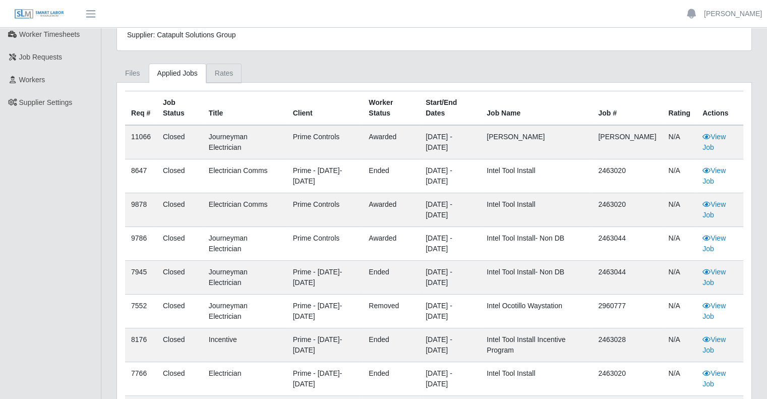
scroll to position [101, 0]
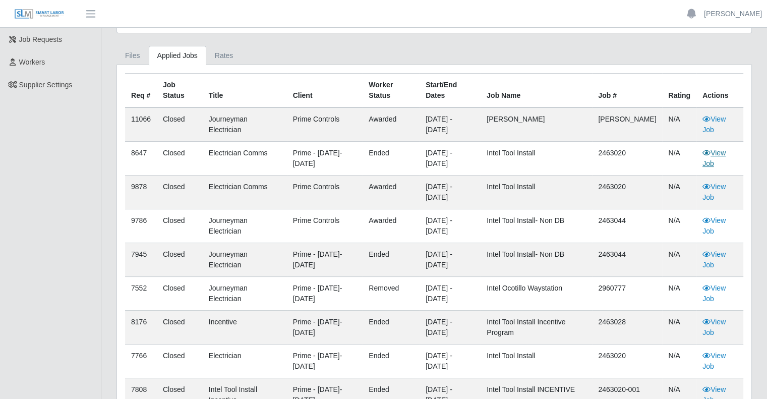
click at [714, 155] on link "View Job" at bounding box center [714, 158] width 23 height 19
click at [708, 155] on icon at bounding box center [707, 152] width 8 height 7
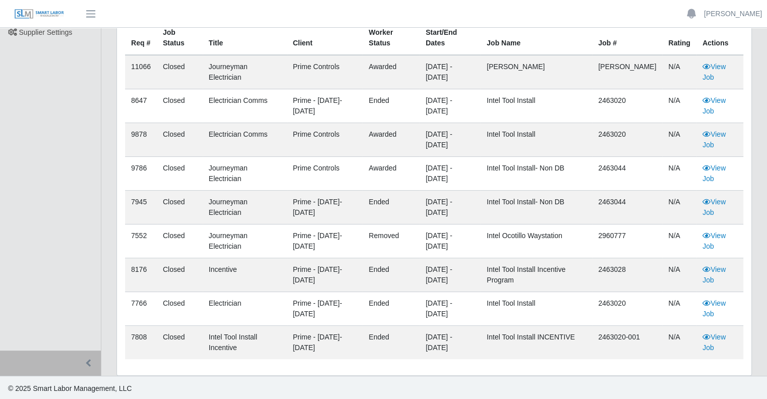
scroll to position [0, 0]
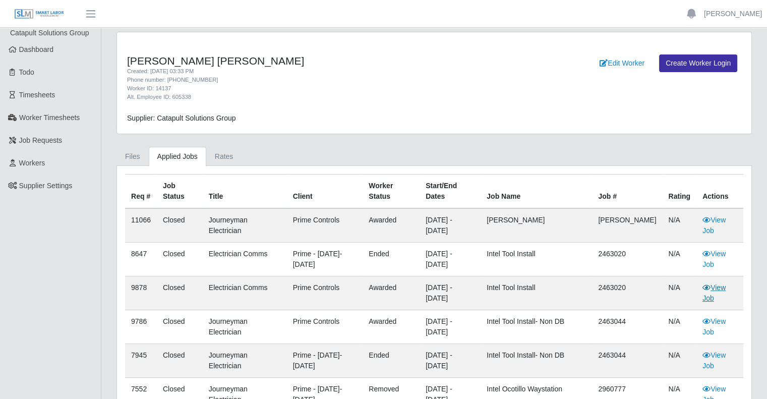
click at [716, 290] on link "View Job" at bounding box center [714, 292] width 23 height 19
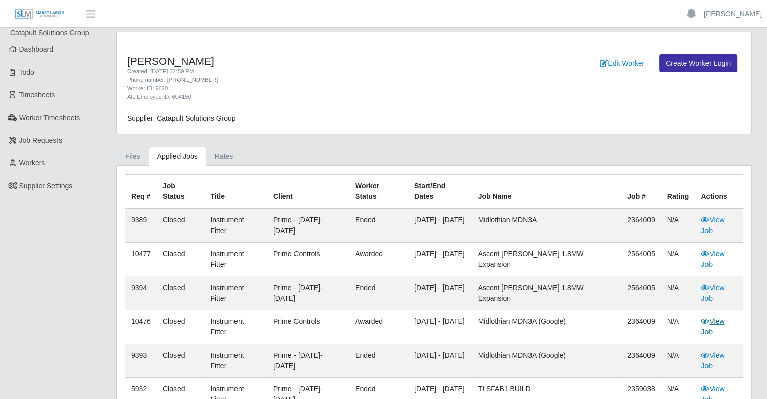
click at [716, 317] on link "View Job" at bounding box center [712, 326] width 23 height 19
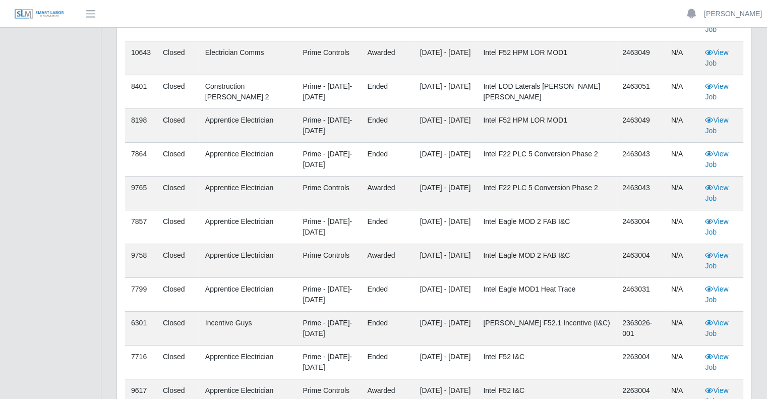
scroll to position [353, 0]
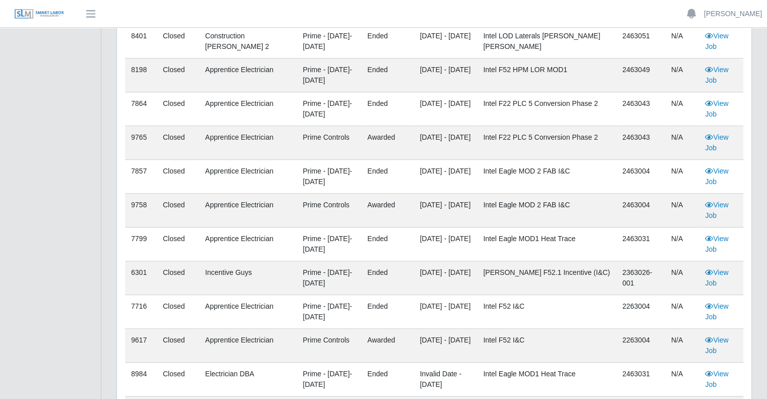
click at [560, 239] on td "Intel Eagle MOD1 Heat Trace" at bounding box center [546, 244] width 139 height 34
drag, startPoint x: 595, startPoint y: 237, endPoint x: 503, endPoint y: 236, distance: 91.8
click at [503, 236] on td "Intel Eagle MOD1 Heat Trace" at bounding box center [546, 244] width 139 height 34
copy td "Intel Eagle MOD1 Heat Trace"
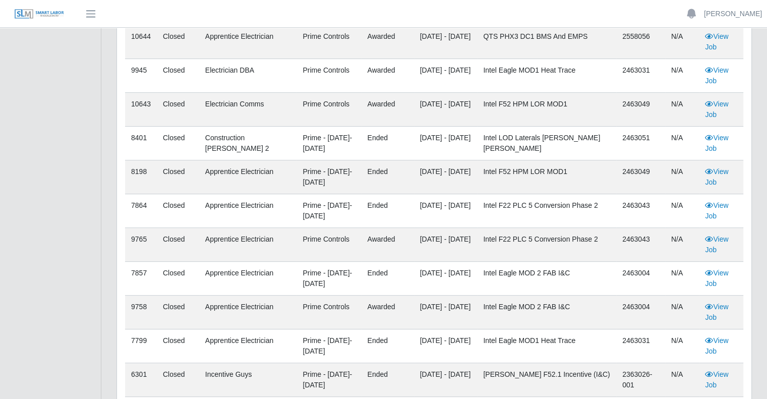
scroll to position [252, 0]
click at [707, 309] on td "View Job" at bounding box center [721, 312] width 44 height 34
click at [709, 303] on icon at bounding box center [709, 305] width 8 height 7
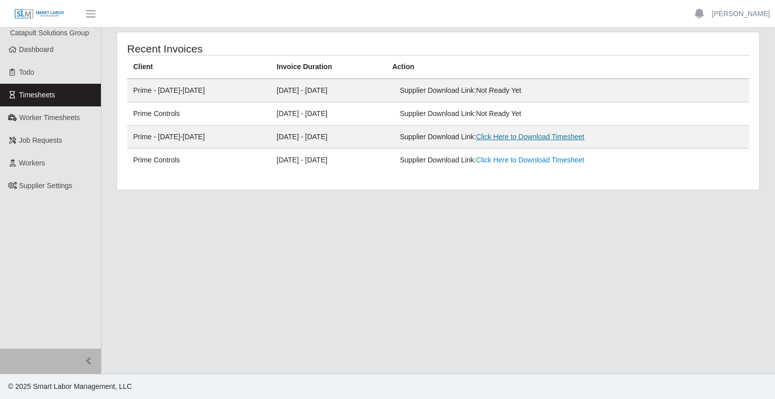
click at [542, 135] on link "Click Here to Download Timesheet" at bounding box center [530, 137] width 108 height 8
click at [506, 162] on link "Click Here to Download Timesheet" at bounding box center [530, 160] width 108 height 8
click at [43, 159] on span "Workers" at bounding box center [32, 163] width 26 height 8
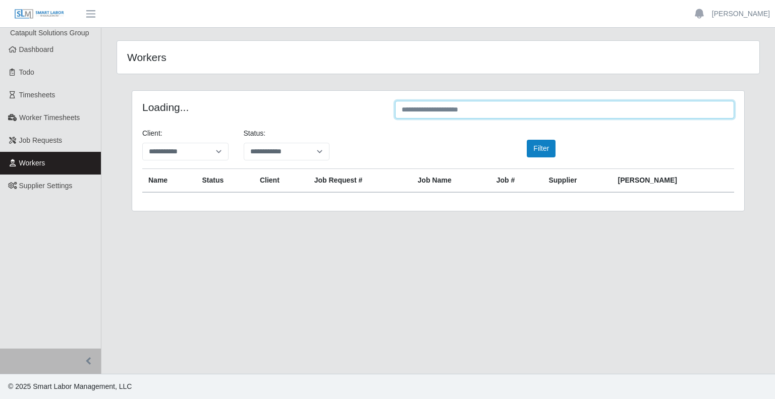
click at [470, 108] on input "text" at bounding box center [564, 110] width 339 height 18
paste input "**********"
drag, startPoint x: 561, startPoint y: 110, endPoint x: 481, endPoint y: 112, distance: 80.2
click at [481, 112] on input "**********" at bounding box center [564, 110] width 339 height 18
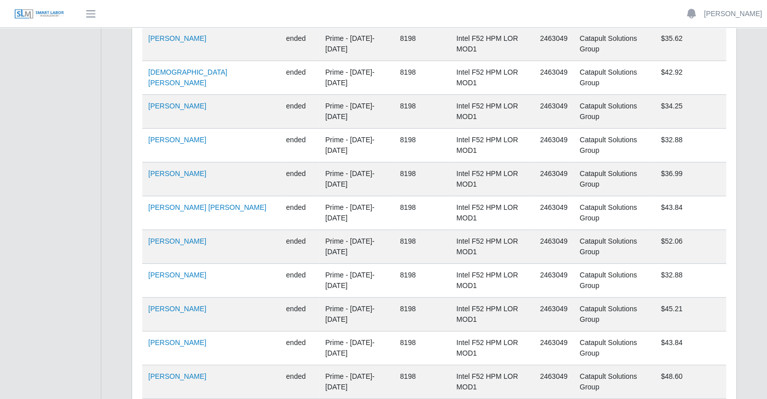
scroll to position [202, 0]
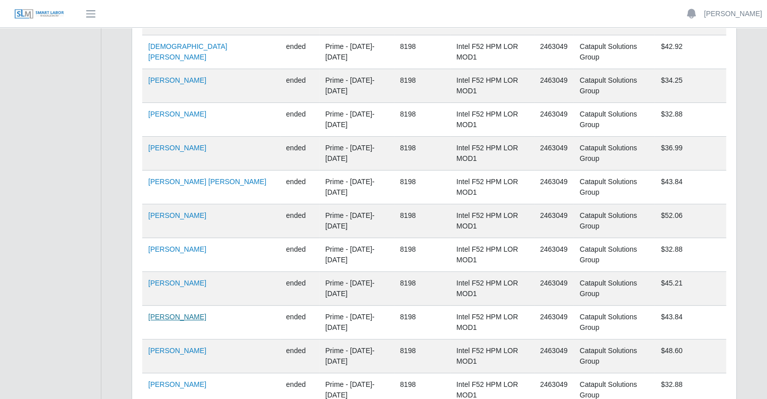
click at [160, 313] on link "Tyrone Black" at bounding box center [177, 317] width 58 height 8
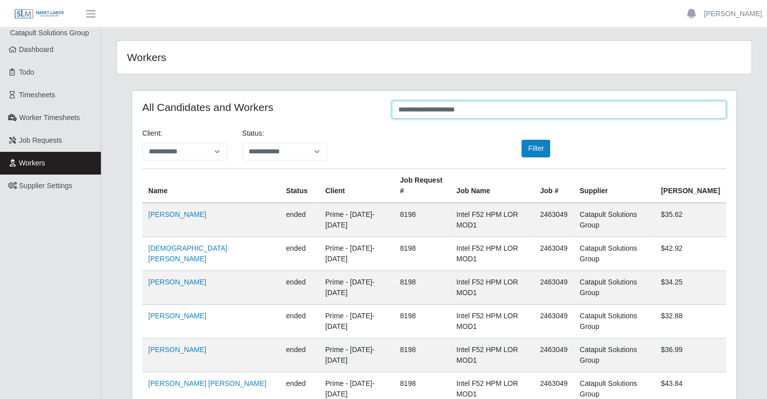
click at [459, 106] on input "**********" at bounding box center [559, 110] width 334 height 18
paste input "*"
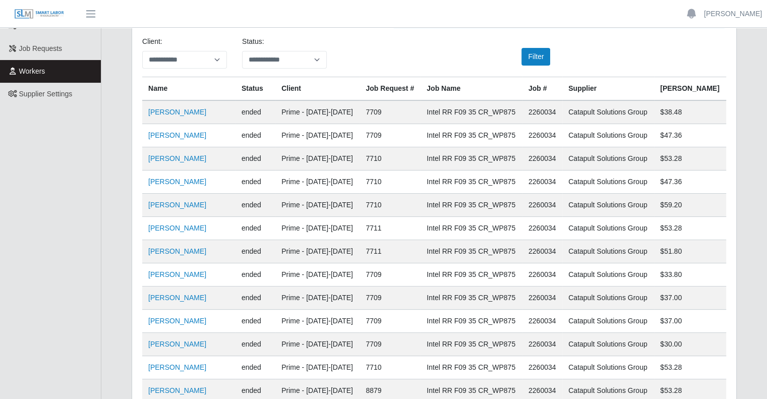
scroll to position [21, 0]
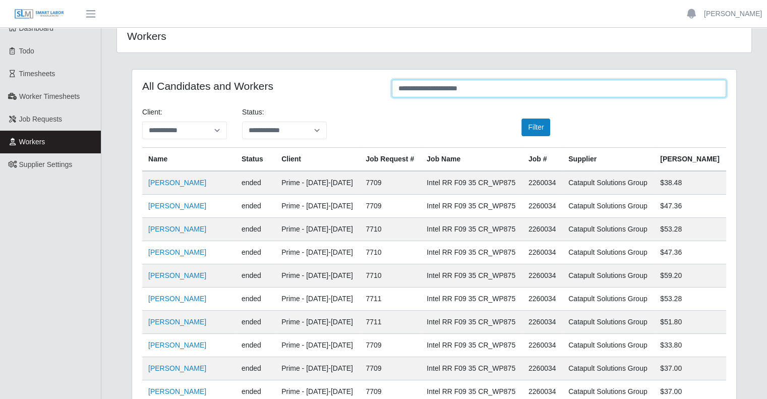
type input "**********"
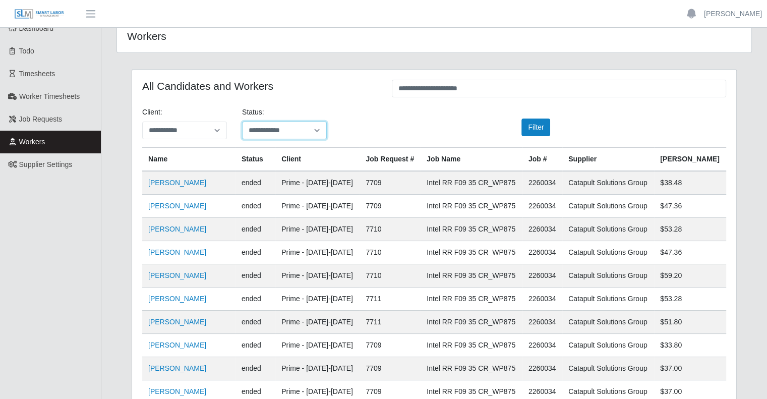
click at [316, 134] on select "**********" at bounding box center [284, 131] width 85 height 18
select select "*******"
click at [242, 122] on select "**********" at bounding box center [284, 131] width 85 height 18
click at [521, 127] on div "Filter" at bounding box center [534, 128] width 100 height 18
click at [526, 128] on button "Filter" at bounding box center [536, 128] width 29 height 18
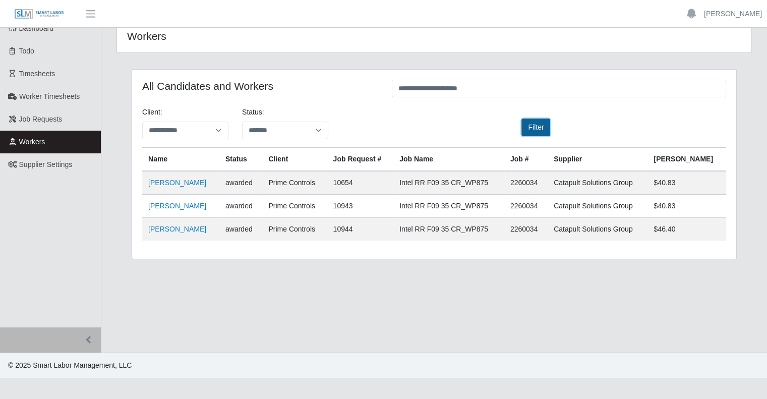
scroll to position [0, 0]
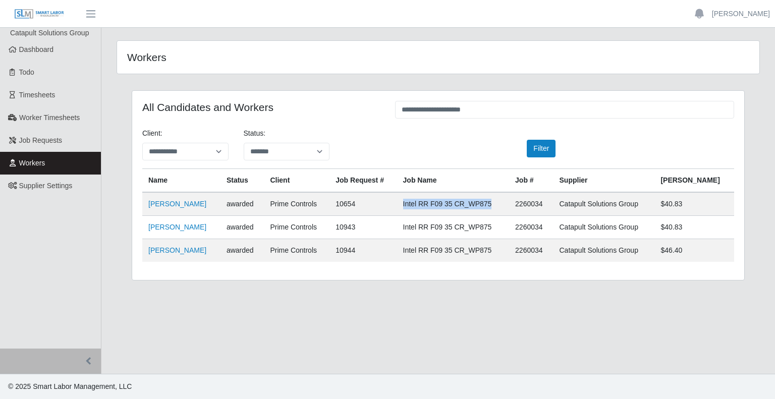
drag, startPoint x: 525, startPoint y: 202, endPoint x: 434, endPoint y: 208, distance: 91.0
click at [434, 208] on td "Intel RR F09 35 CR_WP875" at bounding box center [453, 204] width 112 height 24
copy td "Intel RR F09 35 CR_WP875"
click at [553, 207] on td "2260034" at bounding box center [531, 204] width 44 height 24
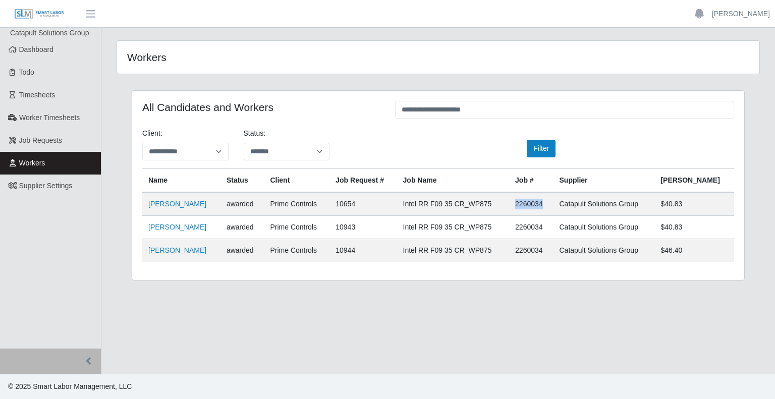
copy td "2260034"
click at [173, 206] on link "Jordan Platero" at bounding box center [177, 204] width 58 height 8
click at [206, 226] on link "Amador Sandoval Martinez" at bounding box center [177, 227] width 58 height 8
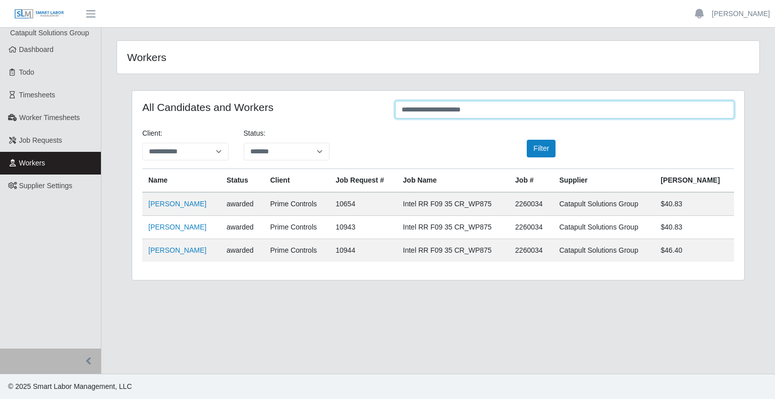
click at [486, 110] on input "**********" at bounding box center [564, 110] width 339 height 18
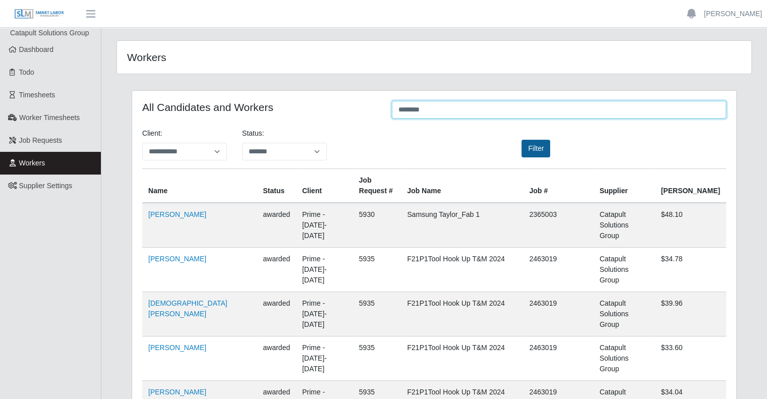
type input "********"
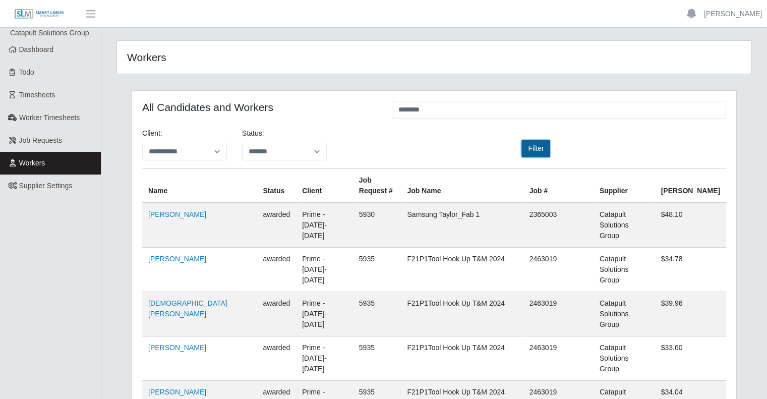
click at [535, 141] on button "Filter" at bounding box center [536, 149] width 29 height 18
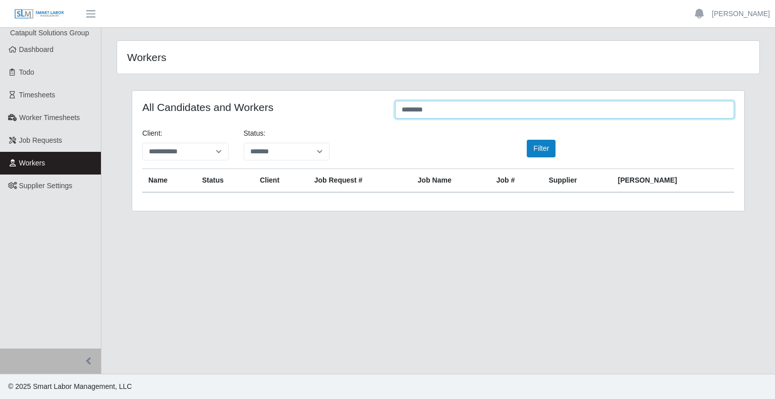
click at [450, 111] on input "********" at bounding box center [564, 110] width 339 height 18
click at [438, 109] on input "********" at bounding box center [564, 110] width 339 height 18
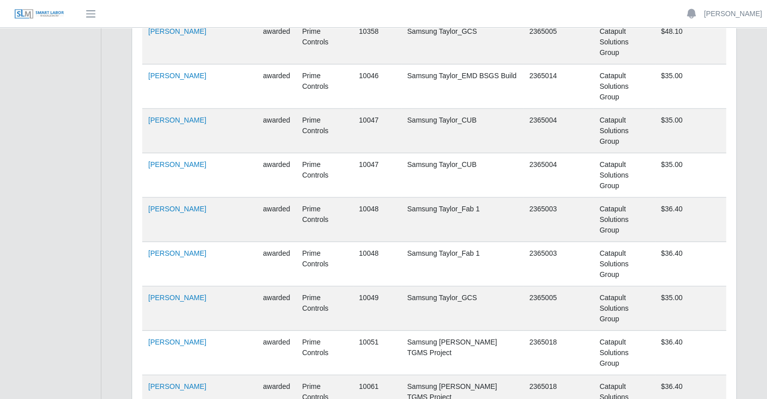
scroll to position [2492, 0]
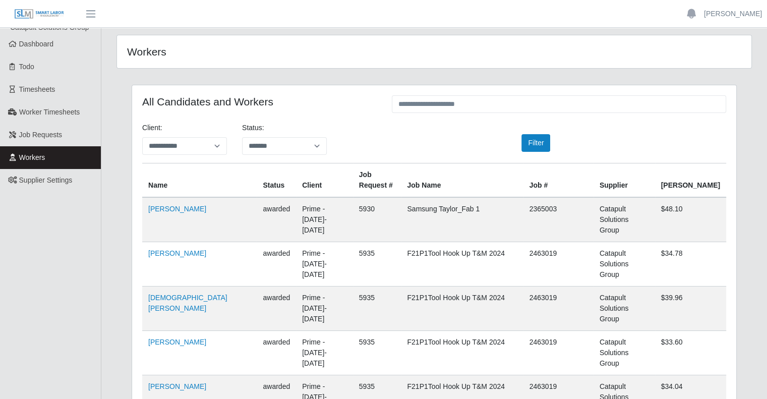
scroll to position [0, 0]
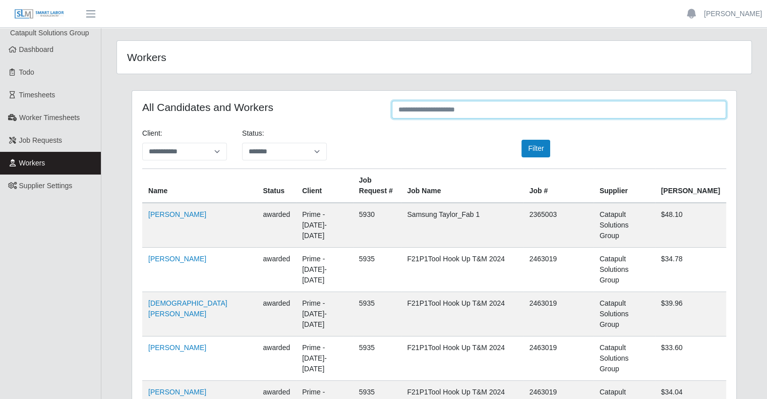
click at [474, 114] on input "text" at bounding box center [559, 110] width 334 height 18
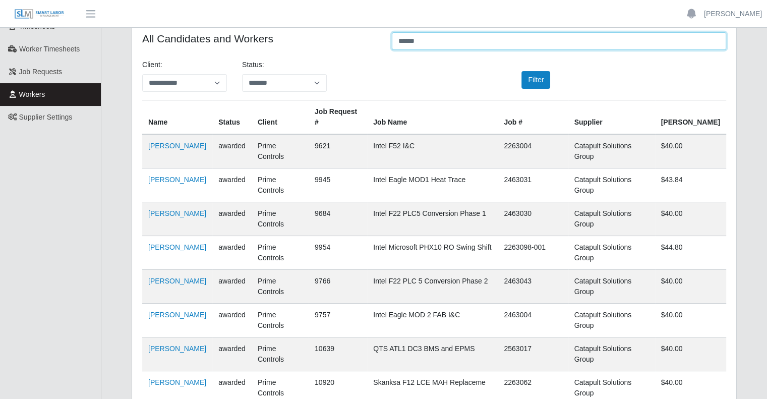
scroll to position [73, 0]
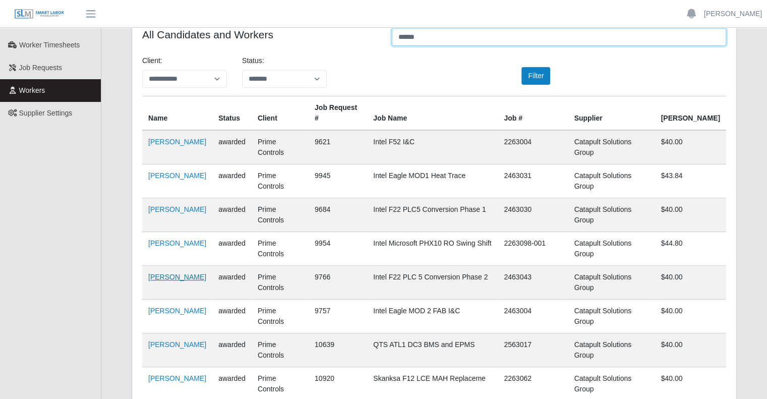
type input "*****"
click at [194, 273] on link "Wilis Reyes Guillen" at bounding box center [177, 277] width 58 height 8
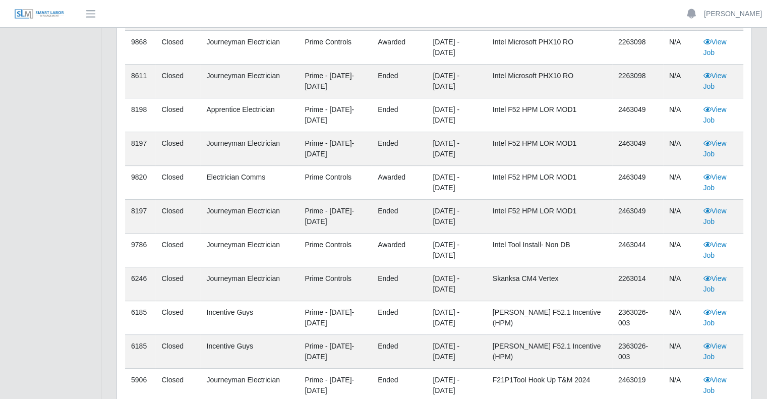
scroll to position [303, 0]
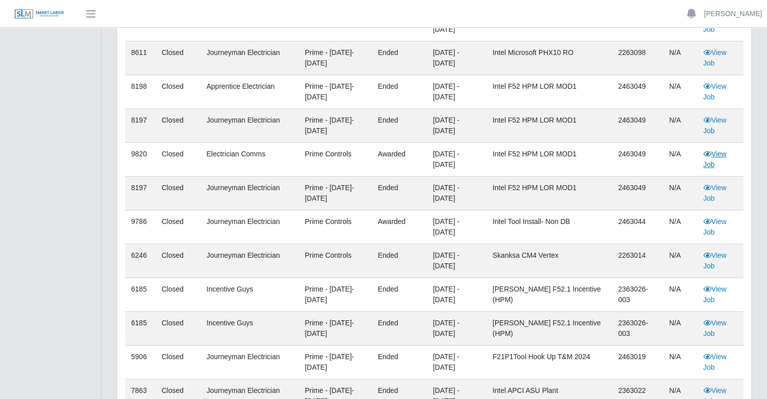
click at [720, 153] on link "View Job" at bounding box center [714, 159] width 23 height 19
click at [631, 189] on td "2463049" at bounding box center [637, 194] width 51 height 34
copy td "2463049"
click at [717, 188] on link "View Job" at bounding box center [714, 193] width 23 height 19
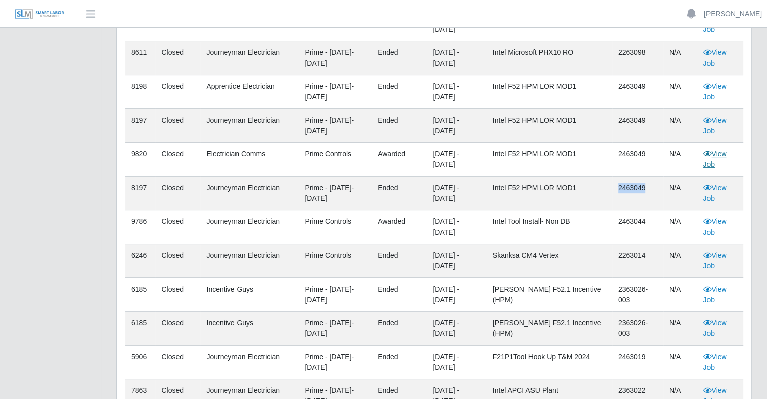
click at [716, 150] on link "View Job" at bounding box center [714, 159] width 23 height 19
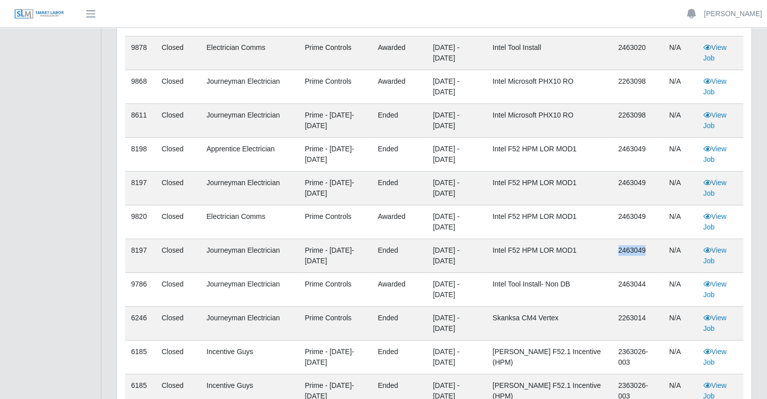
scroll to position [246, 0]
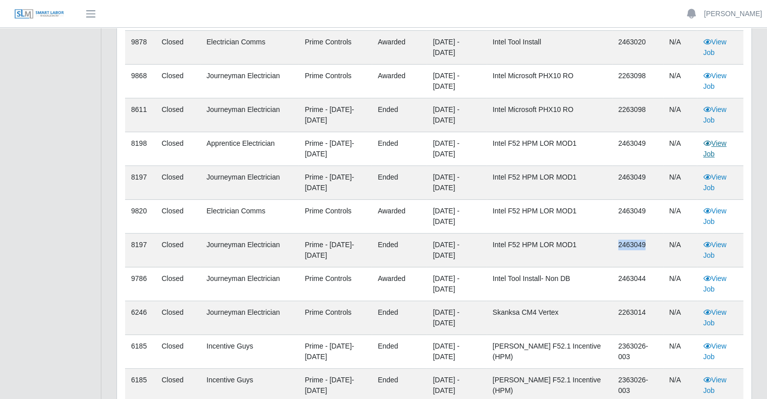
click at [726, 146] on link "View Job" at bounding box center [714, 148] width 23 height 19
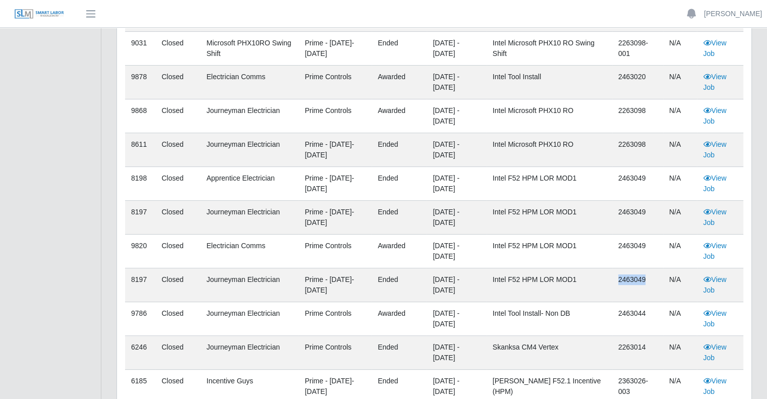
scroll to position [211, 0]
click at [709, 243] on icon at bounding box center [707, 245] width 8 height 7
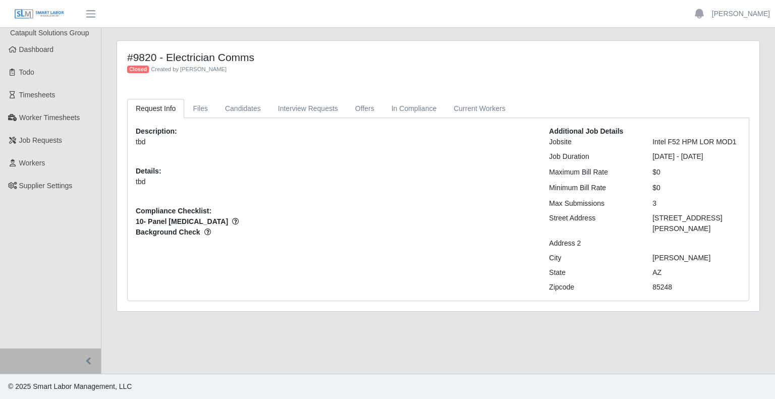
drag, startPoint x: 734, startPoint y: 139, endPoint x: 641, endPoint y: 142, distance: 93.4
click at [641, 142] on div "Jobsite Intel F52 HPM LOR MOD1" at bounding box center [644, 142] width 207 height 11
copy div "Intel F52 HPM LOR MOD1"
click at [462, 105] on link "Current Workers" at bounding box center [479, 109] width 69 height 20
click at [445, 104] on link "Current Workers" at bounding box center [479, 109] width 69 height 20
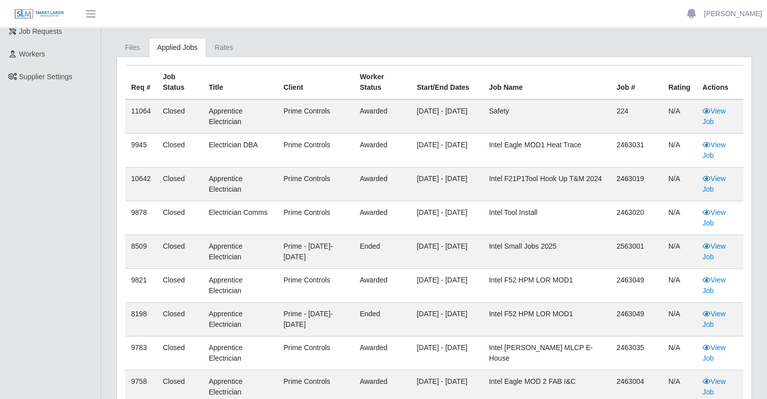
scroll to position [110, 0]
click at [718, 141] on link "View Job" at bounding box center [714, 149] width 23 height 19
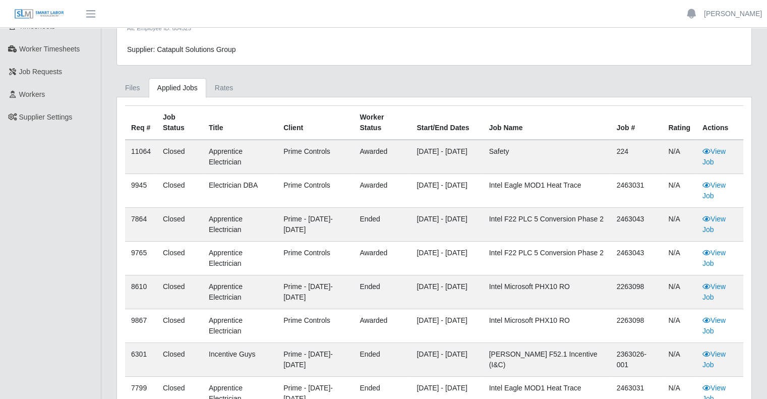
scroll to position [84, 0]
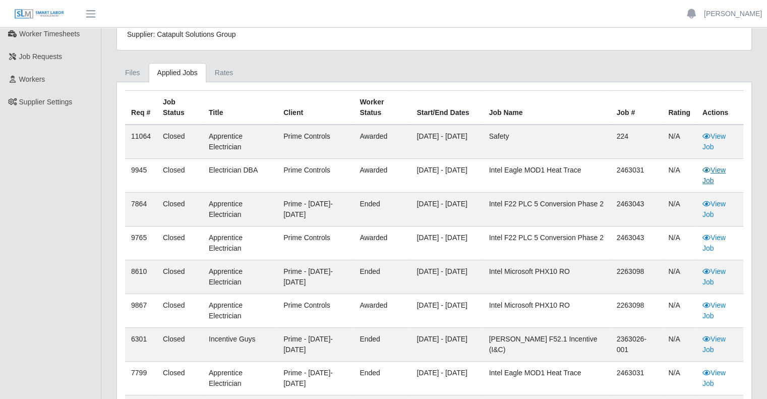
click at [715, 168] on link "View Job" at bounding box center [714, 175] width 23 height 19
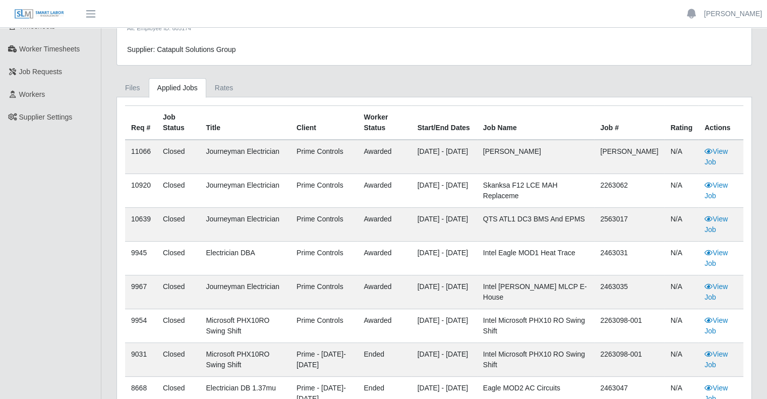
scroll to position [70, 0]
